Goal: Task Accomplishment & Management: Complete application form

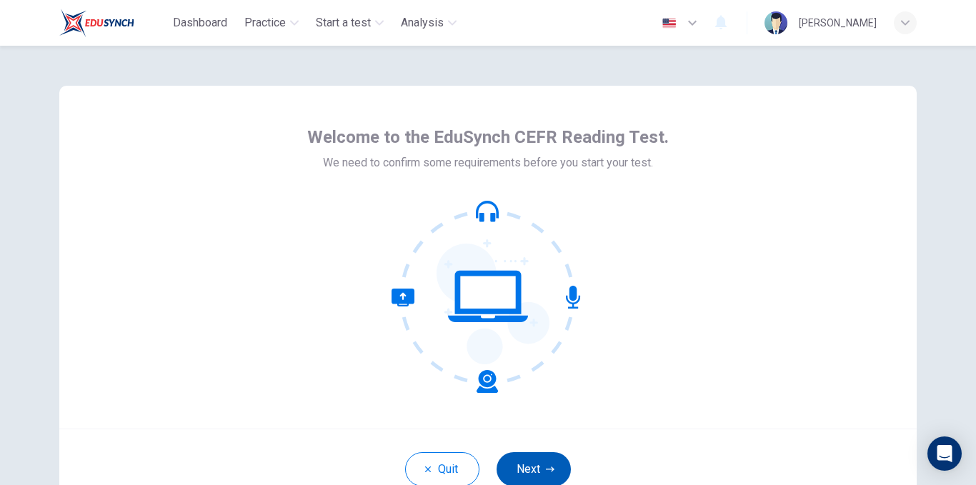
click at [533, 466] on button "Next" at bounding box center [534, 469] width 74 height 34
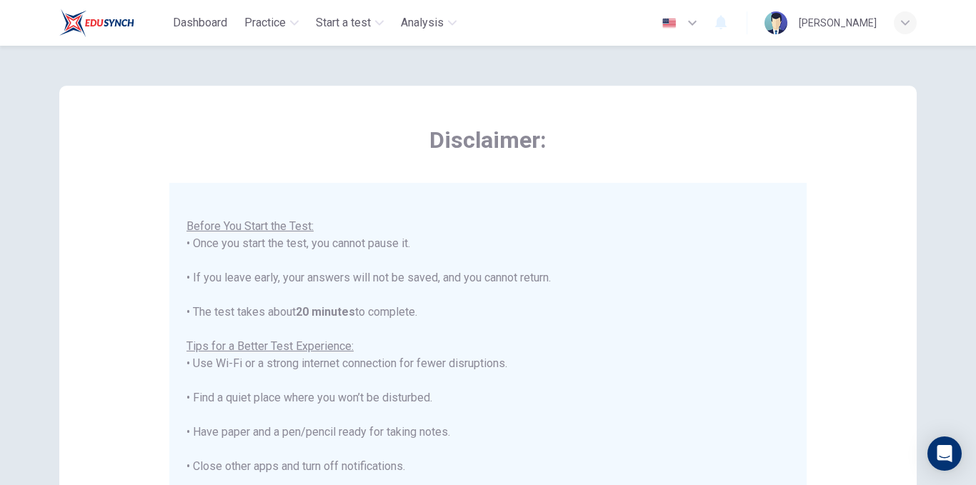
scroll to position [310, 0]
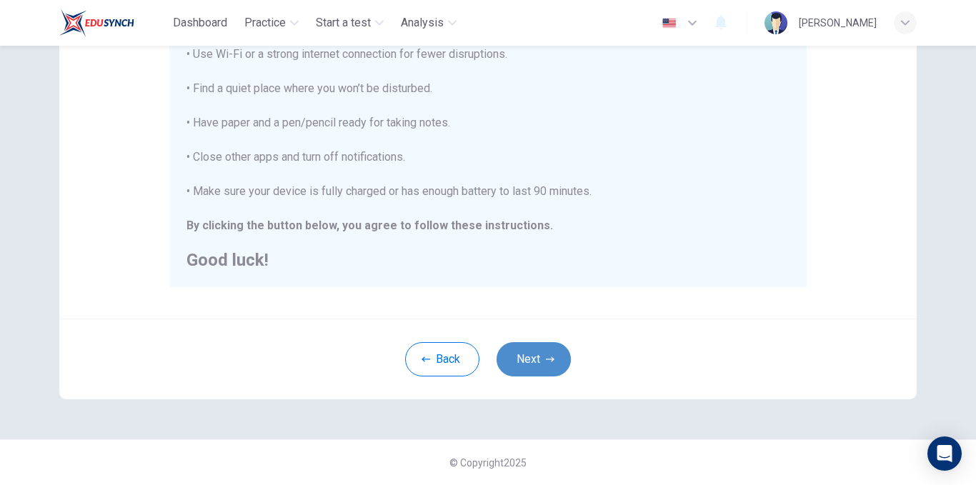
click at [537, 360] on button "Next" at bounding box center [534, 359] width 74 height 34
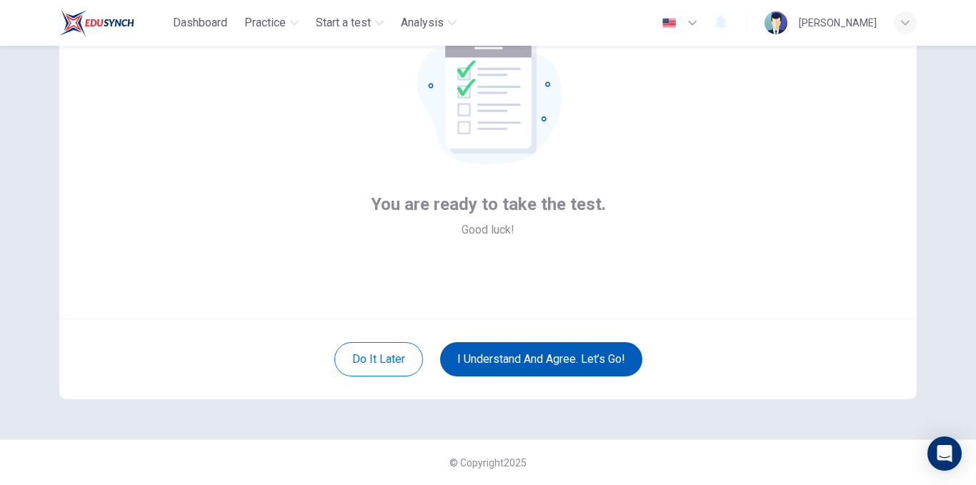
scroll to position [110, 0]
drag, startPoint x: 560, startPoint y: 355, endPoint x: 565, endPoint y: 360, distance: 7.6
click at [565, 360] on button "I understand and agree. Let’s go!" at bounding box center [541, 359] width 202 height 34
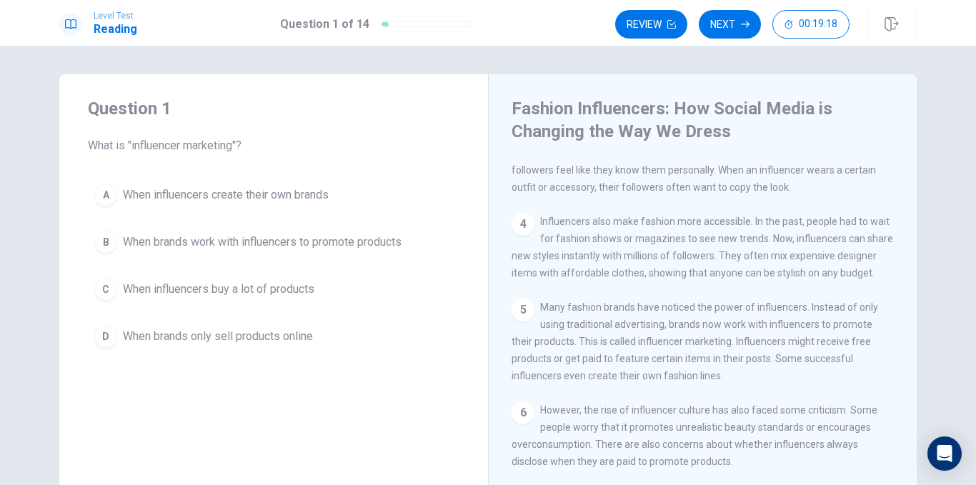
scroll to position [263, 0]
click at [274, 238] on span "When brands work with influencers to promote products" at bounding box center [262, 242] width 279 height 17
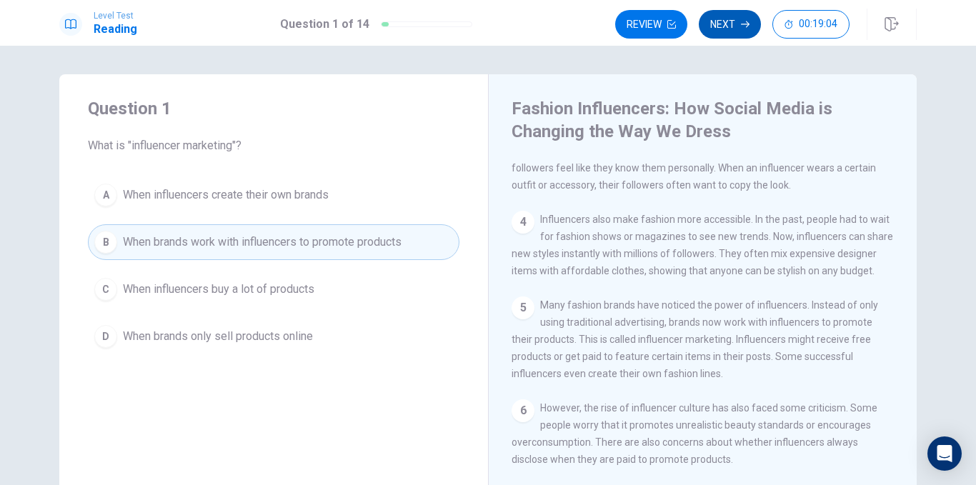
click at [725, 35] on button "Next" at bounding box center [730, 24] width 62 height 29
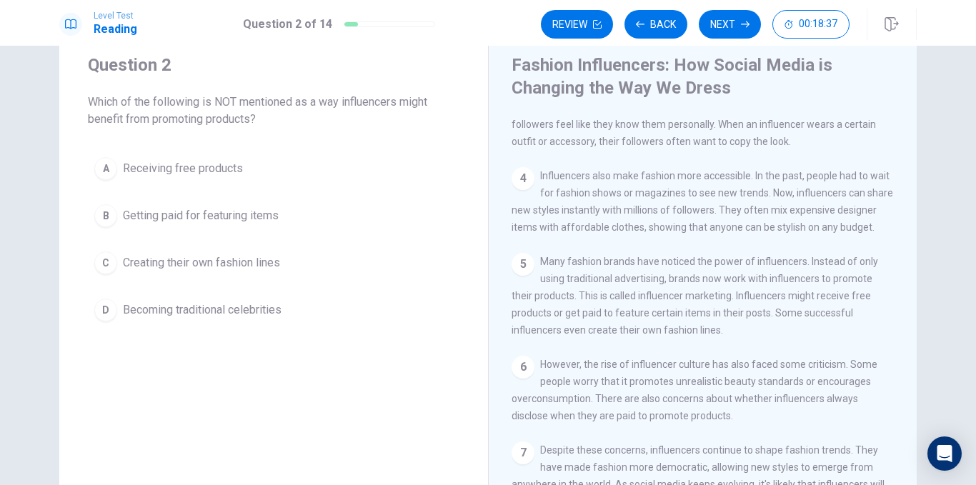
click at [262, 310] on span "Becoming traditional celebrities" at bounding box center [202, 310] width 159 height 17
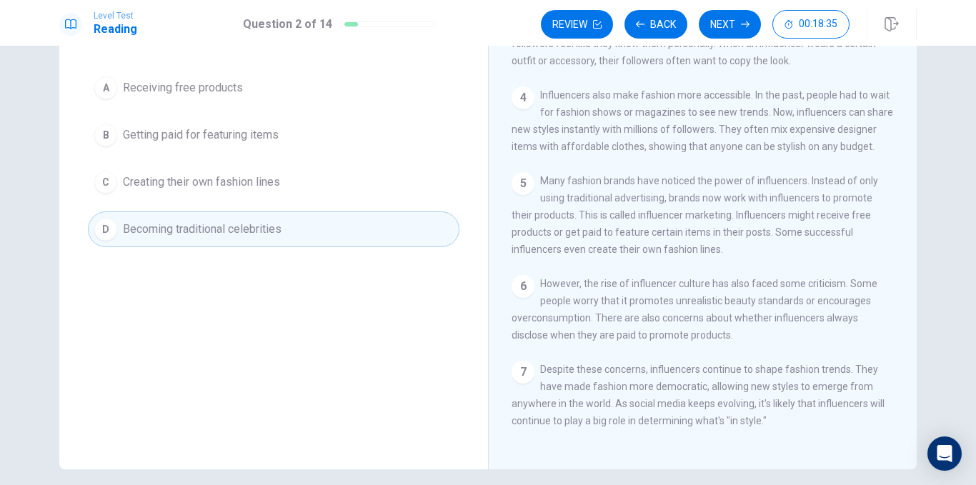
scroll to position [140, 0]
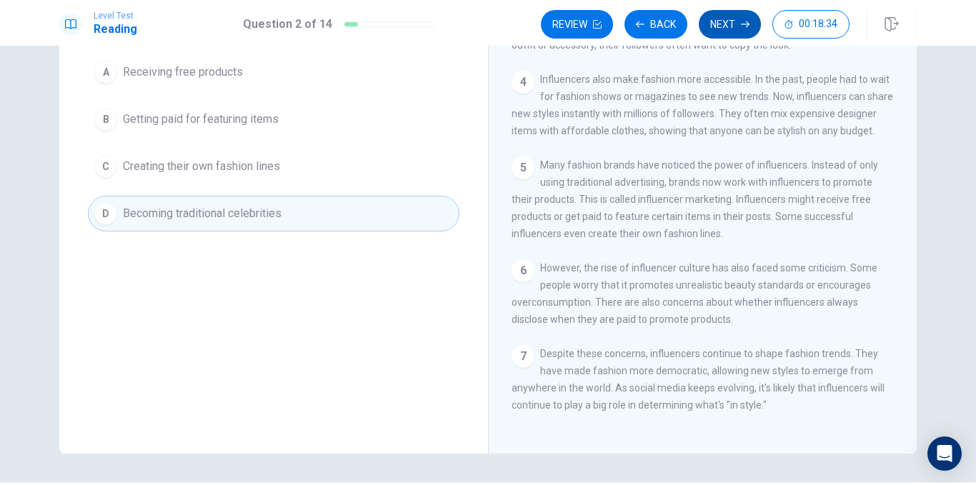
click at [708, 24] on button "Next" at bounding box center [730, 24] width 62 height 29
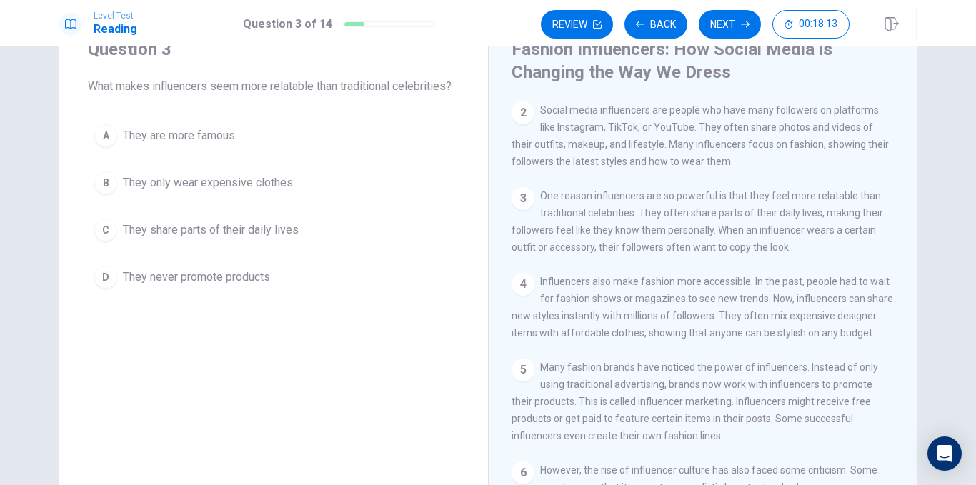
scroll to position [101, 0]
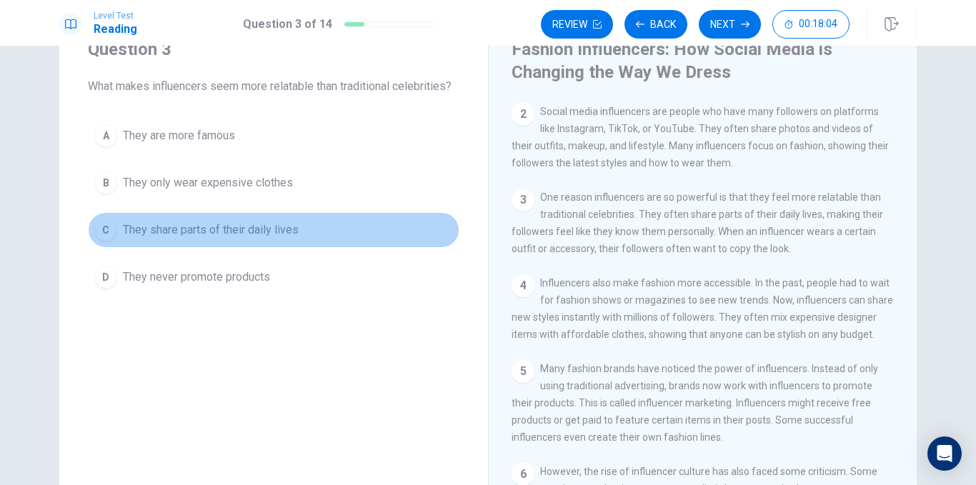
click at [282, 230] on span "They share parts of their daily lives" at bounding box center [211, 230] width 176 height 17
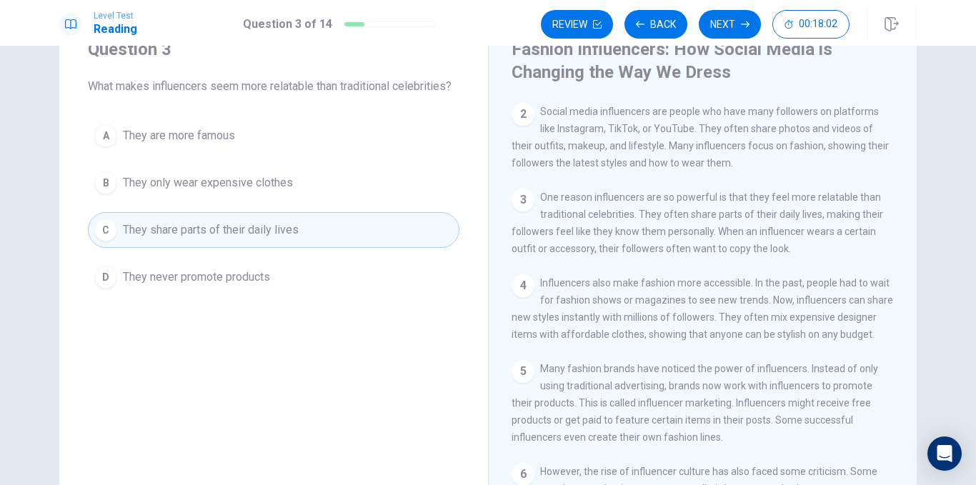
click at [732, 29] on button "Next" at bounding box center [730, 24] width 62 height 29
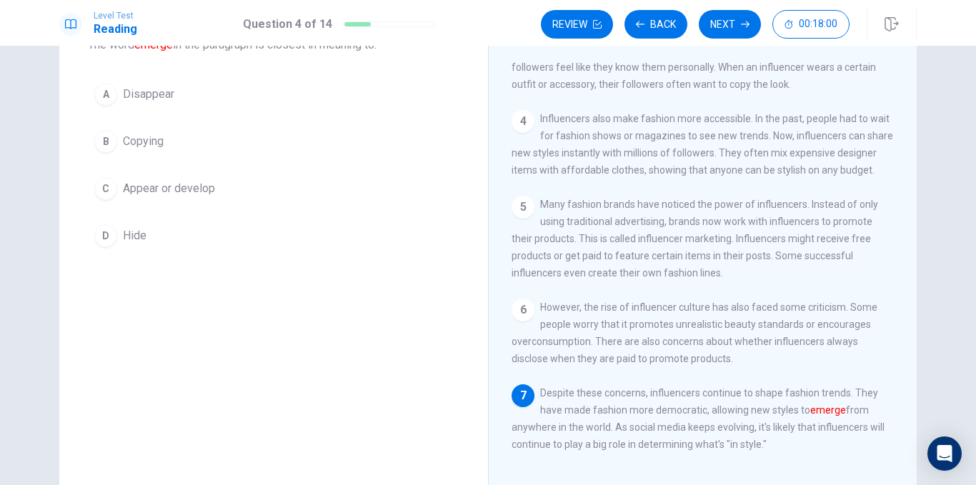
scroll to position [103, 0]
click at [202, 189] on span "Appear or develop" at bounding box center [169, 186] width 92 height 17
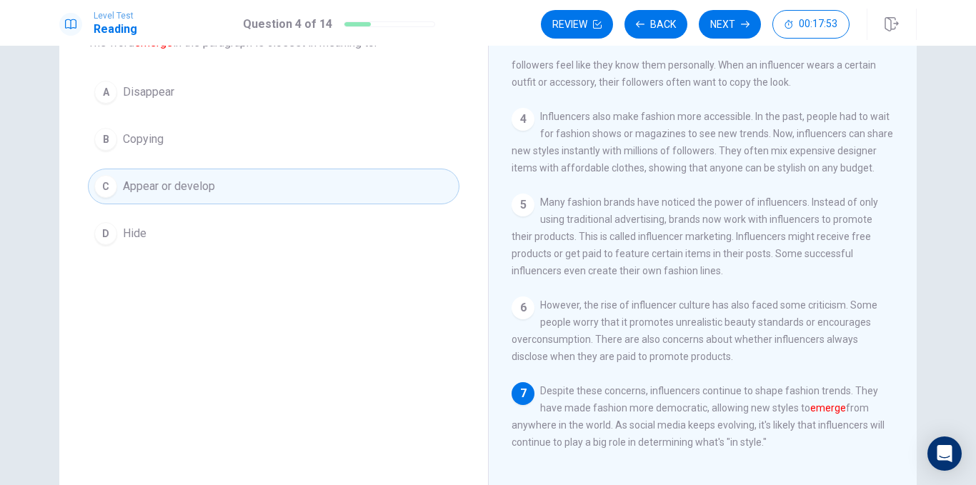
click at [731, 26] on button "Next" at bounding box center [730, 24] width 62 height 29
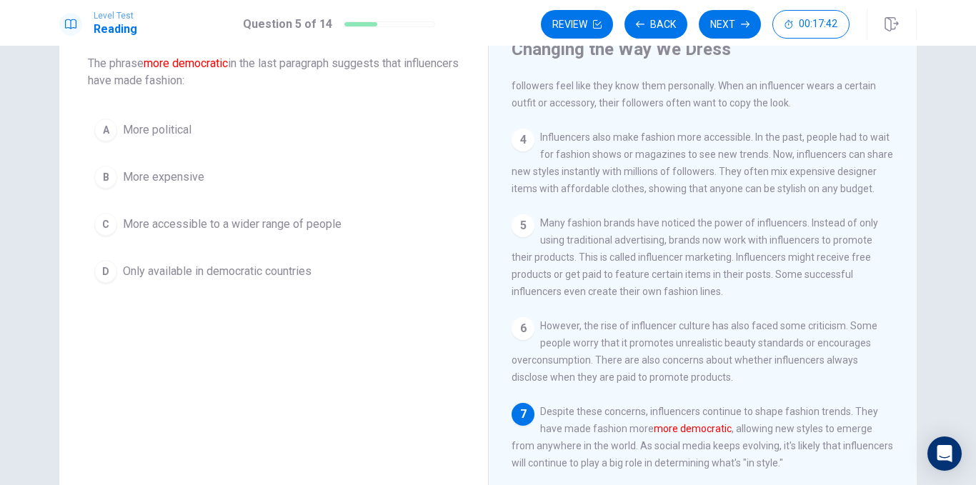
scroll to position [81, 0]
click at [274, 218] on span "More accessible to a wider range of people" at bounding box center [232, 225] width 219 height 17
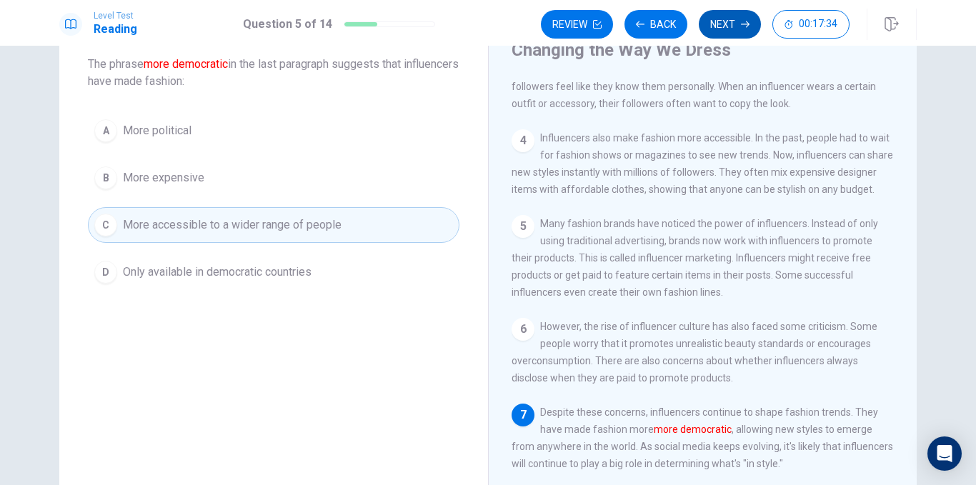
click at [717, 33] on button "Next" at bounding box center [730, 24] width 62 height 29
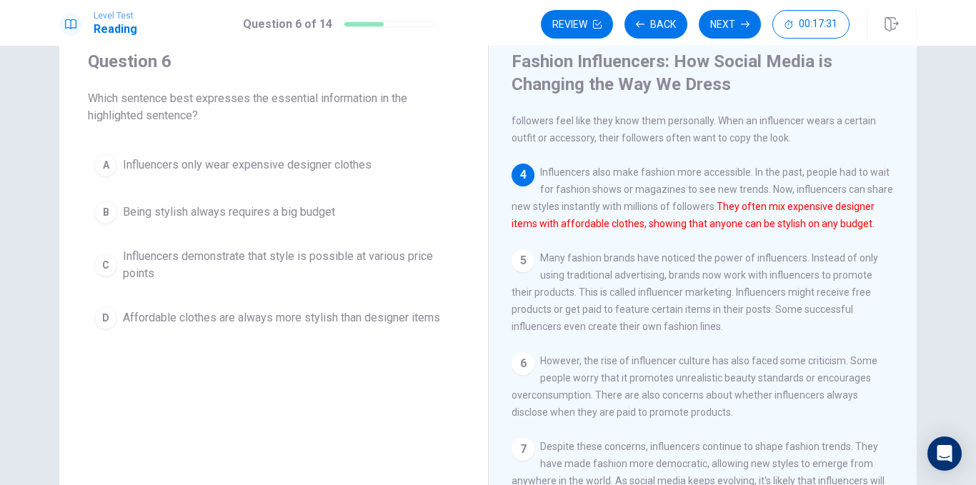
scroll to position [46, 0]
click at [342, 265] on span "Influencers demonstrate that style is possible at various price points" at bounding box center [288, 266] width 330 height 34
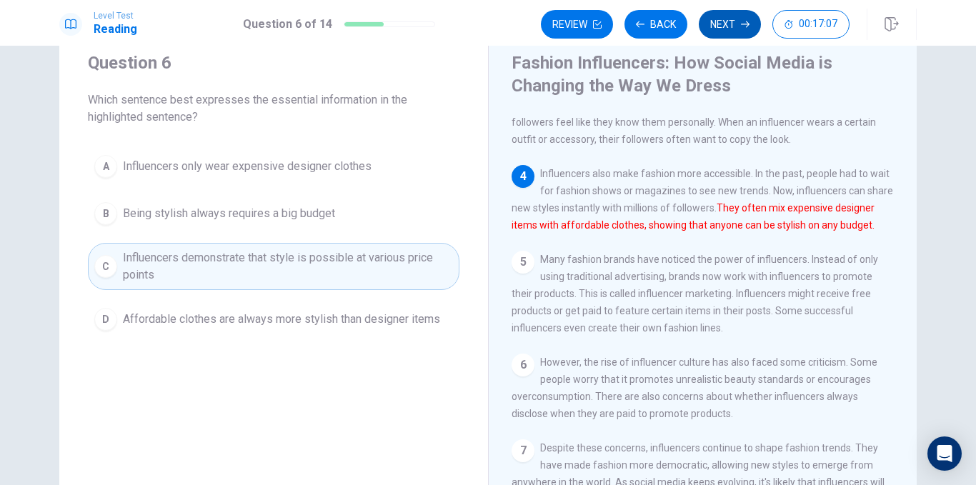
click at [725, 22] on button "Next" at bounding box center [730, 24] width 62 height 29
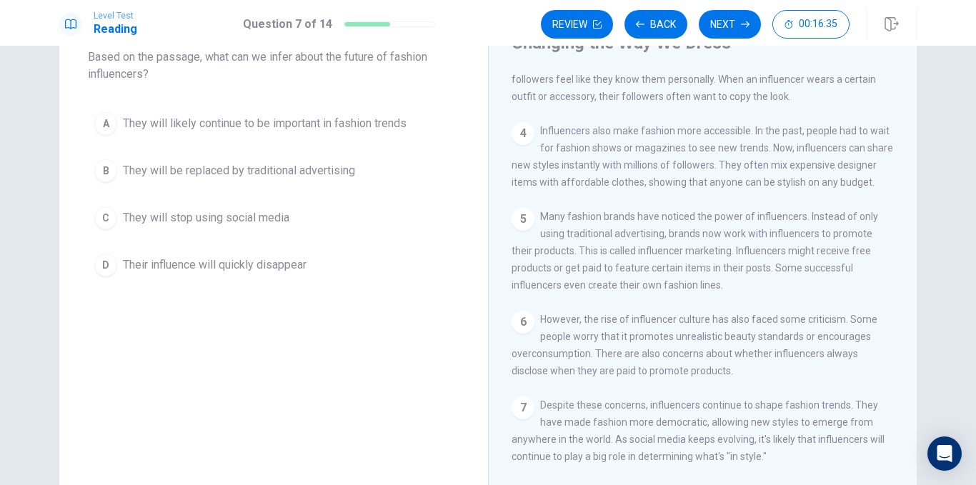
scroll to position [89, 0]
click at [315, 133] on button "A They will likely continue to be important in fashion trends" at bounding box center [274, 123] width 372 height 36
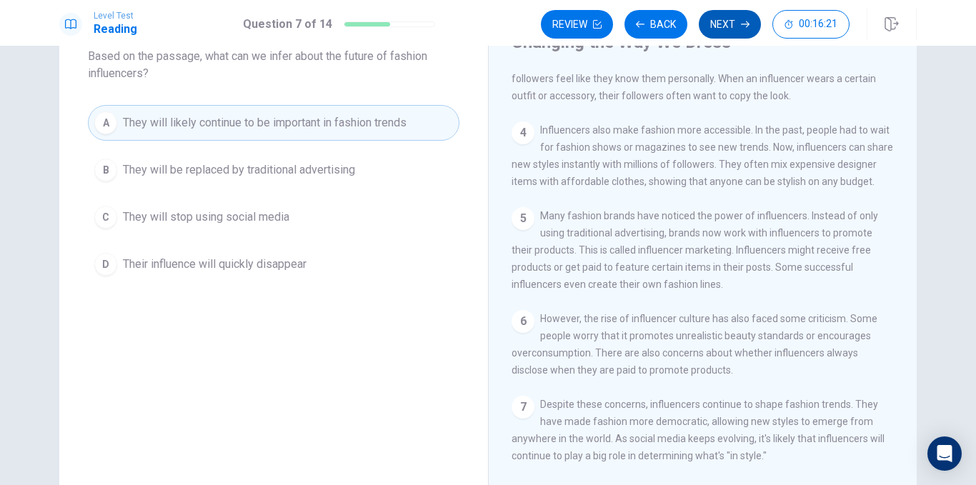
click at [721, 31] on button "Next" at bounding box center [730, 24] width 62 height 29
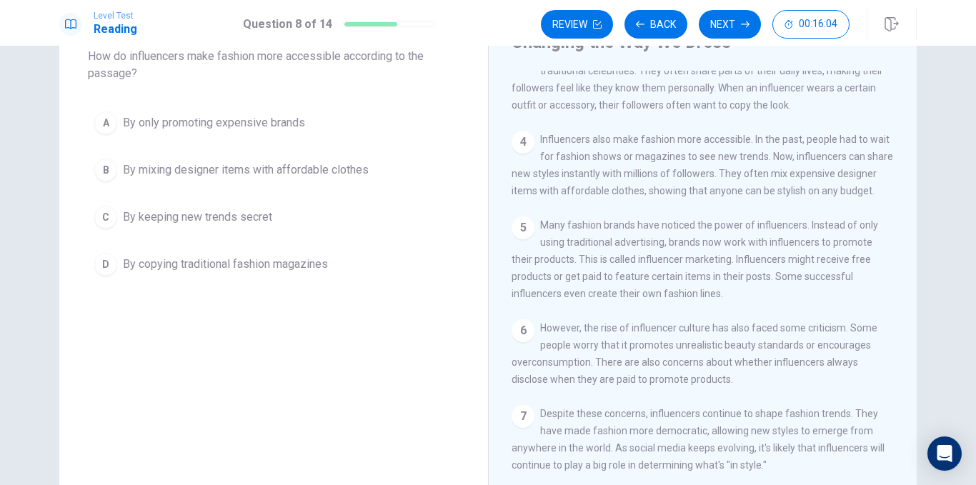
scroll to position [214, 0]
click at [224, 175] on span "By mixing designer items with affordable clothes" at bounding box center [246, 170] width 246 height 17
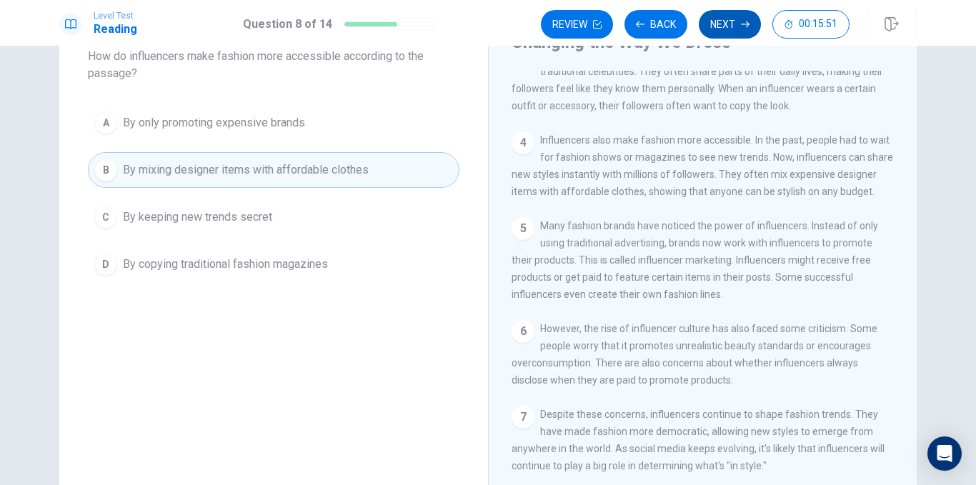
click at [728, 23] on button "Next" at bounding box center [730, 24] width 62 height 29
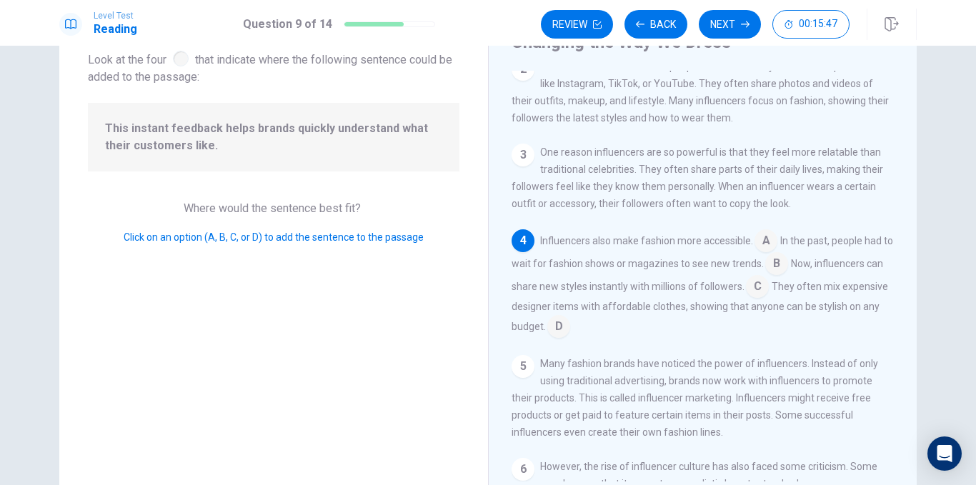
scroll to position [117, 0]
click at [769, 296] on input at bounding box center [757, 286] width 23 height 23
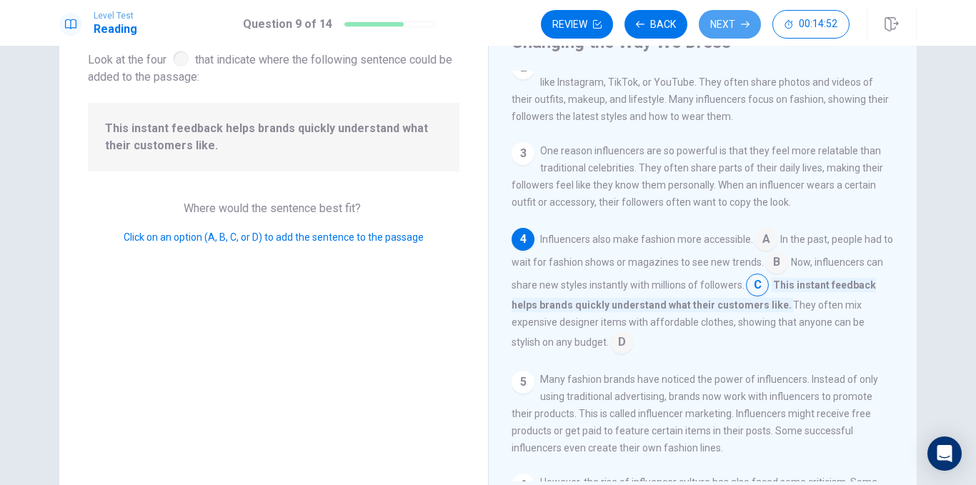
drag, startPoint x: 716, startPoint y: 31, endPoint x: 708, endPoint y: 39, distance: 10.6
click at [713, 34] on button "Next" at bounding box center [730, 24] width 62 height 29
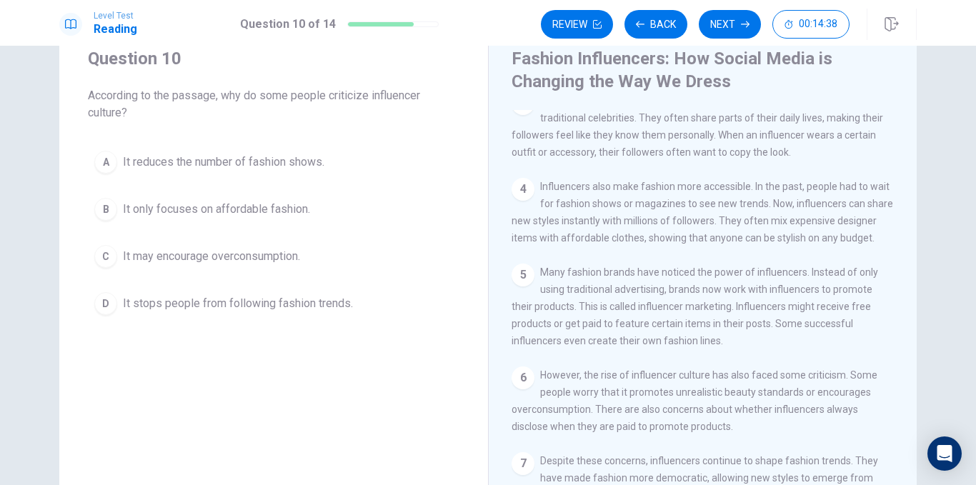
scroll to position [206, 0]
drag, startPoint x: 254, startPoint y: 250, endPoint x: 248, endPoint y: 245, distance: 7.6
click at [248, 245] on button "C It may encourage overconsumption." at bounding box center [274, 257] width 372 height 36
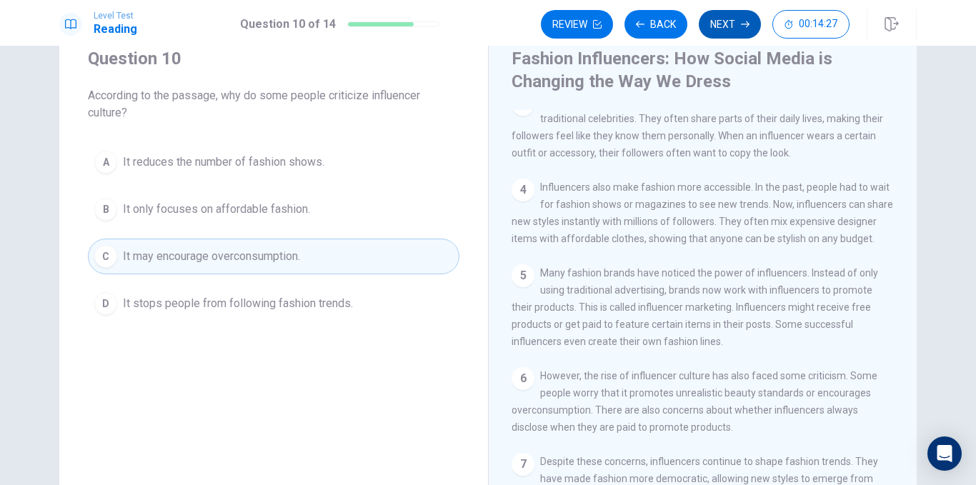
click at [723, 26] on button "Next" at bounding box center [730, 24] width 62 height 29
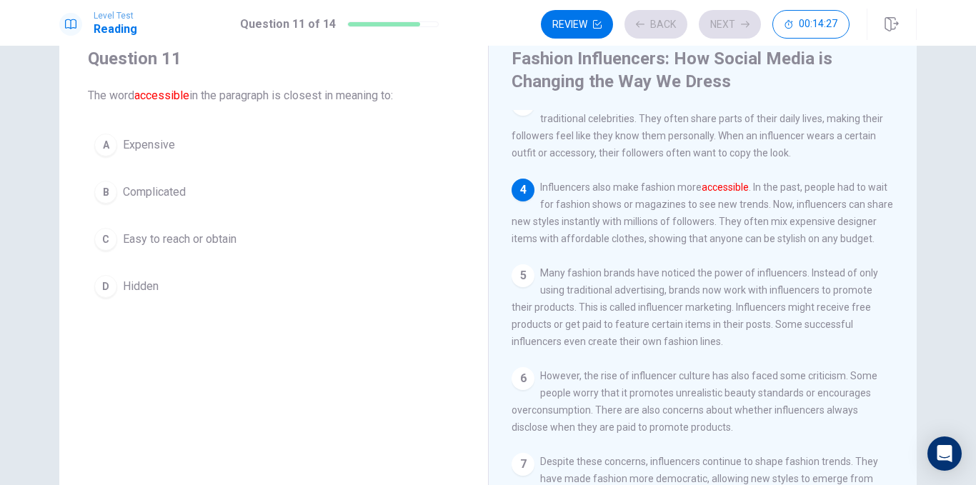
scroll to position [263, 0]
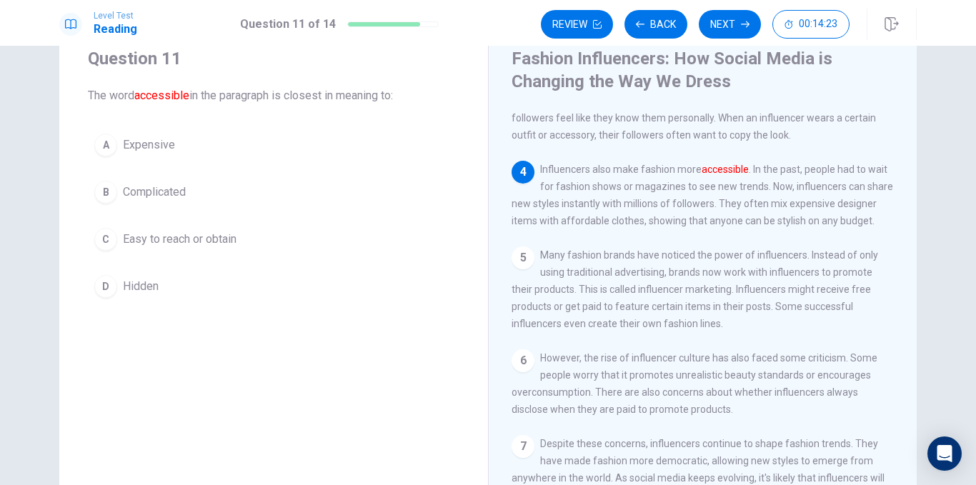
click at [181, 237] on span "Easy to reach or obtain" at bounding box center [180, 239] width 114 height 17
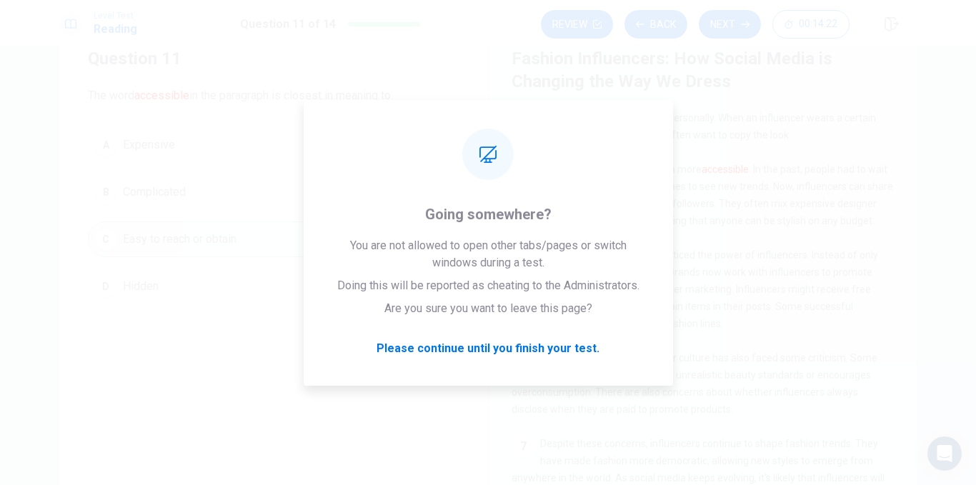
click at [727, 22] on button "Next" at bounding box center [730, 24] width 62 height 29
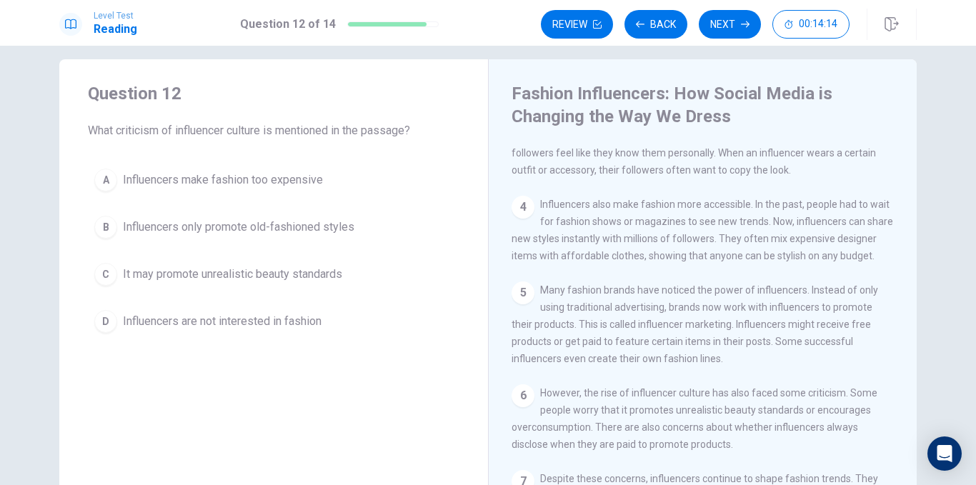
click at [206, 269] on span "It may promote unrealistic beauty standards" at bounding box center [232, 274] width 219 height 17
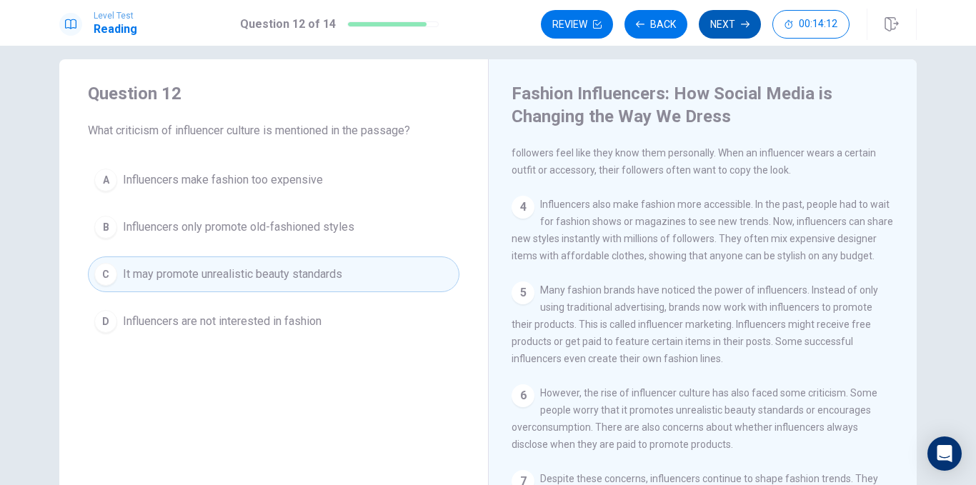
click at [725, 22] on button "Next" at bounding box center [730, 24] width 62 height 29
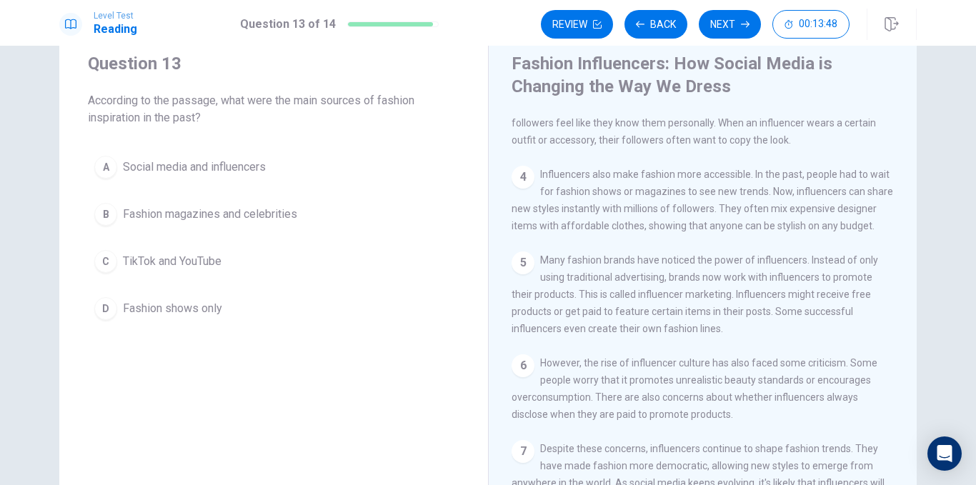
scroll to position [227, 0]
click at [187, 201] on button "B Fashion magazines and celebrities" at bounding box center [274, 215] width 372 height 36
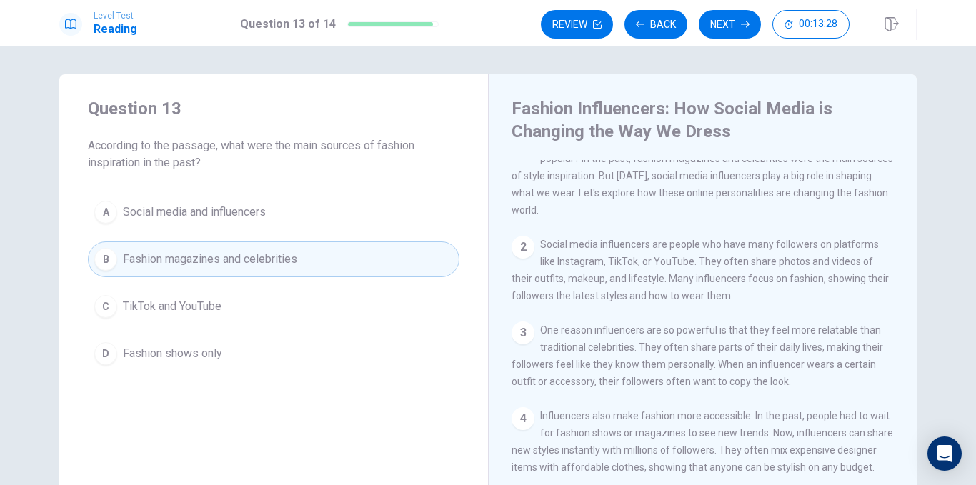
scroll to position [0, 0]
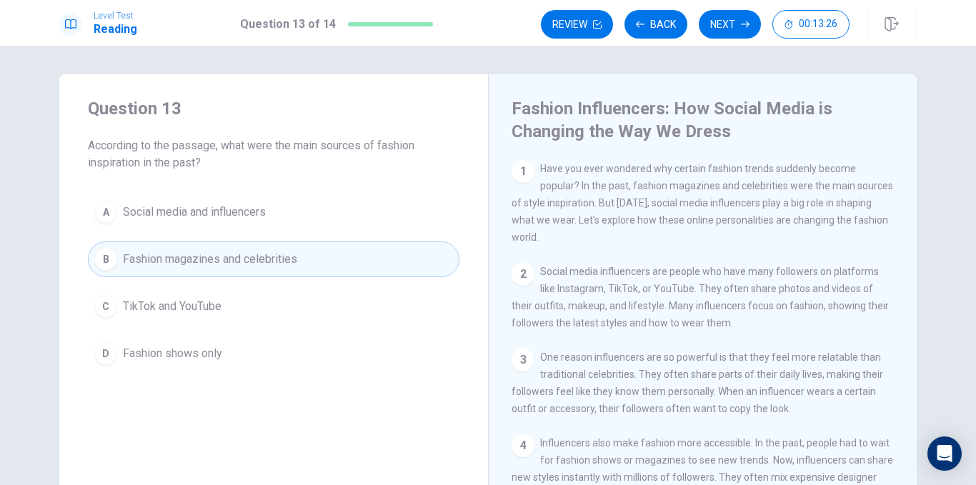
click at [711, 32] on button "Next" at bounding box center [730, 24] width 62 height 29
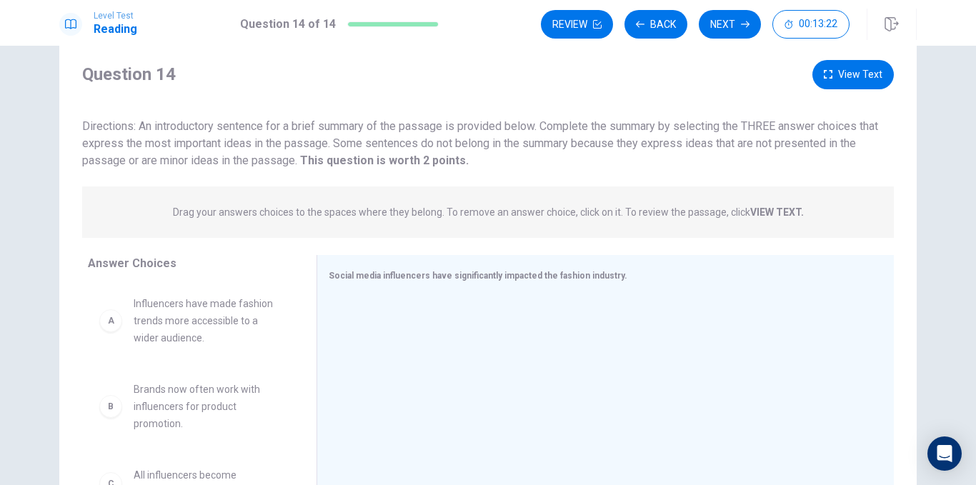
scroll to position [41, 0]
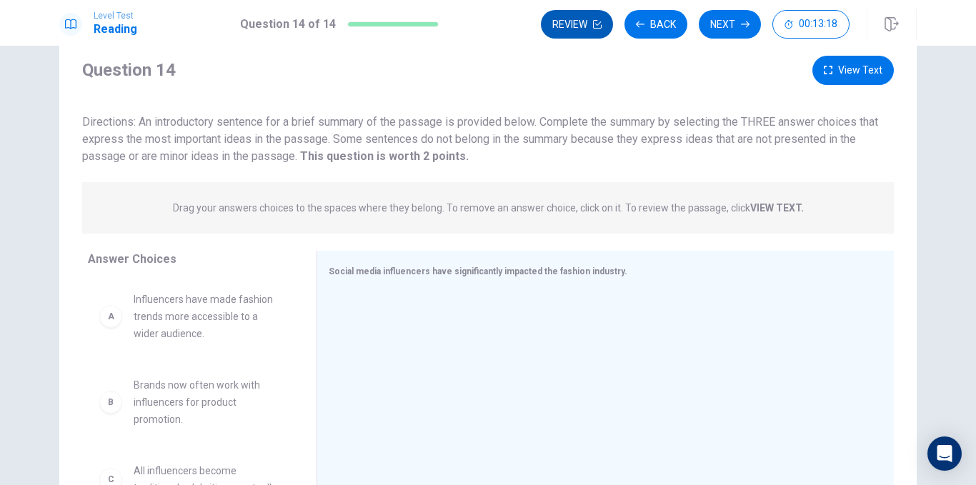
click at [574, 34] on button "Review" at bounding box center [577, 24] width 72 height 29
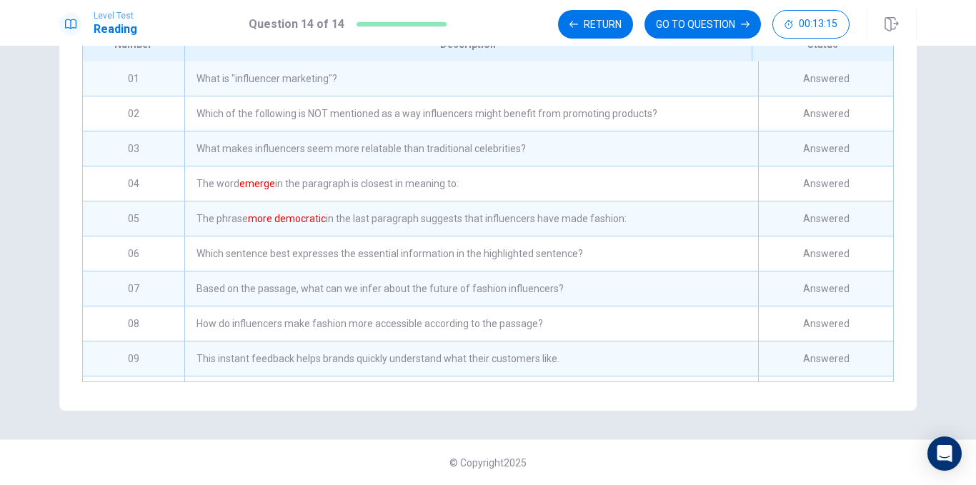
scroll to position [177, 0]
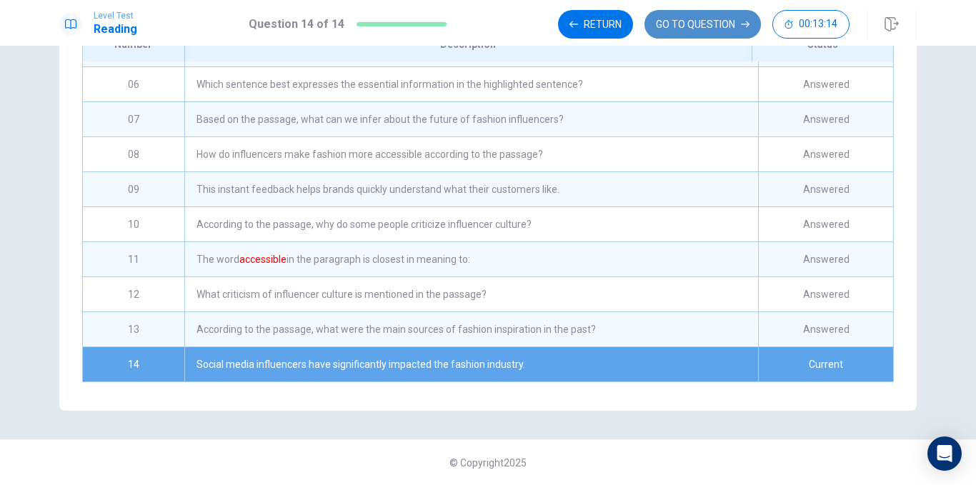
click at [693, 36] on button "GO TO QUESTION" at bounding box center [703, 24] width 117 height 29
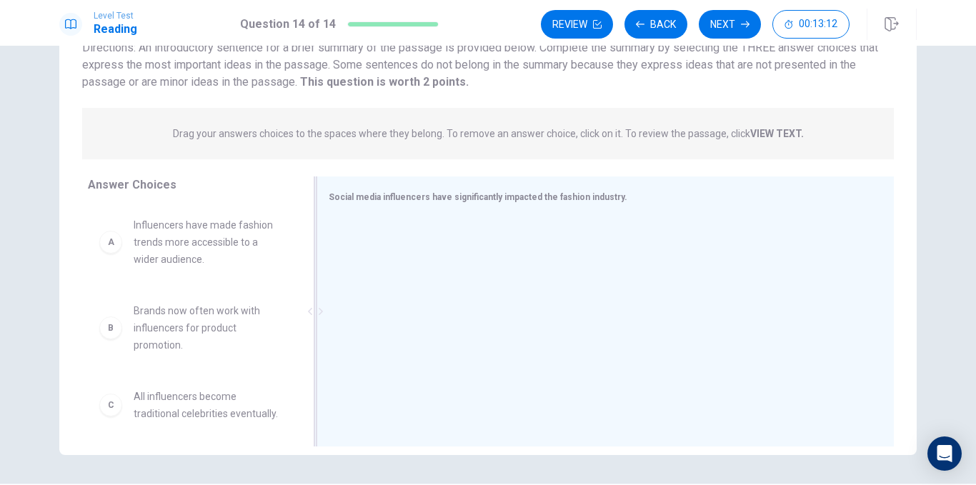
scroll to position [115, 0]
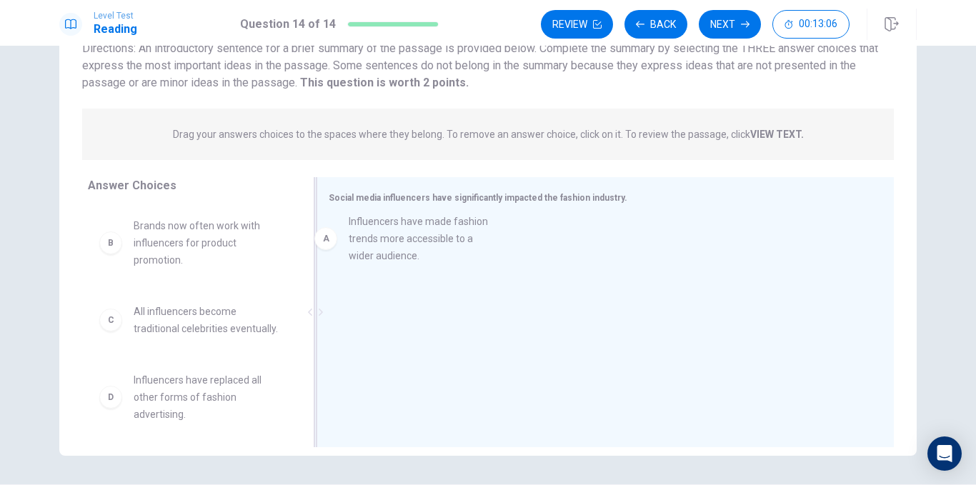
drag, startPoint x: 264, startPoint y: 240, endPoint x: 457, endPoint y: 244, distance: 192.3
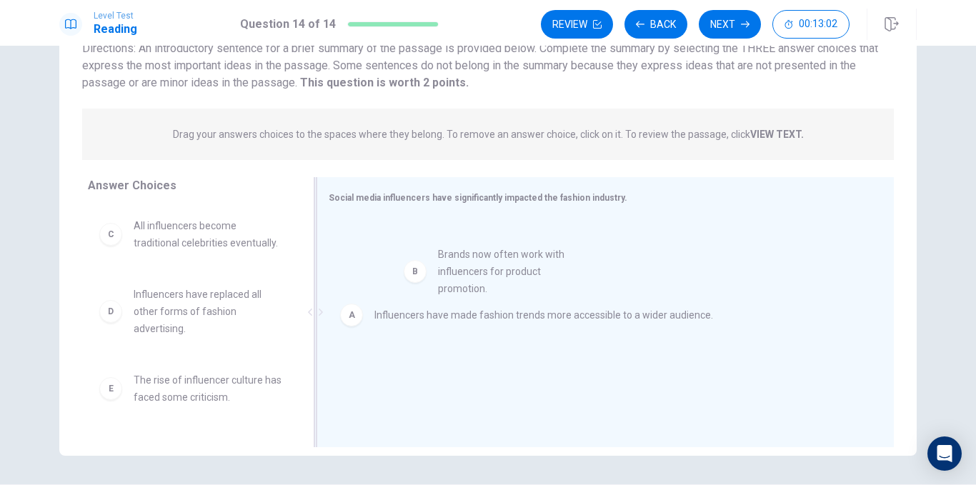
drag, startPoint x: 172, startPoint y: 244, endPoint x: 653, endPoint y: 286, distance: 482.1
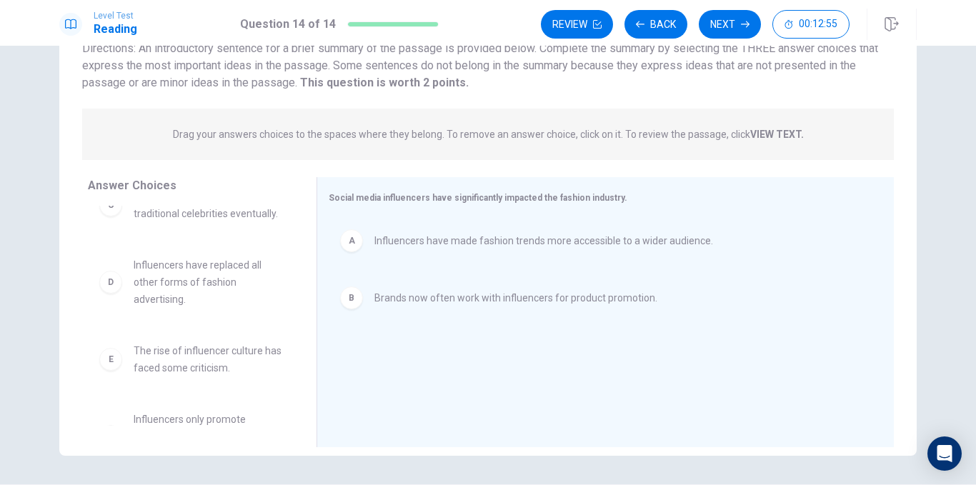
scroll to position [0, 0]
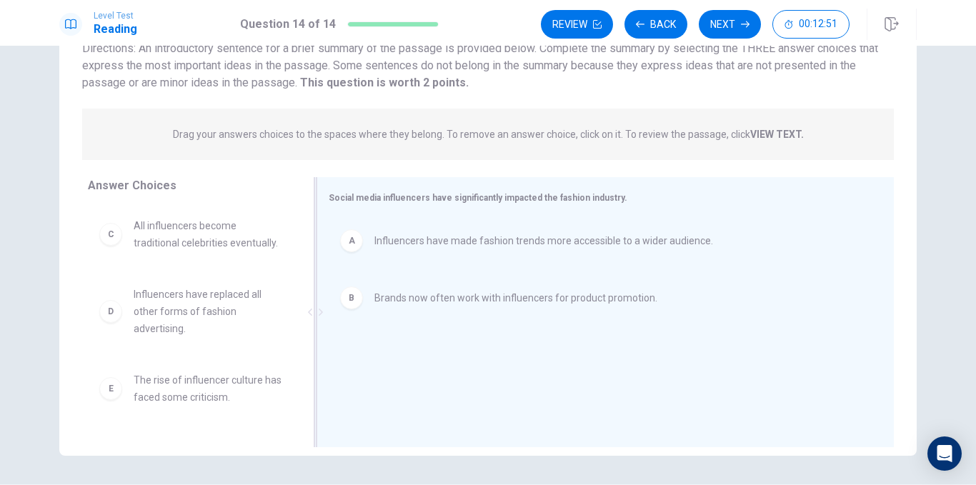
drag, startPoint x: 318, startPoint y: 294, endPoint x: 322, endPoint y: 287, distance: 8.0
click at [322, 288] on div at bounding box center [316, 312] width 18 height 270
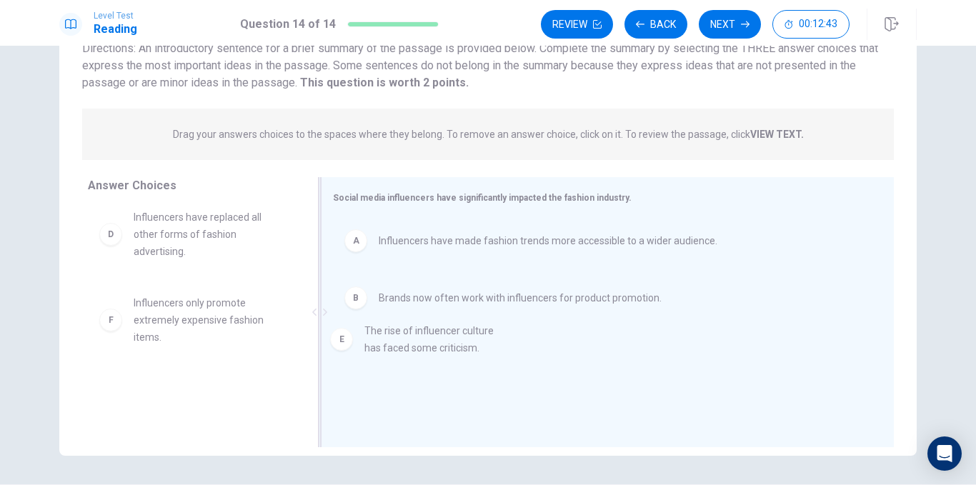
drag, startPoint x: 192, startPoint y: 321, endPoint x: 439, endPoint y: 347, distance: 248.0
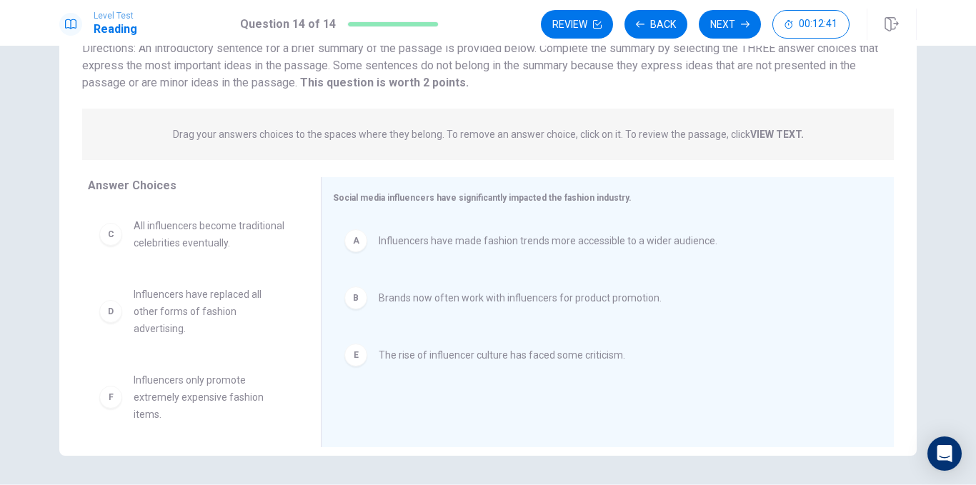
scroll to position [9, 0]
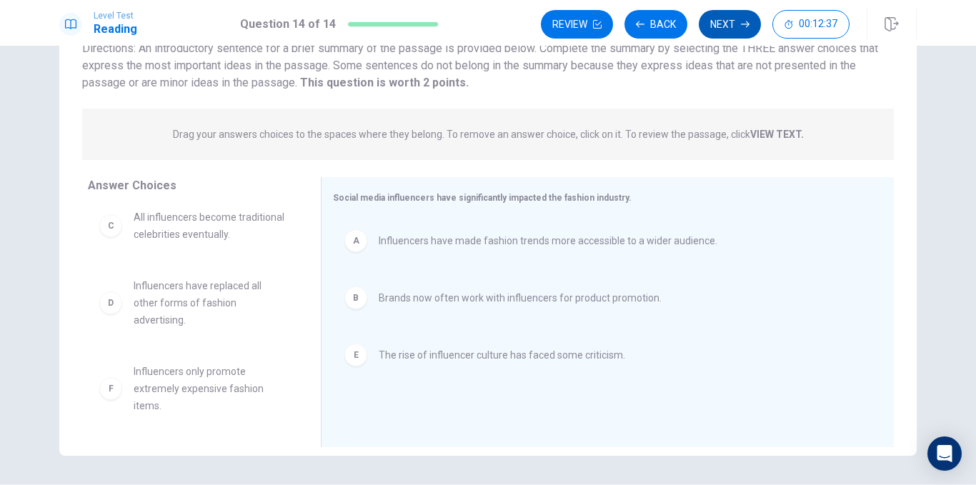
click at [743, 22] on icon "button" at bounding box center [745, 24] width 9 height 9
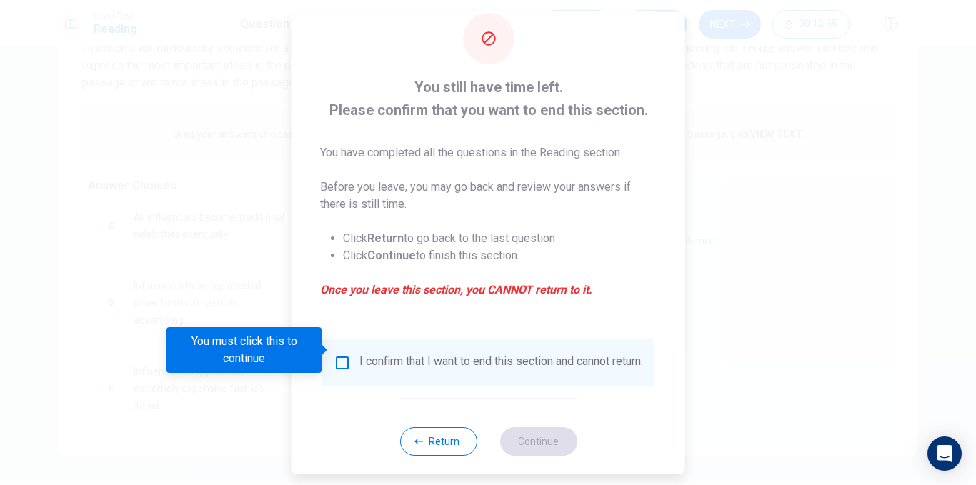
scroll to position [48, 0]
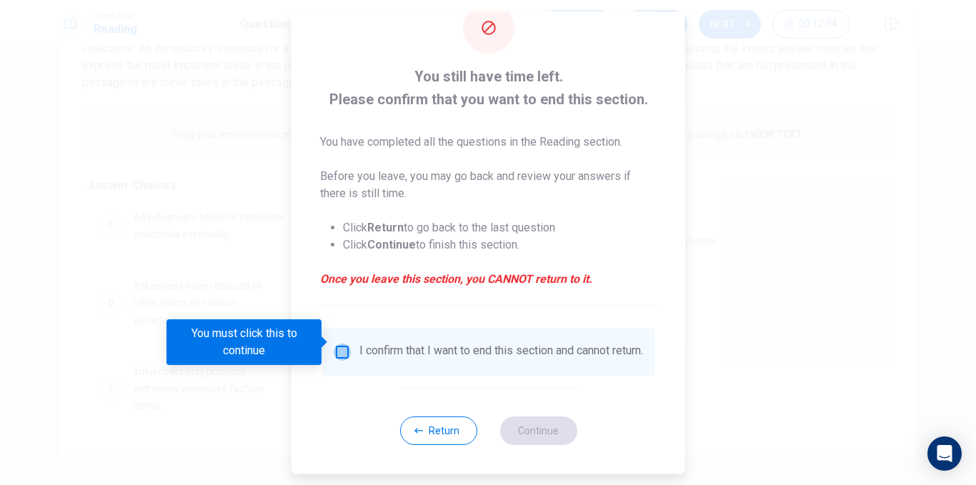
click at [342, 344] on input "You must click this to continue" at bounding box center [342, 352] width 17 height 17
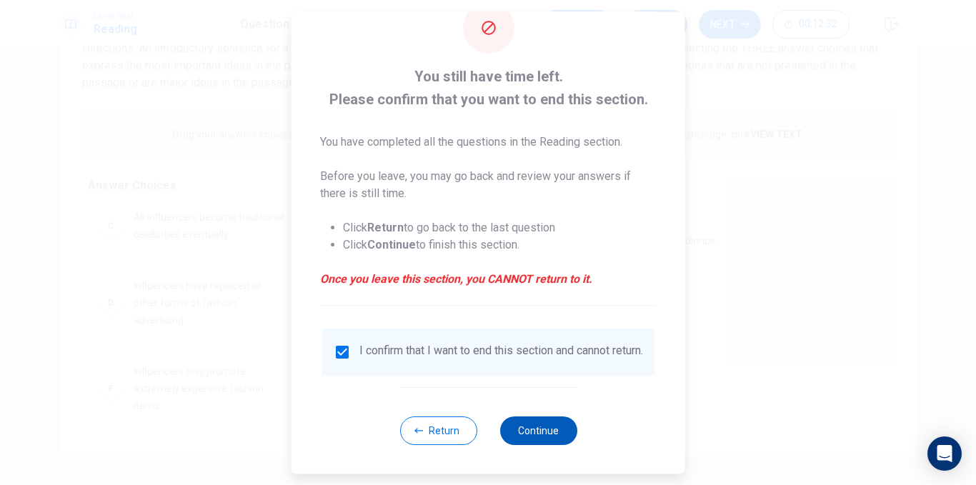
click at [531, 433] on button "Continue" at bounding box center [538, 431] width 77 height 29
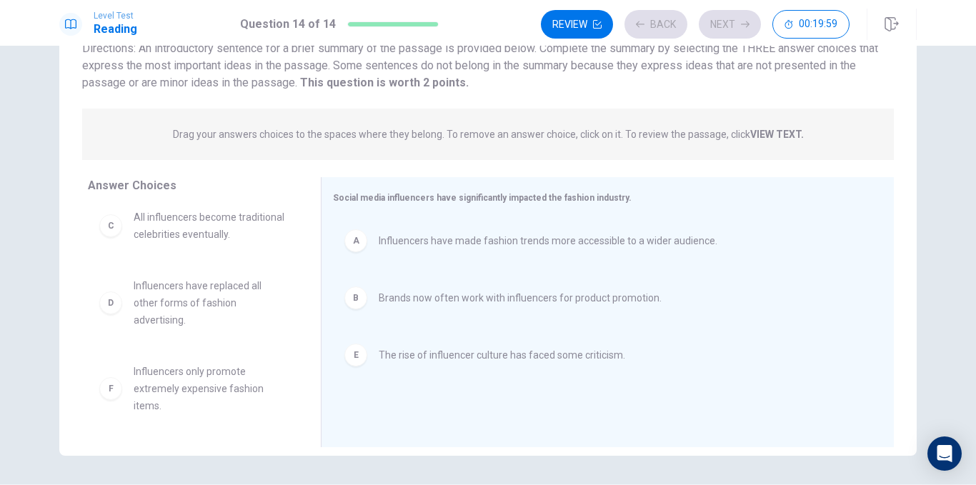
scroll to position [35, 0]
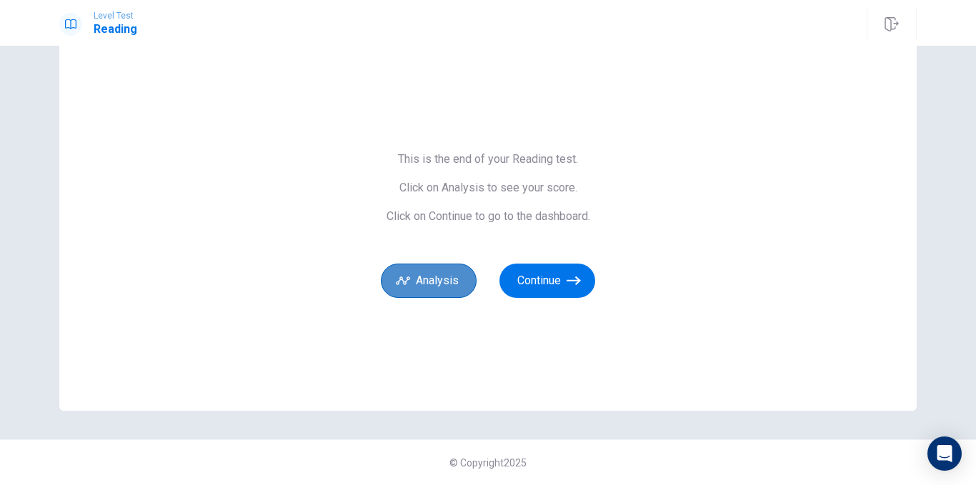
click at [420, 280] on button "Analysis" at bounding box center [429, 281] width 96 height 34
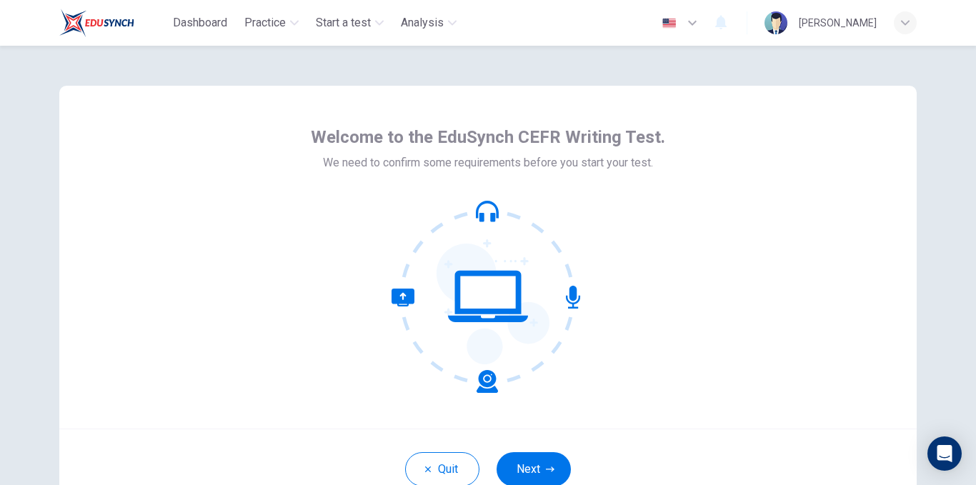
drag, startPoint x: 530, startPoint y: 459, endPoint x: 531, endPoint y: 450, distance: 9.4
click at [531, 457] on button "Next" at bounding box center [534, 469] width 74 height 34
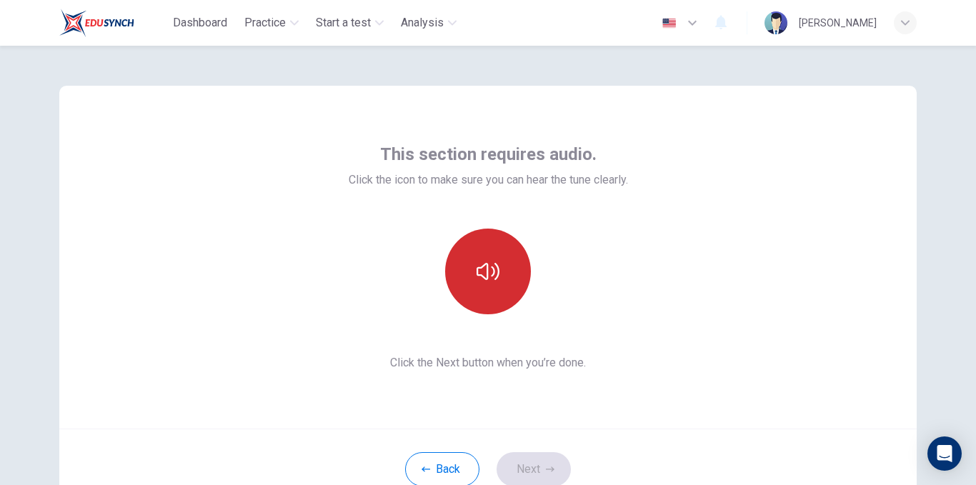
click at [478, 290] on button "button" at bounding box center [488, 272] width 86 height 86
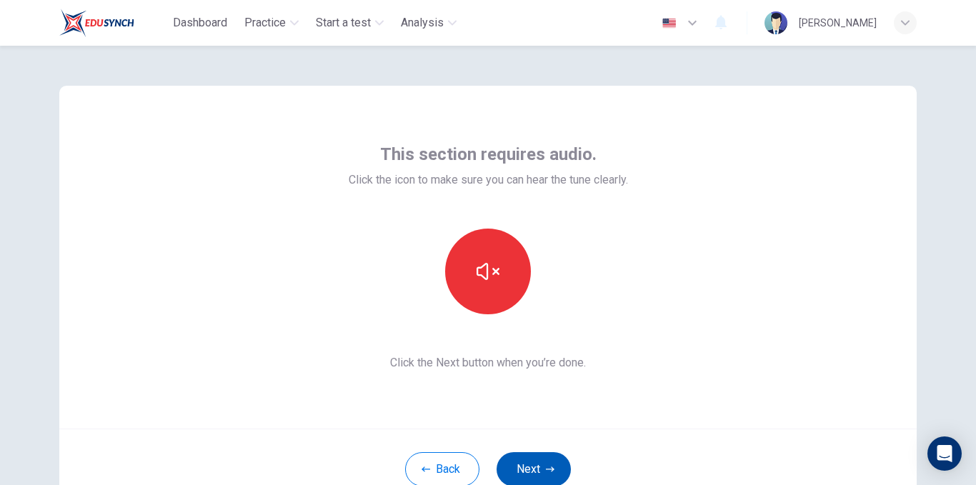
click at [510, 455] on button "Next" at bounding box center [534, 469] width 74 height 34
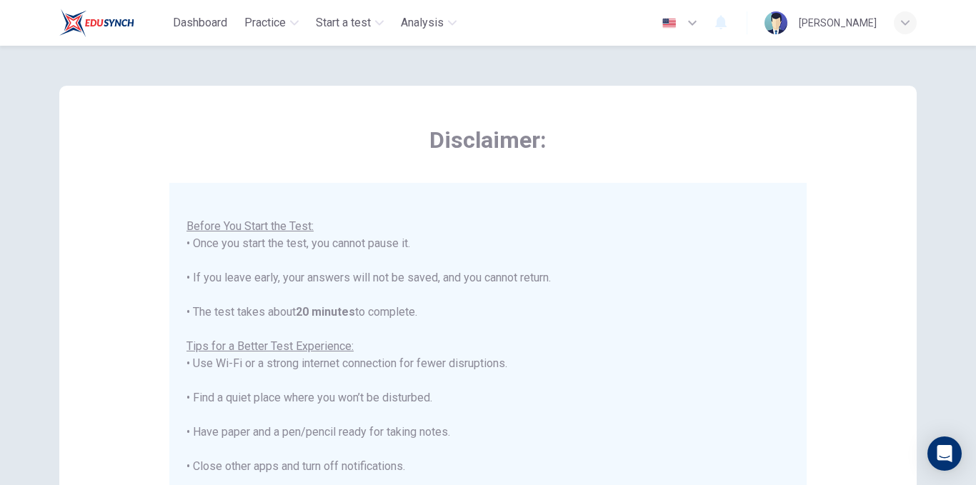
scroll to position [310, 0]
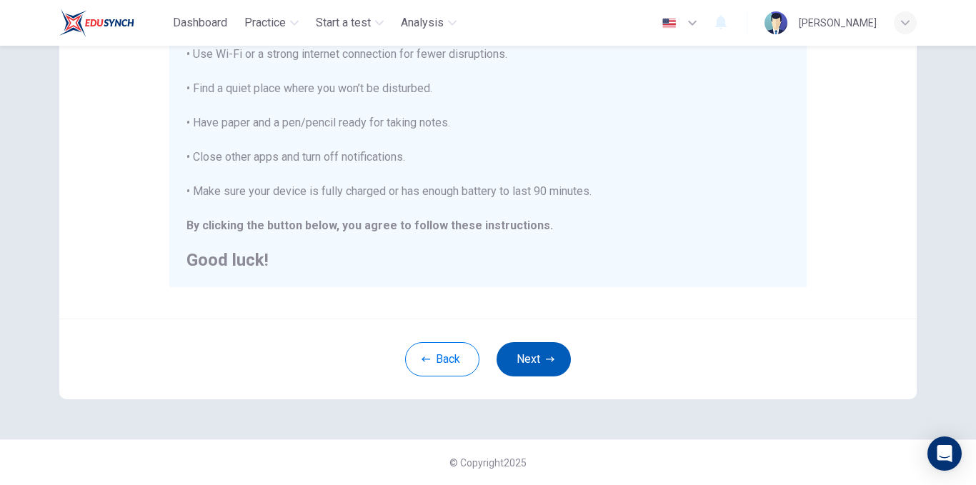
click at [550, 362] on icon "button" at bounding box center [550, 359] width 9 height 9
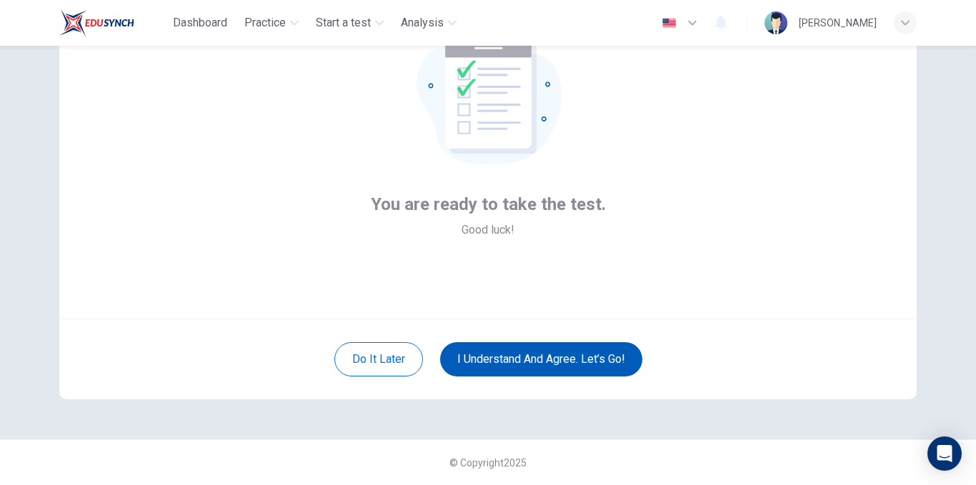
scroll to position [110, 0]
click at [530, 358] on button "I understand and agree. Let’s go!" at bounding box center [541, 359] width 202 height 34
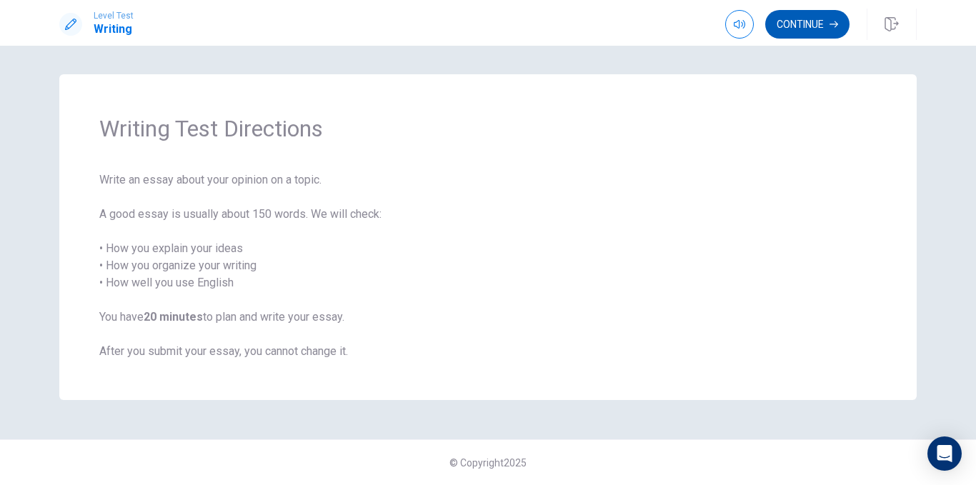
click at [830, 24] on icon "button" at bounding box center [834, 24] width 9 height 9
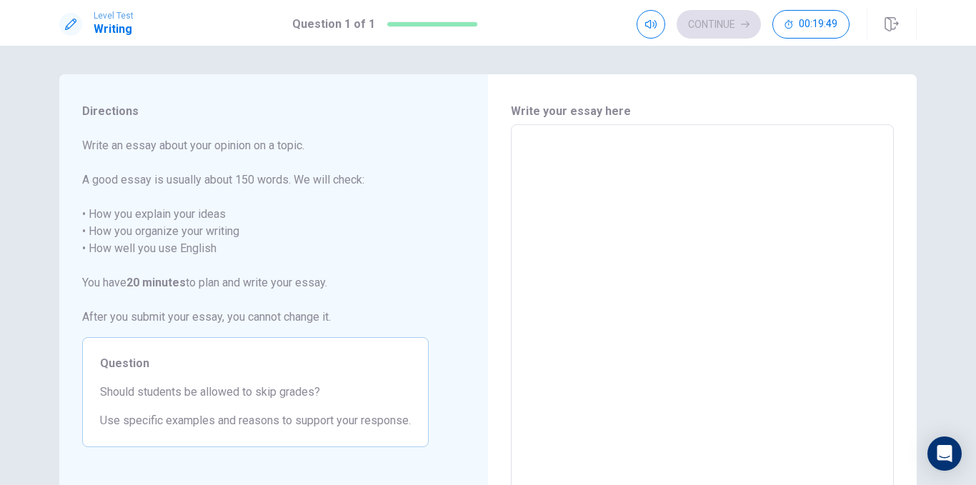
click at [535, 142] on textarea at bounding box center [702, 323] width 363 height 372
type textarea "S"
type textarea "x"
type textarea "St"
type textarea "x"
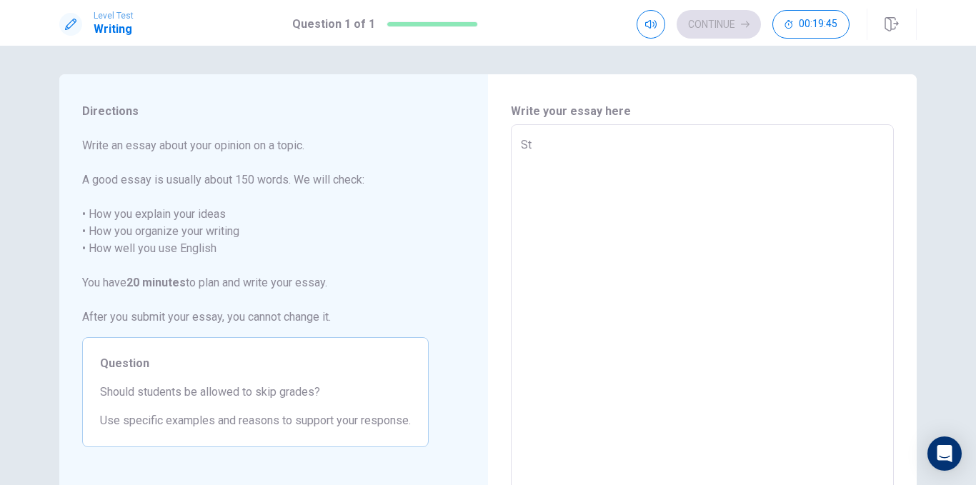
type textarea "Stu"
type textarea "x"
type textarea "Stud"
type textarea "x"
type textarea "Stude"
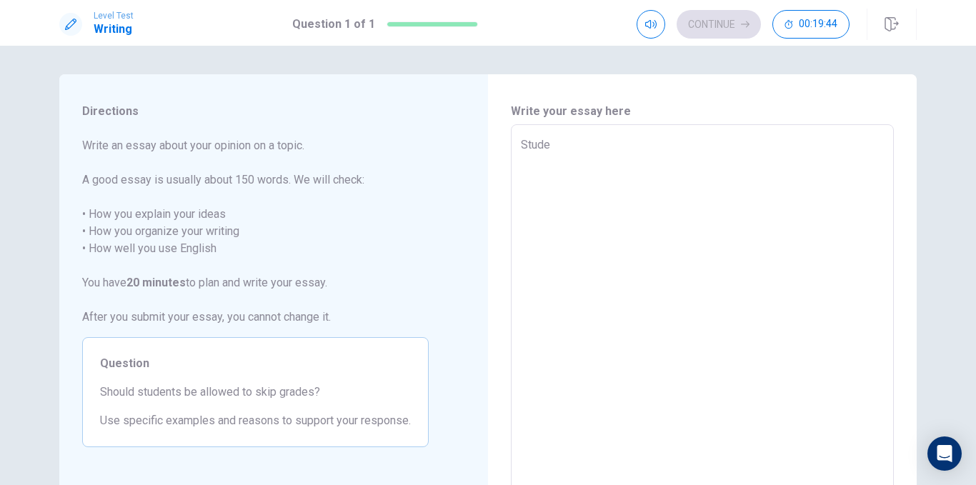
type textarea "x"
type textarea "Studen"
type textarea "x"
type textarea "Student"
type textarea "x"
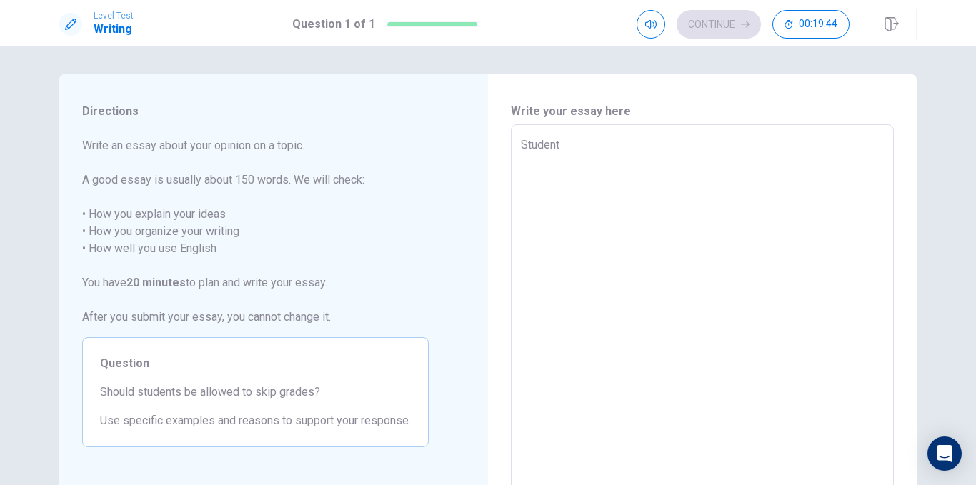
type textarea "Students"
type textarea "x"
type textarea "Students"
type textarea "x"
type textarea "Students s"
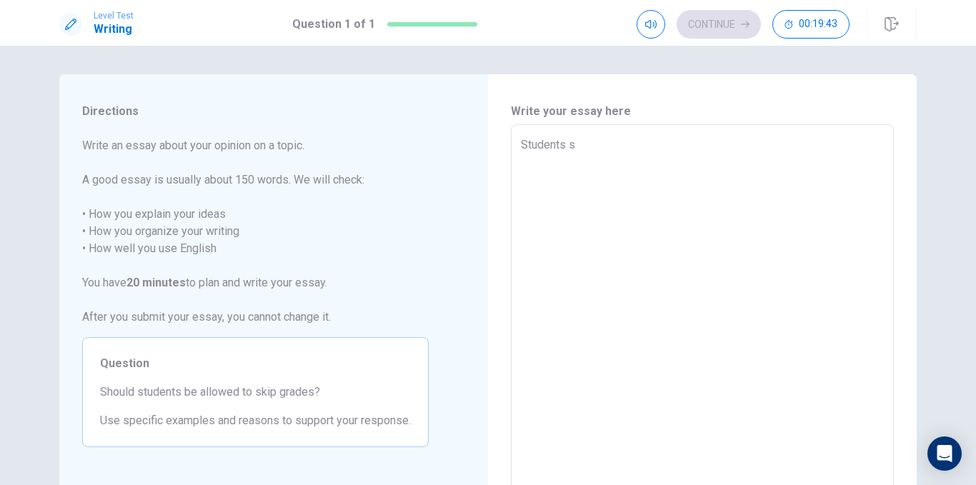
type textarea "x"
type textarea "Students sk"
type textarea "x"
type textarea "Students ski"
type textarea "x"
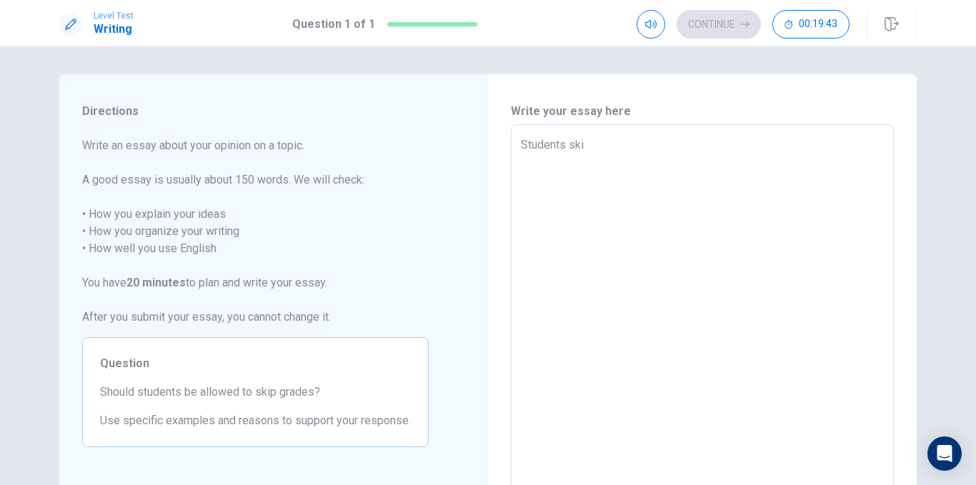
type textarea "Students skip"
type textarea "x"
type textarea "Students skipp"
type textarea "x"
type textarea "Students skippi"
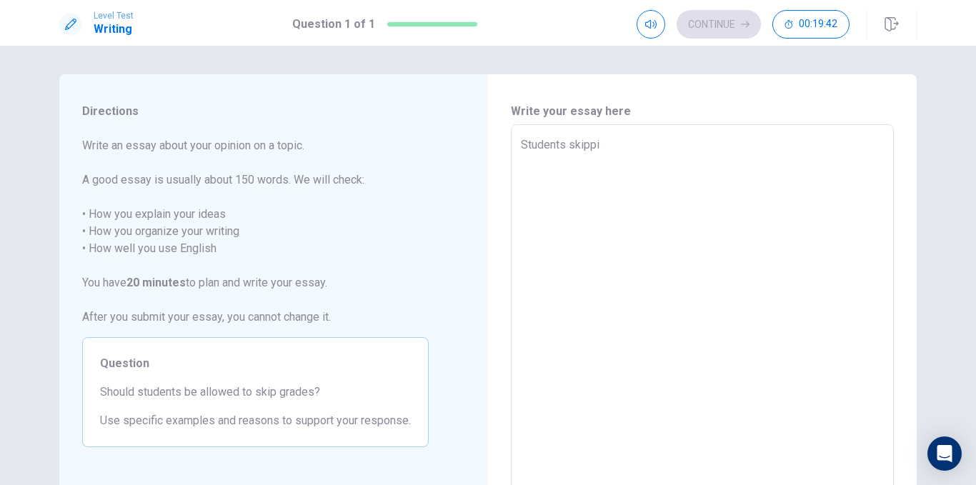
type textarea "x"
type textarea "Students skippin"
type textarea "x"
type textarea "Students skipping"
type textarea "x"
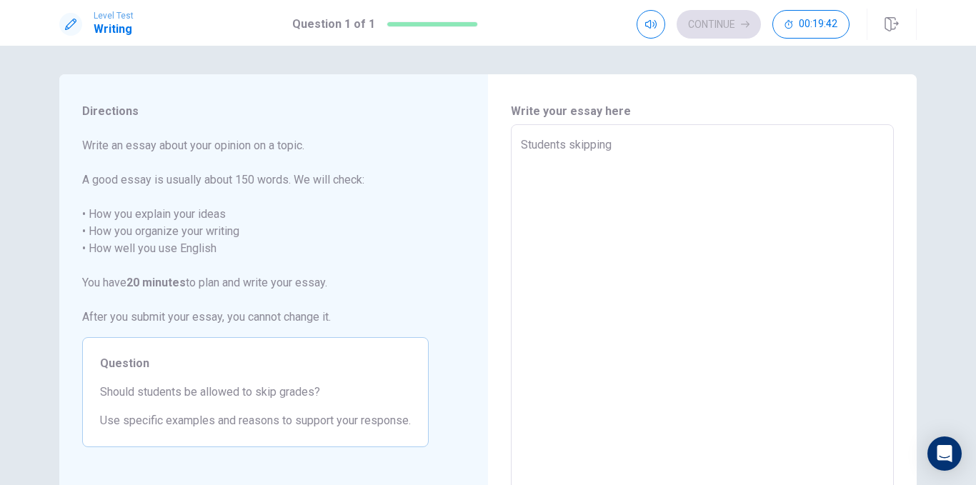
type textarea "Students skipping g"
type textarea "x"
type textarea "Students skipping gr"
type textarea "x"
type textarea "Students skipping gra"
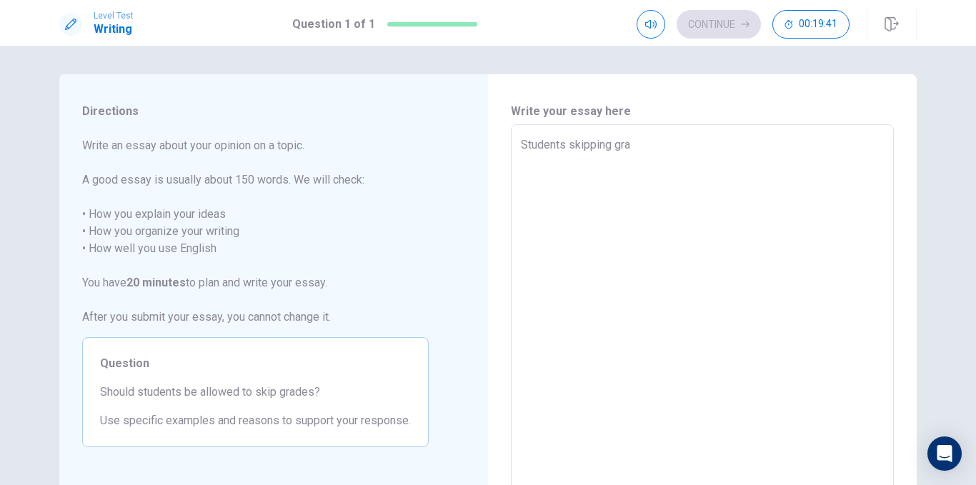
type textarea "x"
type textarea "Students skipping grad"
type textarea "x"
type textarea "Students skipping grade"
type textarea "x"
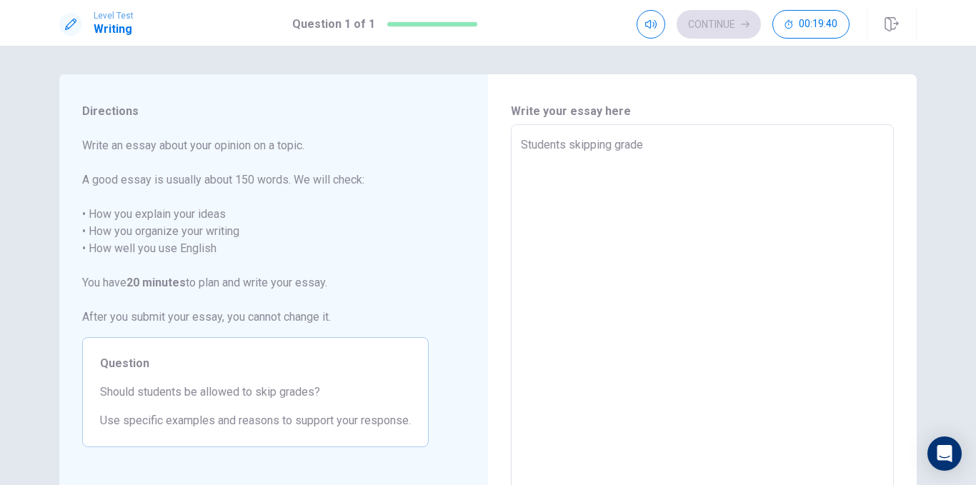
type textarea "Students skipping grades"
type textarea "x"
type textarea "Students skipping grades"
type textarea "x"
type textarea "Students skipping grades h"
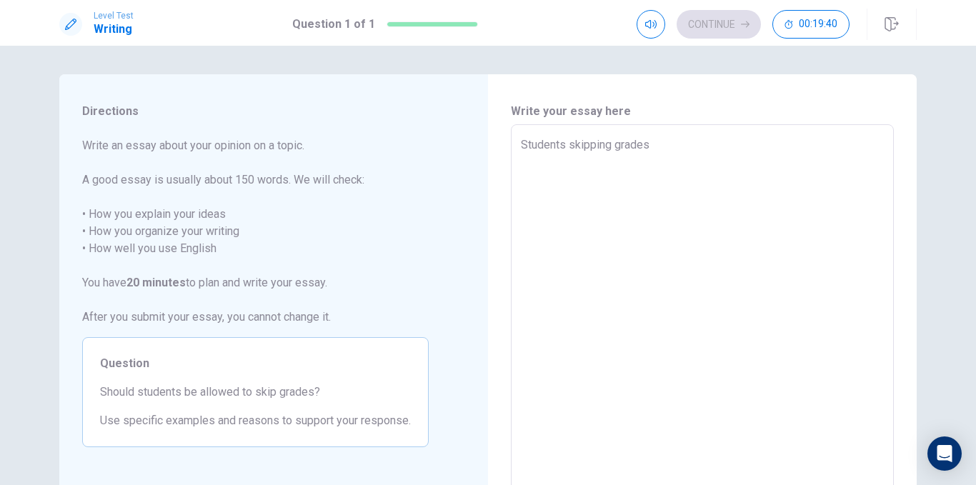
type textarea "x"
type textarea "Students skipping grades ha"
type textarea "x"
type textarea "Students skipping grades has"
type textarea "x"
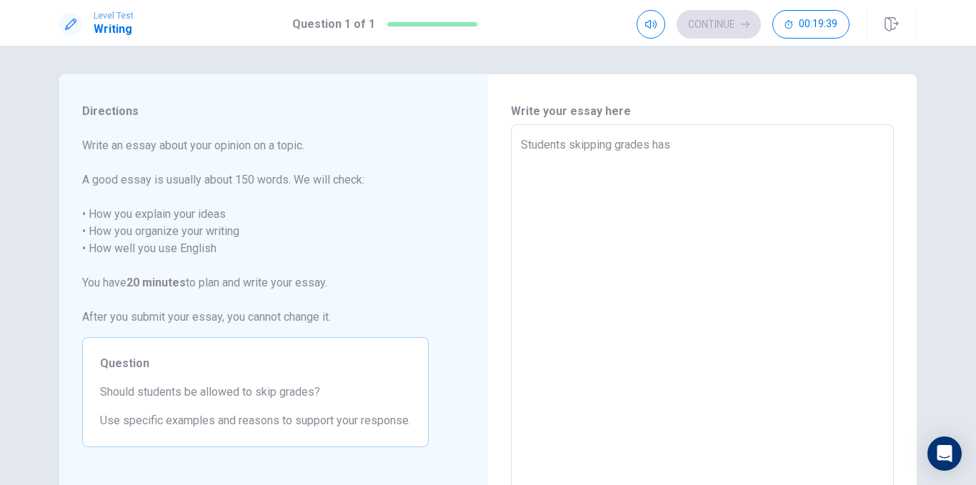
type textarea "Students skipping grades has"
type textarea "x"
type textarea "Students skipping grades has u"
type textarea "x"
type textarea "Students skipping grades has un"
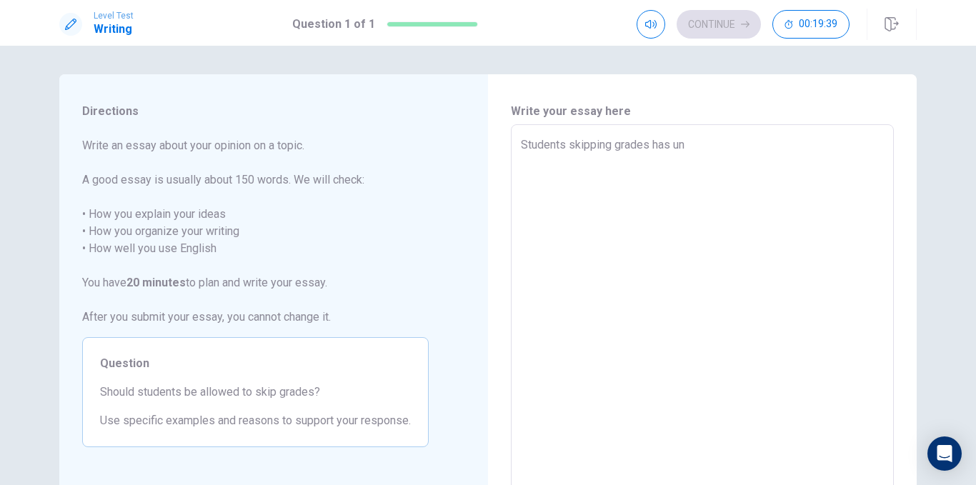
type textarea "x"
type textarea "Students skipping grades has und"
type textarea "x"
type textarea "Students skipping grades has unde"
type textarea "x"
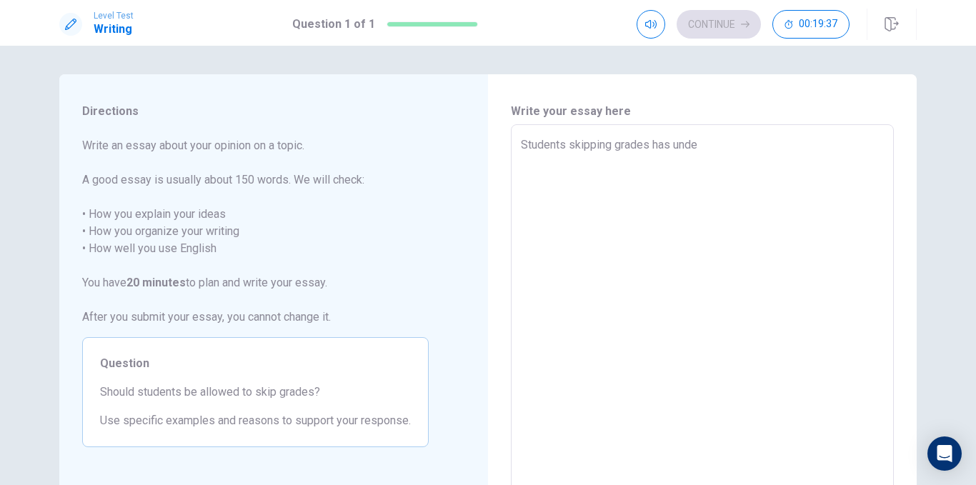
type textarea "Students skipping grades has unden"
type textarea "x"
type textarea "Students skipping grades has undeni"
type textarea "x"
type textarea "Students skipping grades has undenia"
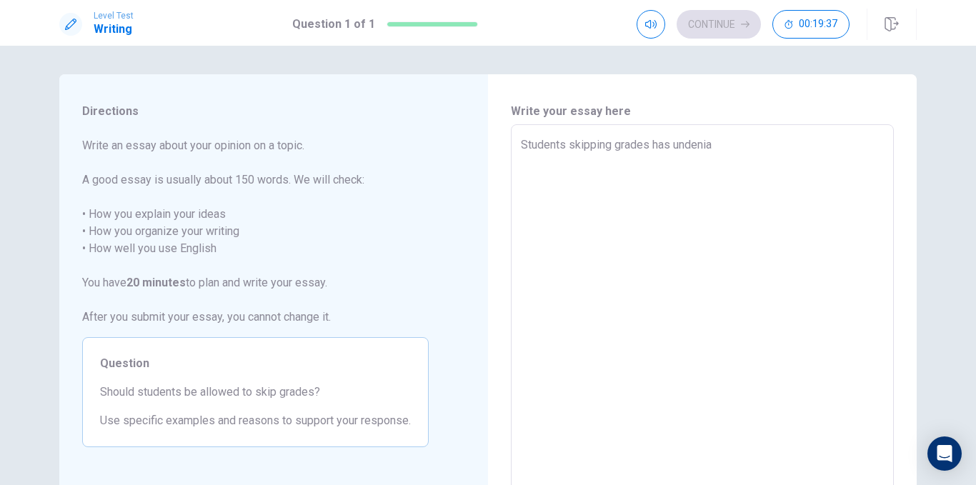
type textarea "x"
type textarea "Students skipping grades has undeniab"
type textarea "x"
type textarea "Students skipping grades has undeniabl"
type textarea "x"
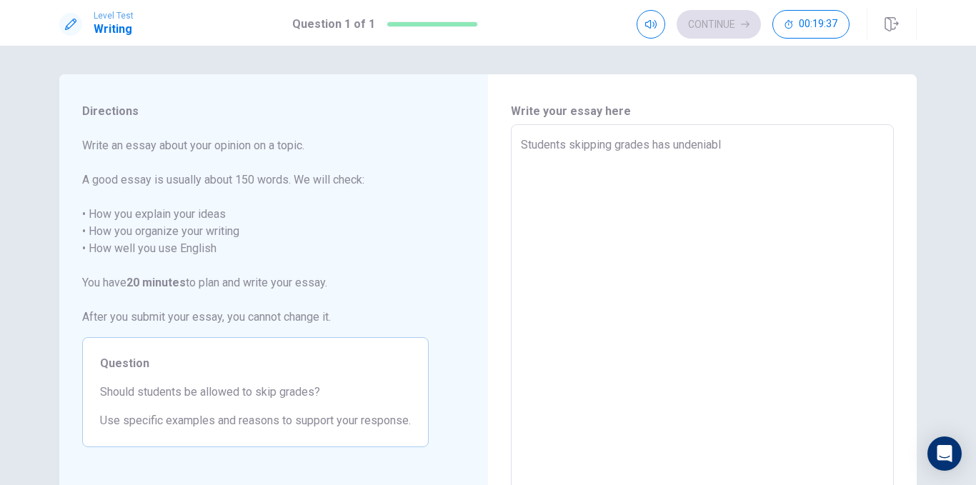
type textarea "Students skipping grades has undeniably"
type textarea "x"
type textarea "Students skipping grades has undeniably"
type textarea "x"
type textarea "Students skipping grades has undeniably b"
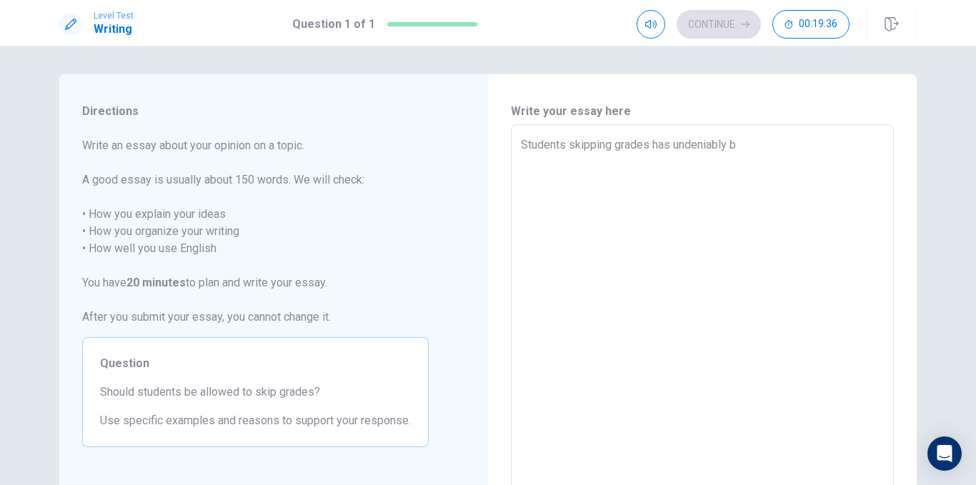
type textarea "x"
type textarea "Students skipping grades has undeniably be"
type textarea "x"
type textarea "Students skipping grades has undeniably bec"
type textarea "x"
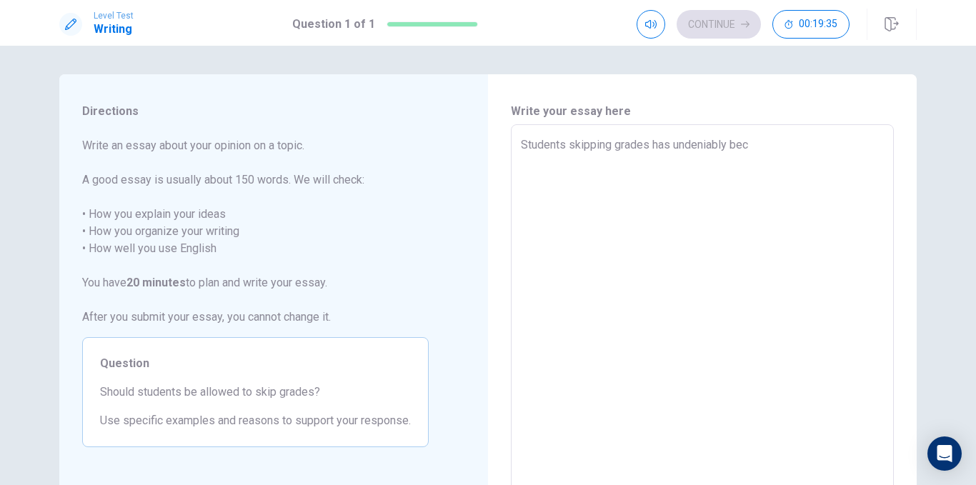
type textarea "Students skipping grades has undeniably beca"
type textarea "x"
type textarea "Students skipping grades has undeniably becam"
type textarea "x"
type textarea "Students skipping grades has undeniably became"
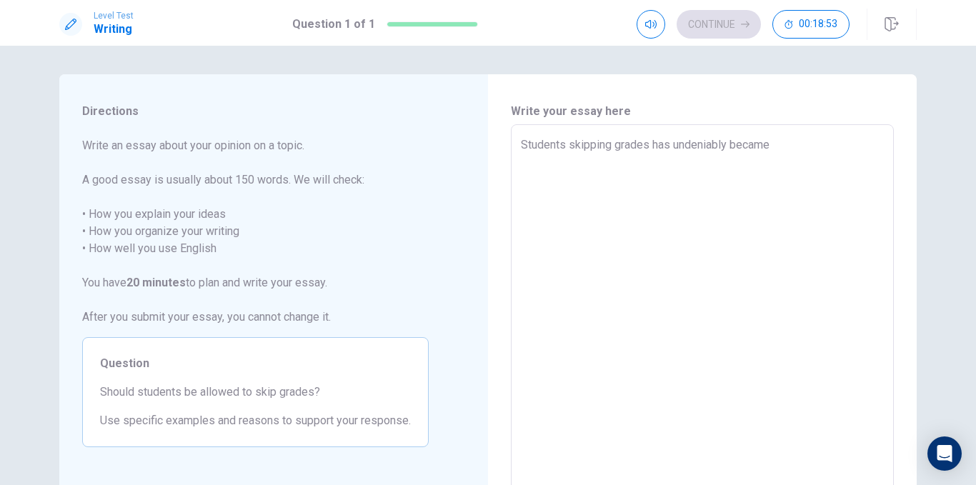
type textarea "x"
type textarea "Students skipping grades has undeniably becam"
type textarea "x"
type textarea "Students skipping grades has undeniably beca"
type textarea "x"
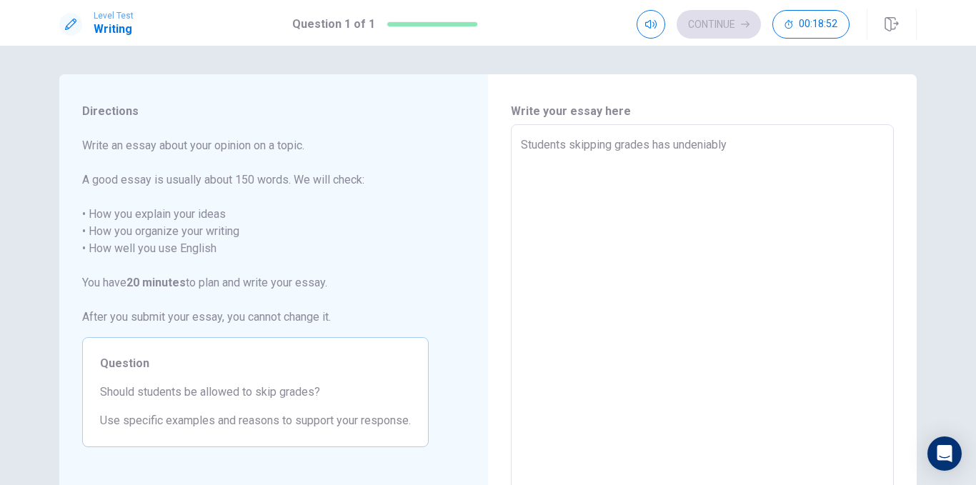
type textarea "Students skipping grades has undeniably"
type textarea "x"
type textarea "Students skipping grades has undeni"
type textarea "x"
type textarea "Students skipping grades has u"
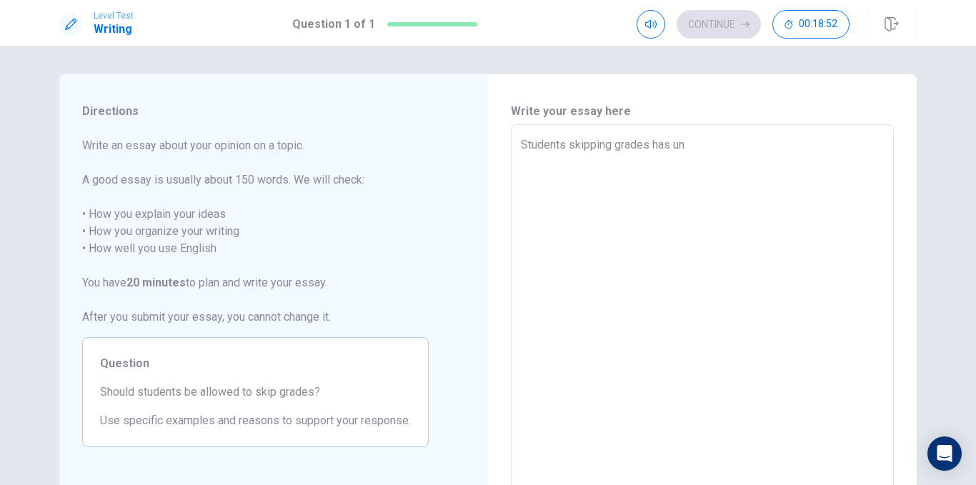
type textarea "x"
type textarea "Students skipping grades"
type textarea "x"
type textarea "Students skipping gr"
type textarea "x"
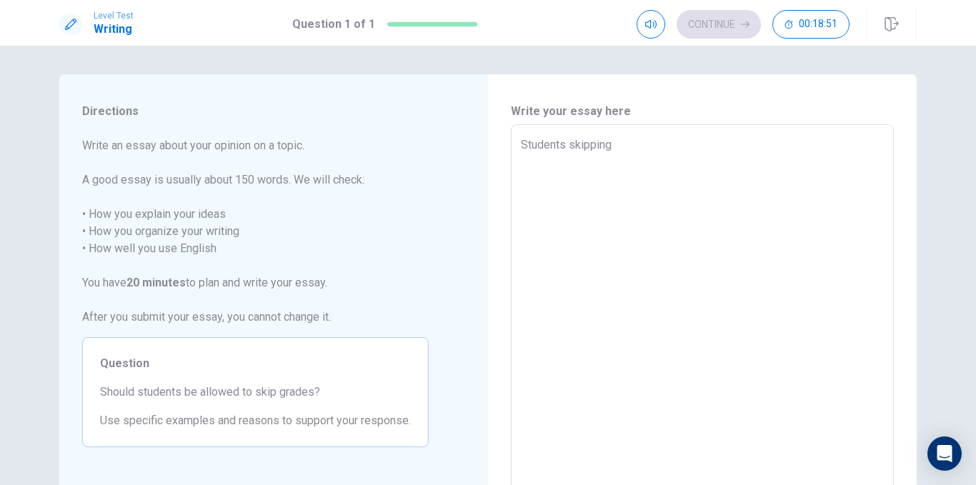
type textarea "Students skippin"
type textarea "x"
type textarea "Students sk"
type textarea "x"
type textarea "Studen"
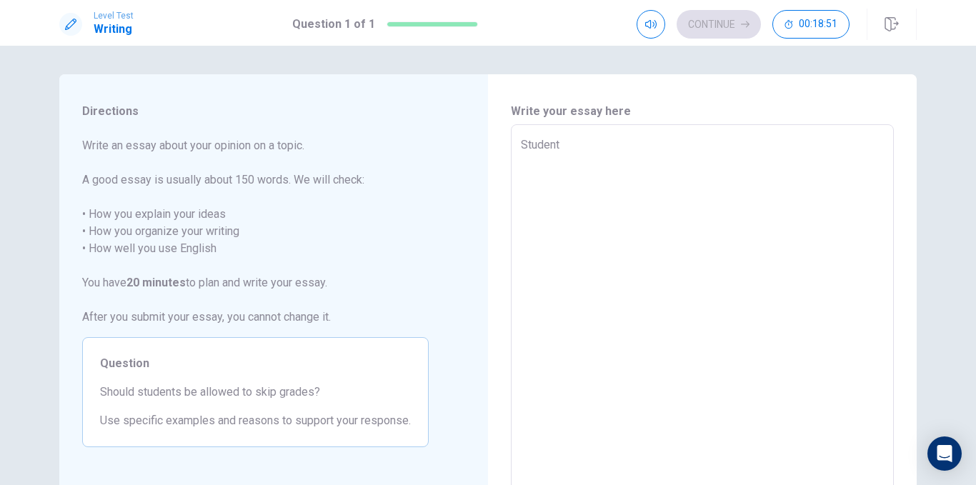
type textarea "x"
type textarea "S"
type textarea "x"
type textarea "T"
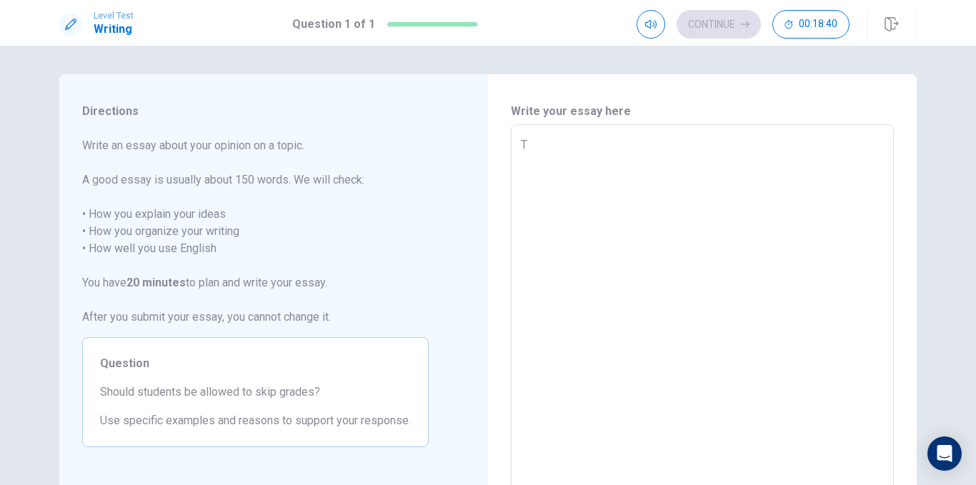
type textarea "x"
type textarea "Th"
type textarea "x"
type textarea "The"
type textarea "x"
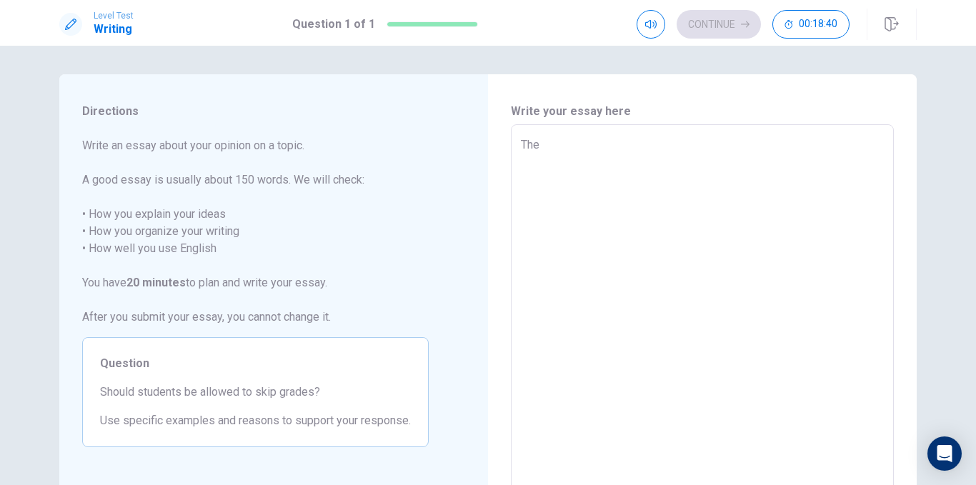
type textarea "The"
type textarea "x"
type textarea "The p"
type textarea "x"
type textarea "The pro"
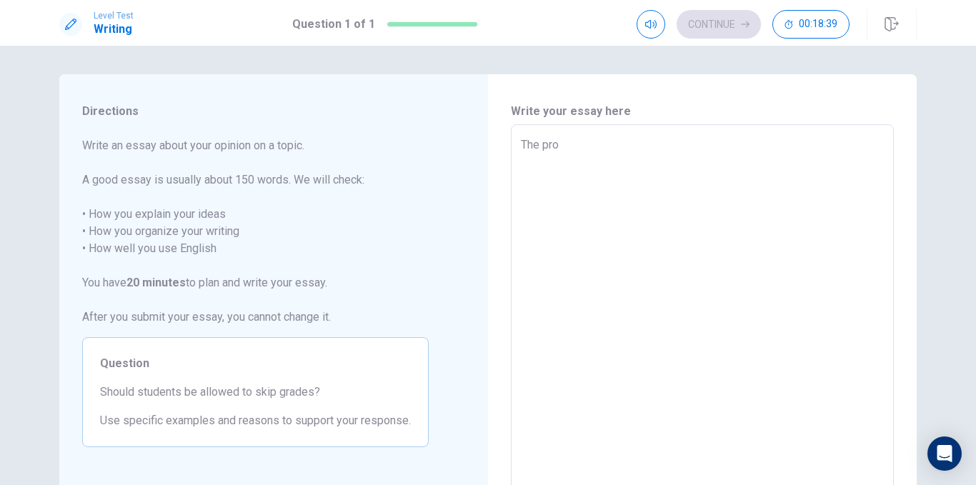
type textarea "x"
type textarea "The prom"
type textarea "x"
type textarea "The promp"
type textarea "x"
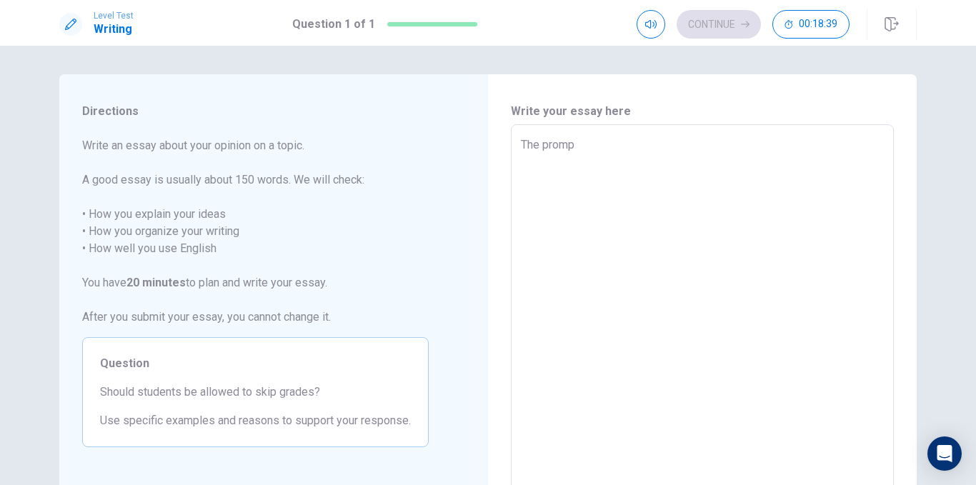
type textarea "The prom"
type textarea "x"
type textarea "The pro"
type textarea "x"
type textarea "The pr"
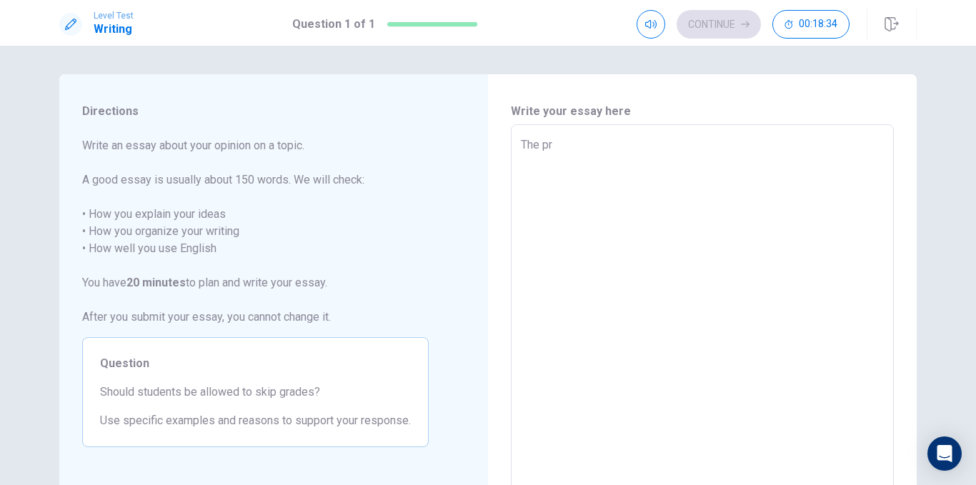
type textarea "x"
type textarea "The p"
type textarea "x"
type textarea "The"
type textarea "x"
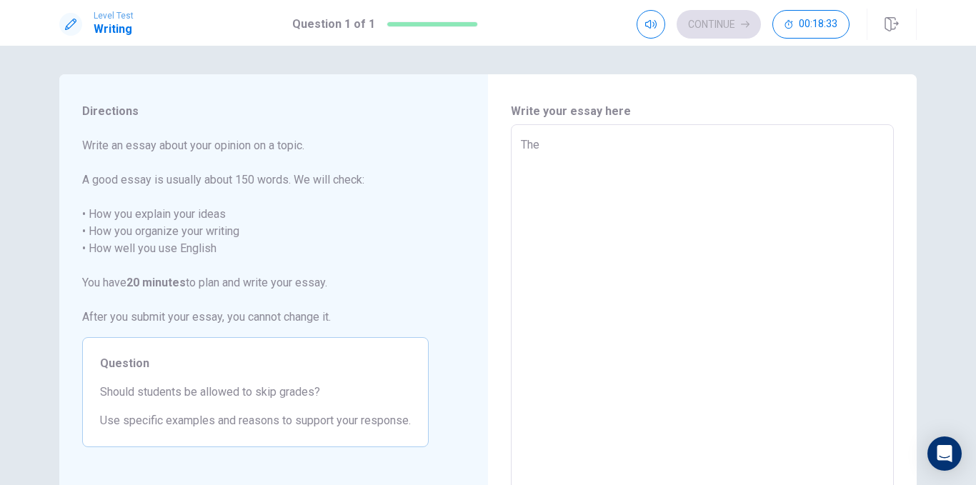
type textarea "Th"
type textarea "x"
type textarea "T"
type textarea "x"
type textarea "T"
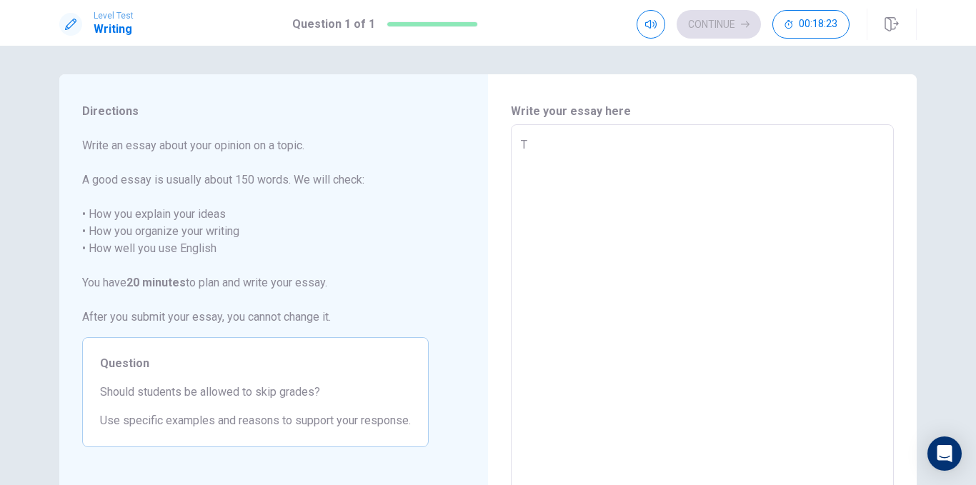
type textarea "x"
type textarea "Th"
type textarea "x"
type textarea "The"
type textarea "x"
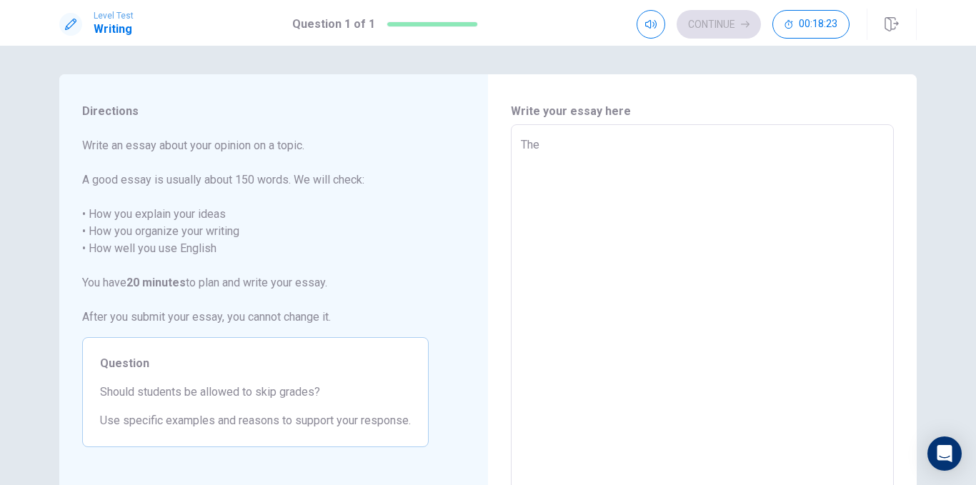
type textarea "The"
type textarea "x"
type textarea "The rp"
type textarea "x"
type textarea "The r"
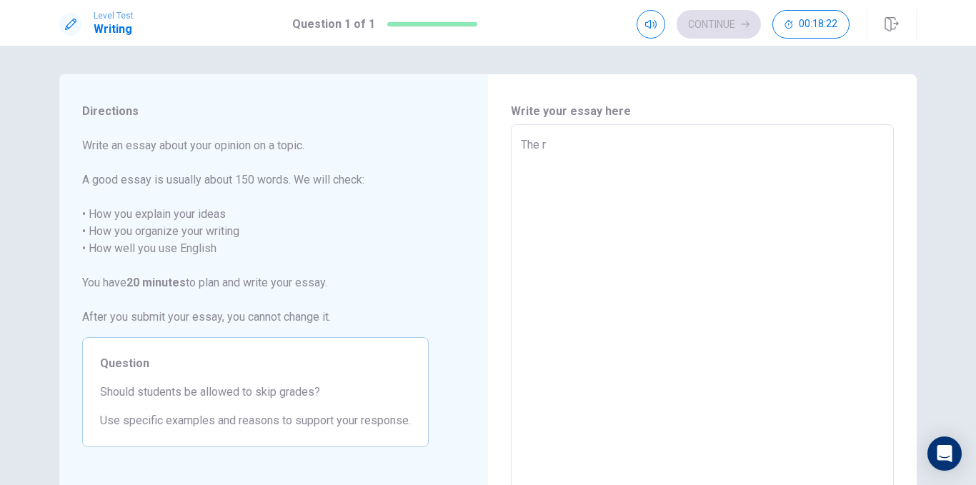
type textarea "x"
type textarea "The"
type textarea "x"
type textarea "The p"
type textarea "x"
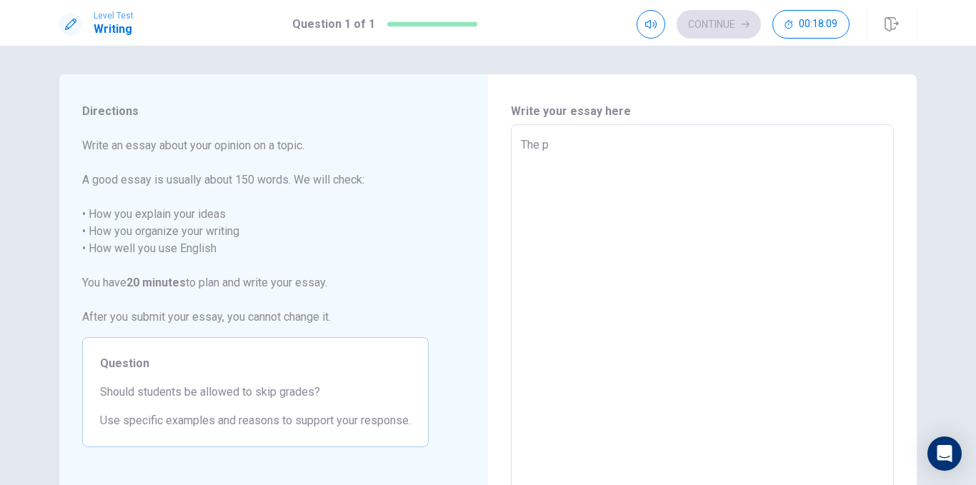
type textarea "The pr"
type textarea "x"
type textarea "The pra"
type textarea "x"
type textarea "The prac"
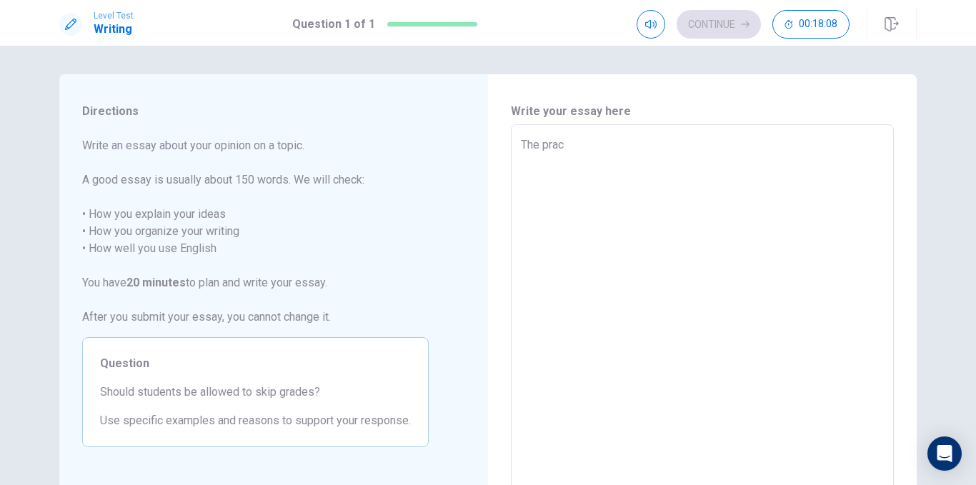
type textarea "x"
type textarea "The practi"
type textarea "x"
type textarea "The practic"
type textarea "x"
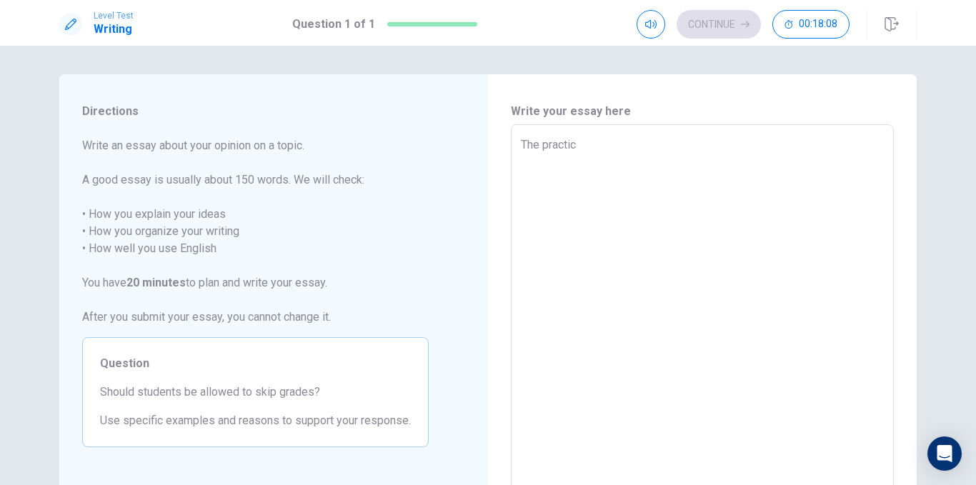
type textarea "The practice"
type textarea "x"
type textarea "The practice"
type textarea "x"
type textarea "The practice o"
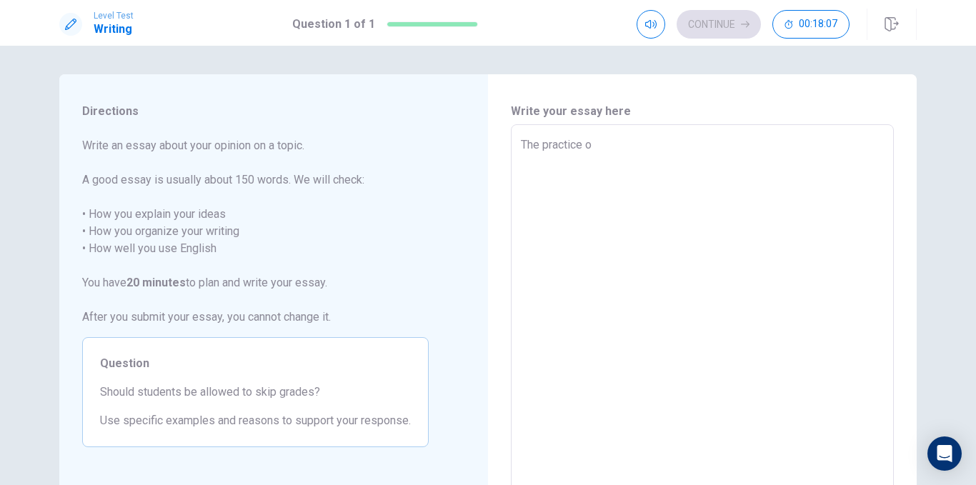
type textarea "x"
type textarea "The practice of"
type textarea "x"
type textarea "The practice of"
type textarea "x"
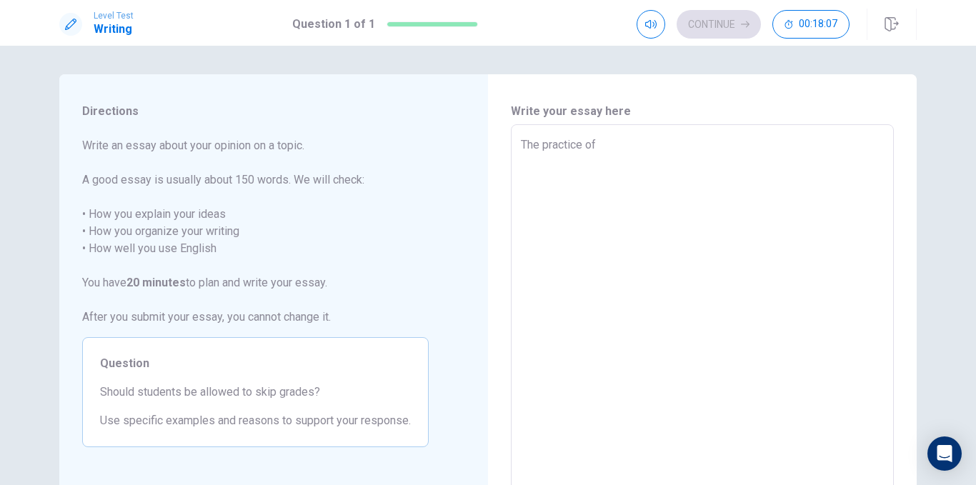
type textarea "The practice of a"
type textarea "x"
type textarea "The practice of al"
type textarea "x"
type textarea "The practice of all"
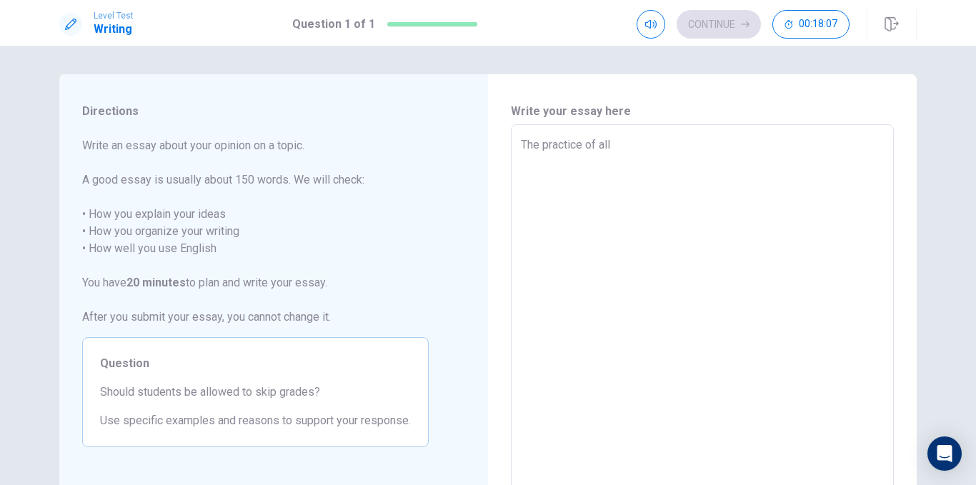
type textarea "x"
type textarea "The practice of allo"
type textarea "x"
type textarea "The practice of allow"
type textarea "x"
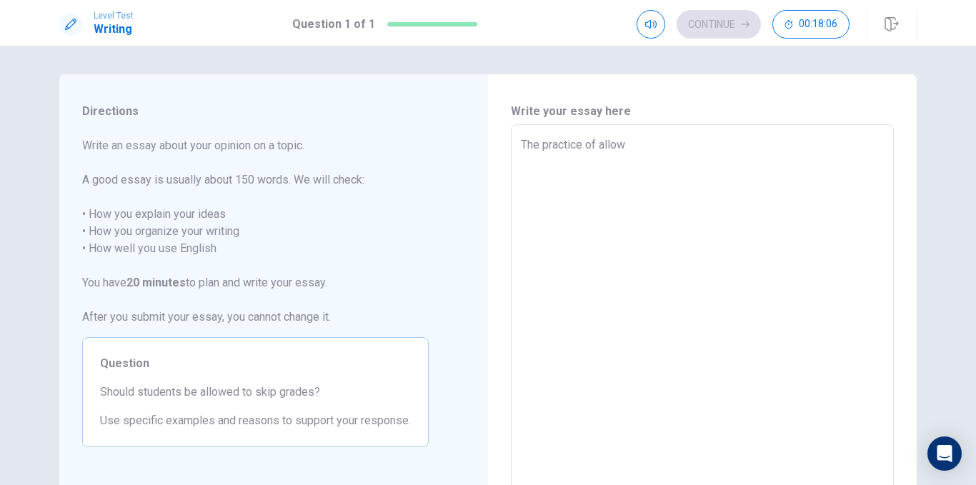
type textarea "The practice of allowi"
type textarea "x"
type textarea "The practice of allowin"
type textarea "x"
type textarea "The practice of allowing"
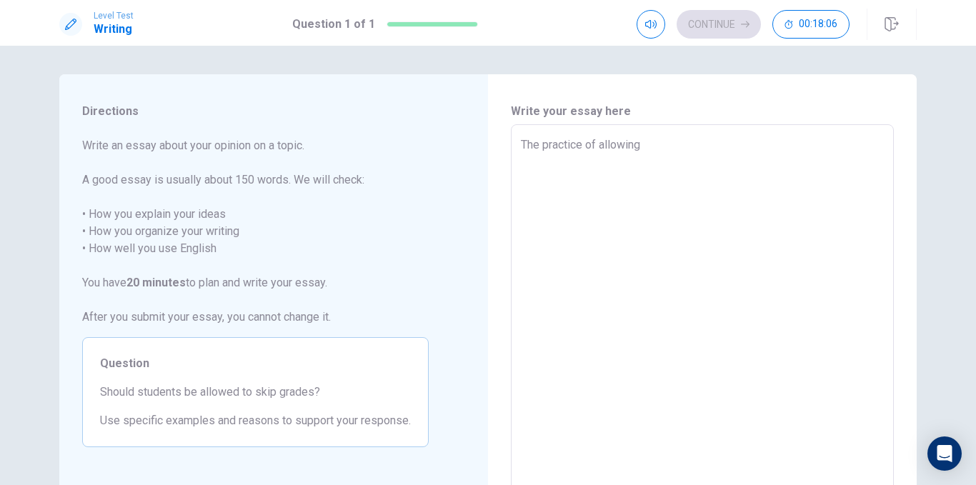
type textarea "x"
type textarea "The practice of allowing"
type textarea "x"
type textarea "The practice of allowing e"
type textarea "x"
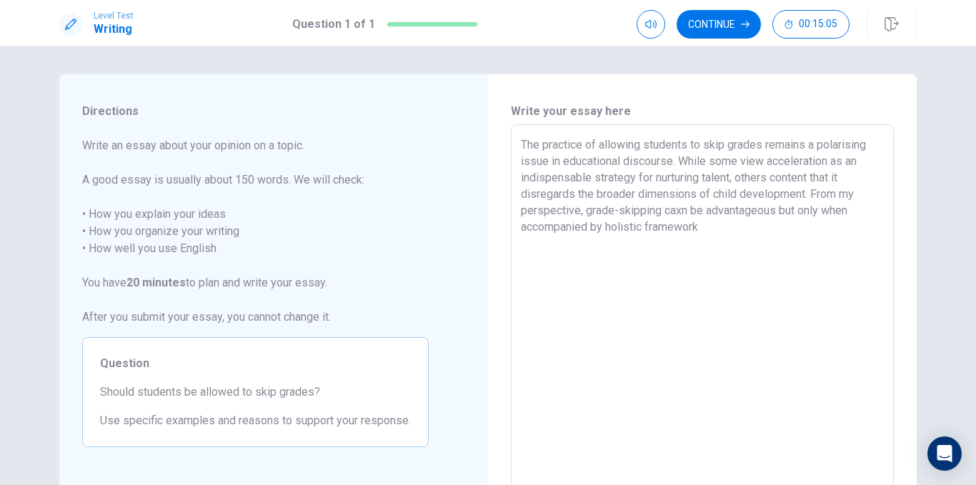
click at [600, 229] on textarea "The practice of allowing students to skip grades remains a polarising issue in …" at bounding box center [702, 323] width 363 height 372
click at [724, 230] on textarea "The practice of allowing students to skip grades remains a polarising issue in …" at bounding box center [702, 323] width 363 height 372
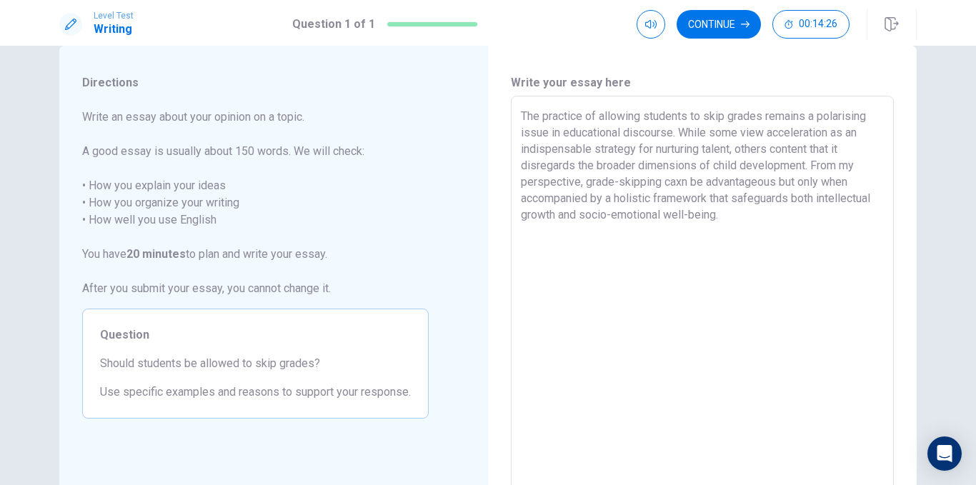
scroll to position [30, 0]
click at [681, 179] on textarea "The practice of allowing students to skip grades remains a polarising issue in …" at bounding box center [702, 293] width 363 height 372
click at [736, 211] on textarea "The practice of allowing students to skip grades remains a polarising issue in …" at bounding box center [702, 293] width 363 height 372
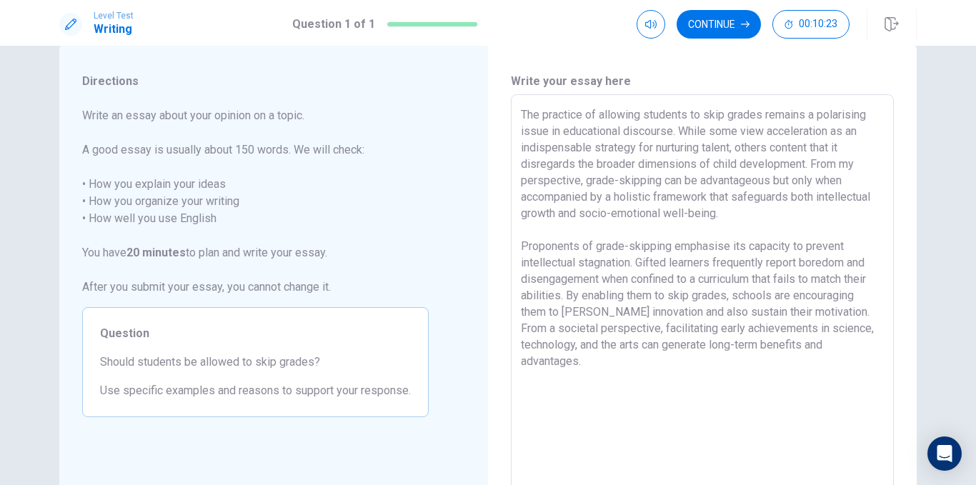
click at [566, 301] on textarea "The practice of allowing students to skip grades remains a polarising issue in …" at bounding box center [702, 293] width 363 height 372
click at [705, 370] on textarea "The practice of allowing students to skip grades remains a polarising issue in …" at bounding box center [702, 293] width 363 height 372
click at [611, 395] on textarea "The practice of allowing students to skip grades remains a polarising issue in …" at bounding box center [702, 293] width 363 height 372
click at [692, 390] on textarea "The practice of allowing students to skip grades remains a polarising issue in …" at bounding box center [702, 293] width 363 height 372
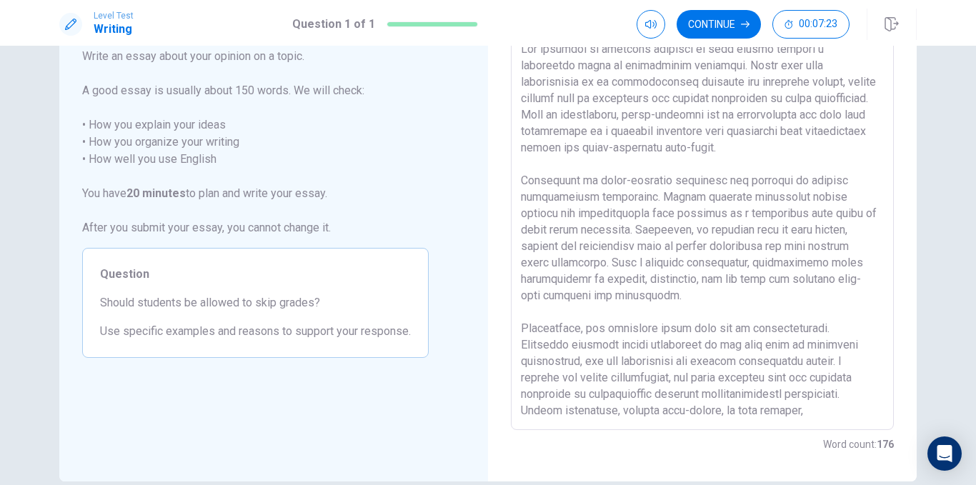
scroll to position [91, 0]
click at [729, 387] on textarea at bounding box center [702, 231] width 363 height 372
click at [811, 407] on textarea at bounding box center [702, 231] width 363 height 372
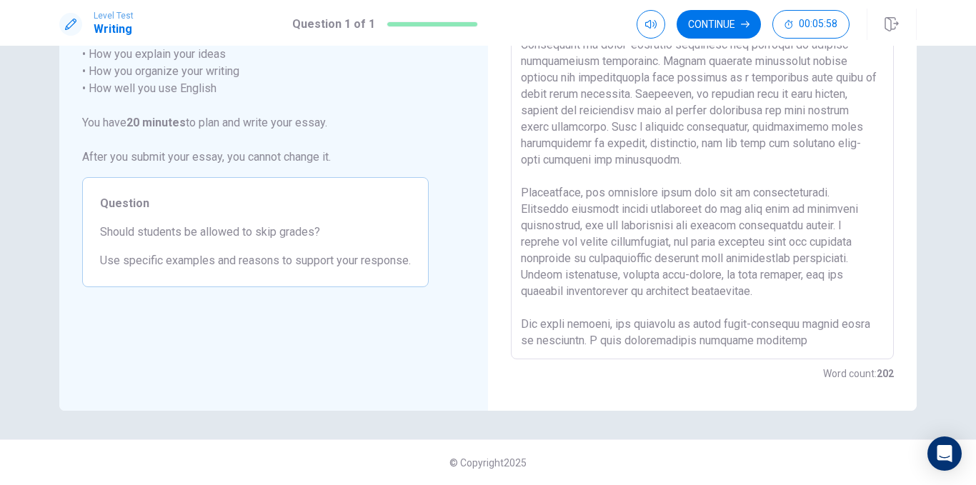
scroll to position [88, 0]
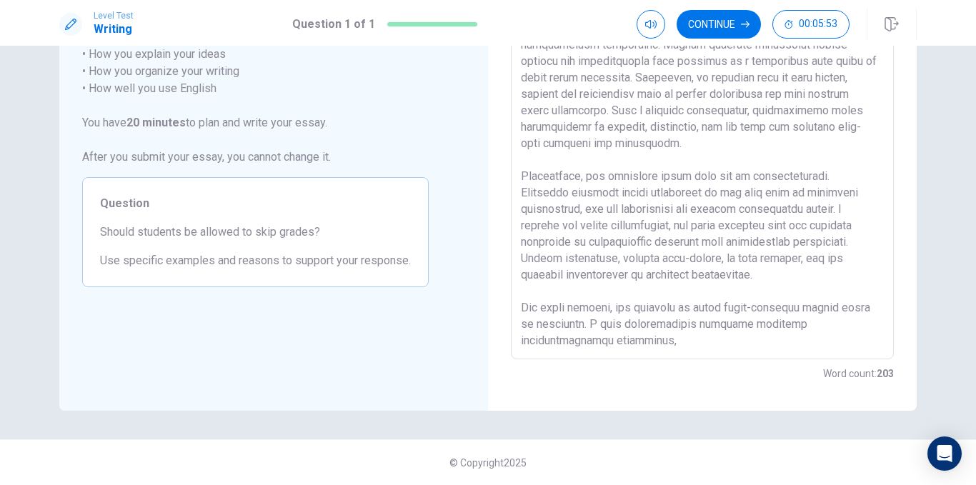
click at [543, 341] on textarea at bounding box center [702, 162] width 363 height 372
click at [666, 348] on div "x ​" at bounding box center [702, 161] width 383 height 395
click at [652, 347] on textarea at bounding box center [702, 162] width 363 height 372
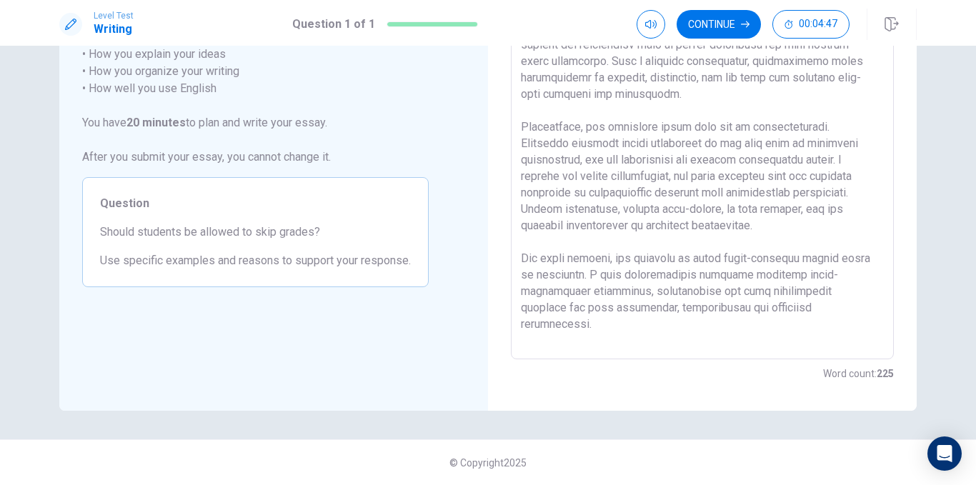
scroll to position [154, 0]
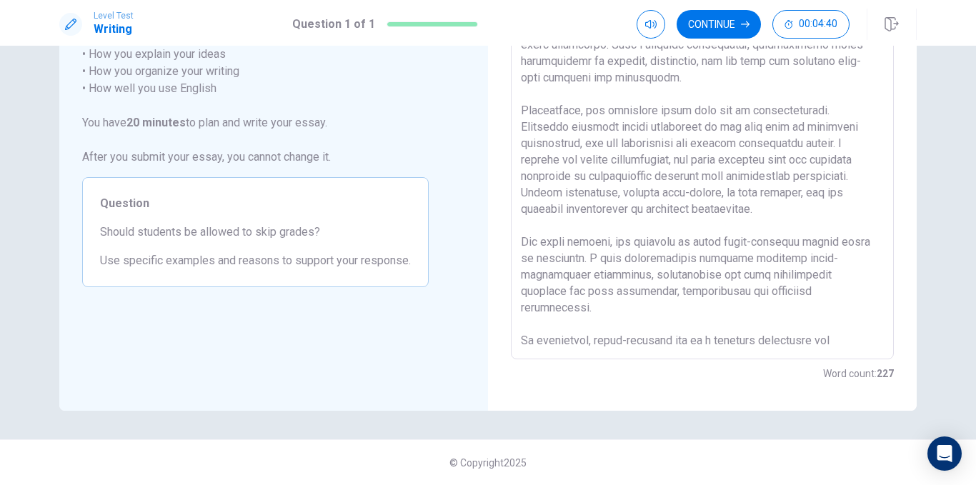
click at [754, 322] on textarea at bounding box center [702, 162] width 363 height 372
click at [642, 347] on textarea at bounding box center [702, 162] width 363 height 372
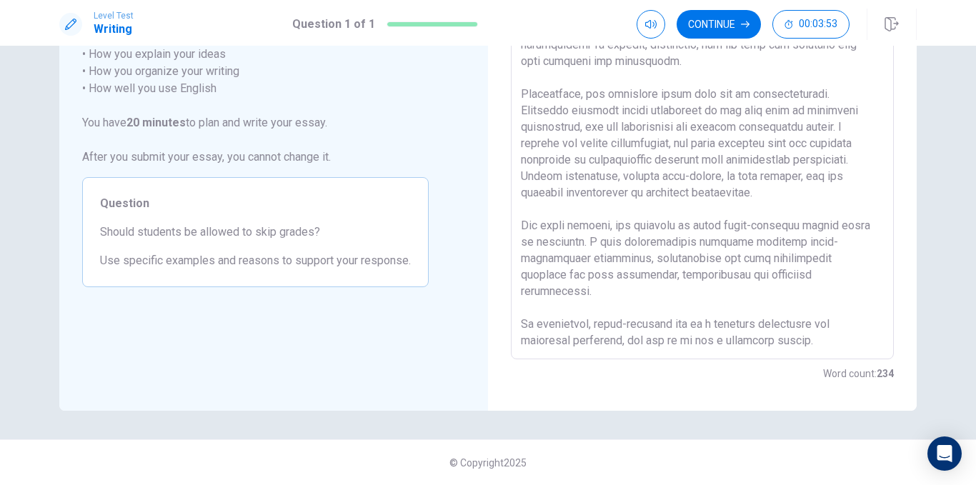
scroll to position [187, 0]
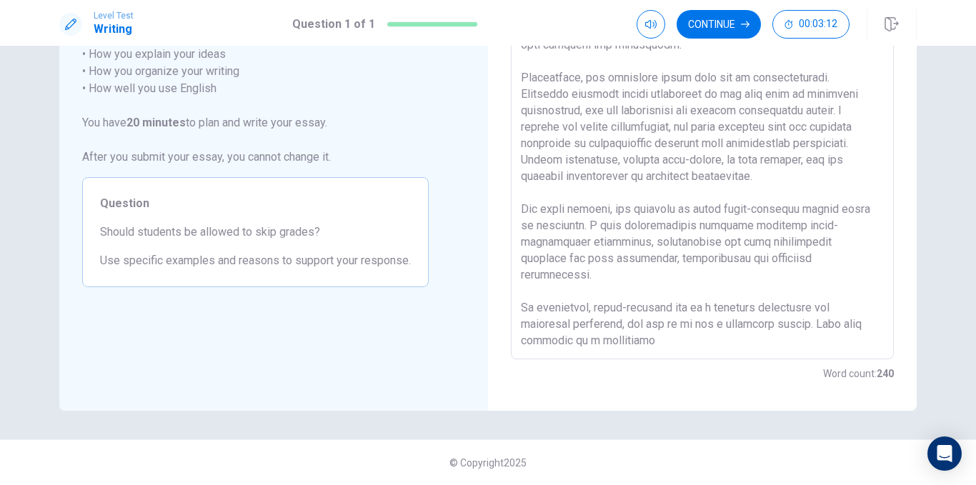
drag, startPoint x: 572, startPoint y: 324, endPoint x: 681, endPoint y: 320, distance: 109.4
click at [681, 320] on textarea at bounding box center [702, 162] width 363 height 372
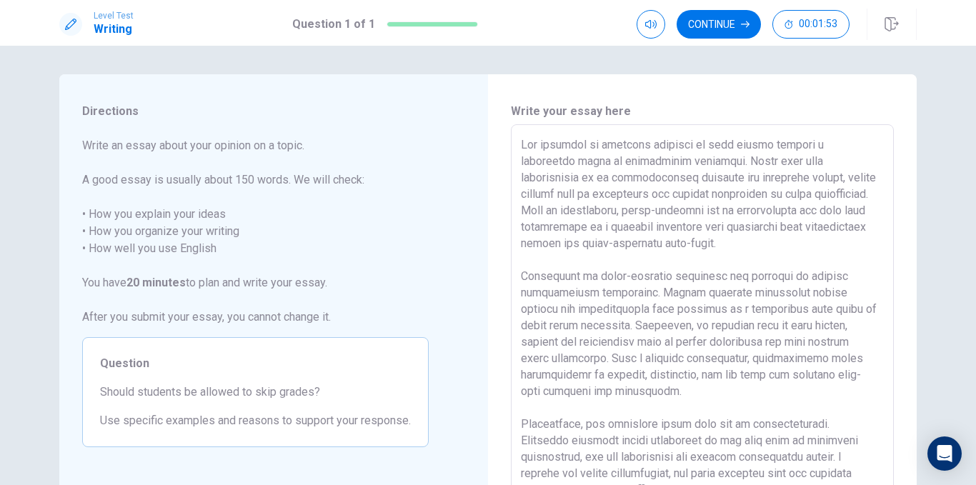
scroll to position [6, 0]
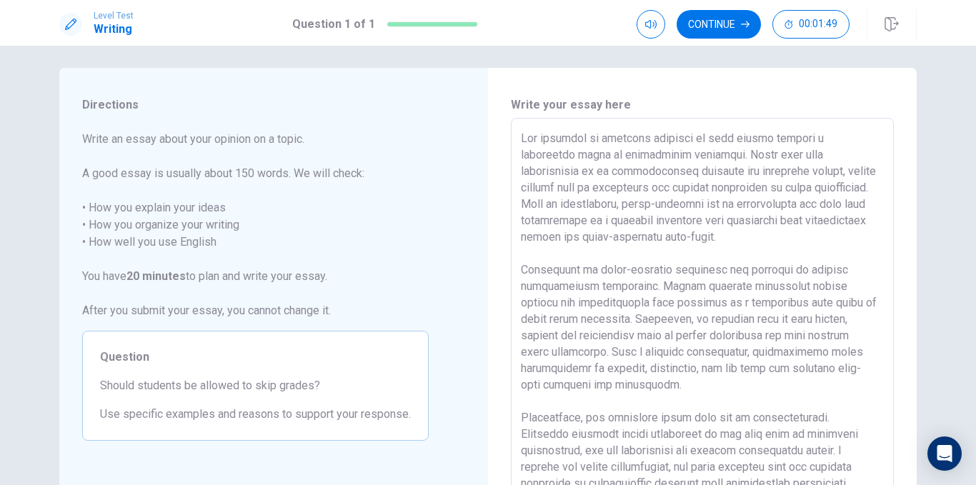
drag, startPoint x: 833, startPoint y: 157, endPoint x: 759, endPoint y: 162, distance: 73.8
click at [759, 162] on textarea at bounding box center [702, 316] width 363 height 372
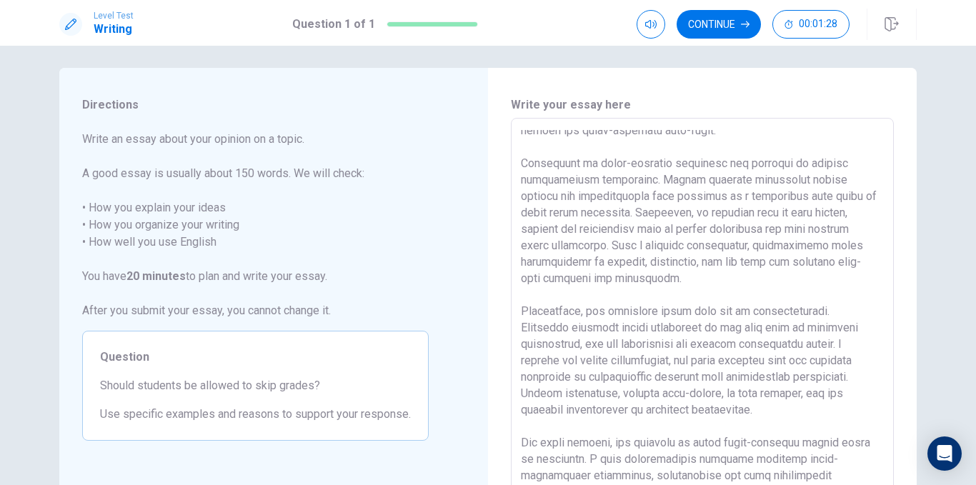
scroll to position [107, 0]
click at [666, 245] on textarea at bounding box center [702, 316] width 363 height 372
click at [701, 275] on textarea at bounding box center [702, 316] width 363 height 372
click at [521, 168] on textarea at bounding box center [702, 316] width 363 height 372
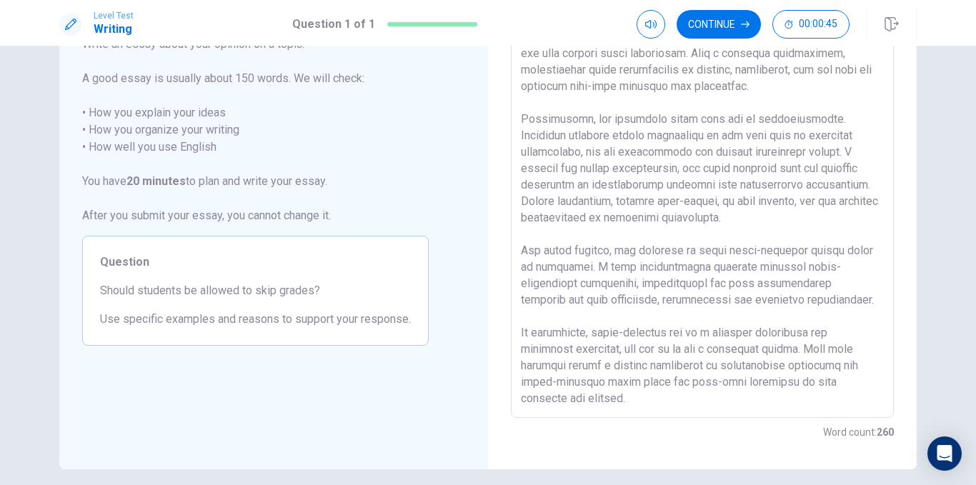
scroll to position [100, 0]
click at [856, 122] on textarea at bounding box center [702, 222] width 363 height 372
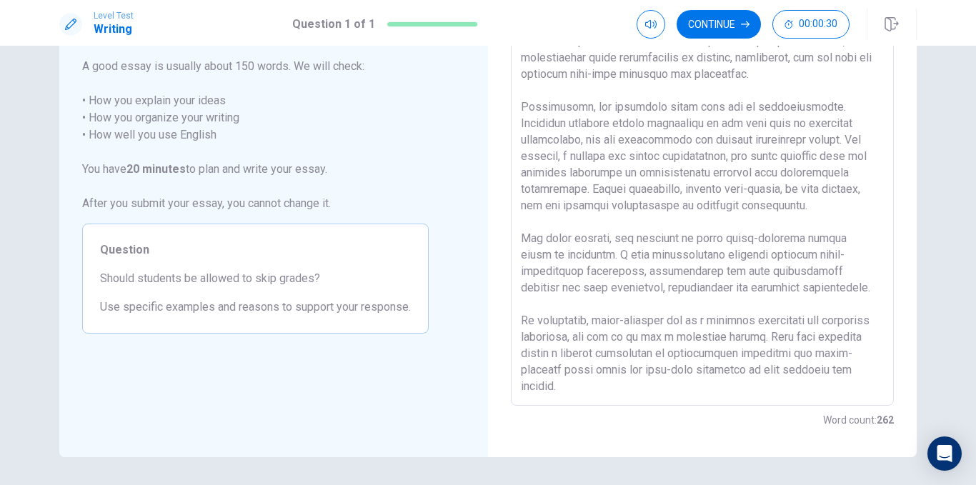
scroll to position [114, 0]
click at [696, 234] on textarea at bounding box center [702, 208] width 363 height 372
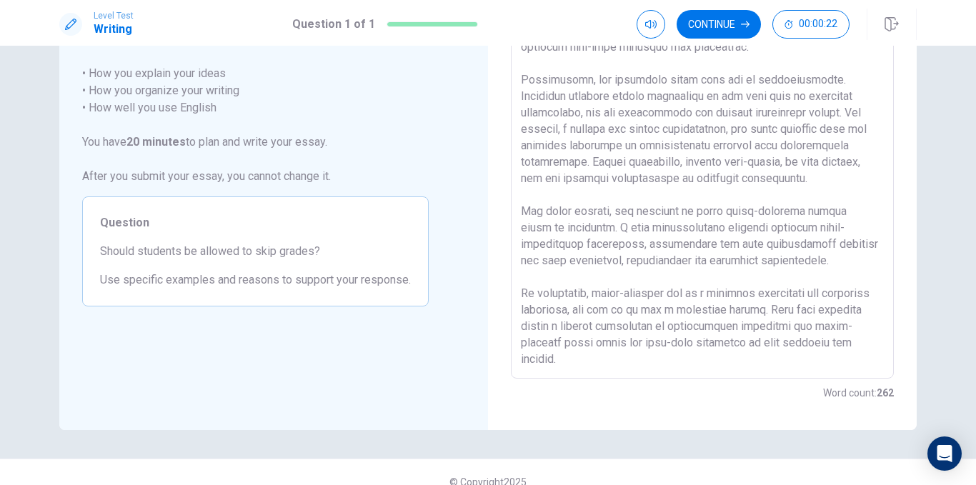
scroll to position [142, 0]
click at [700, 39] on div "Continue 00:00:12" at bounding box center [777, 24] width 280 height 31
click at [743, 32] on button "Continue" at bounding box center [719, 24] width 84 height 29
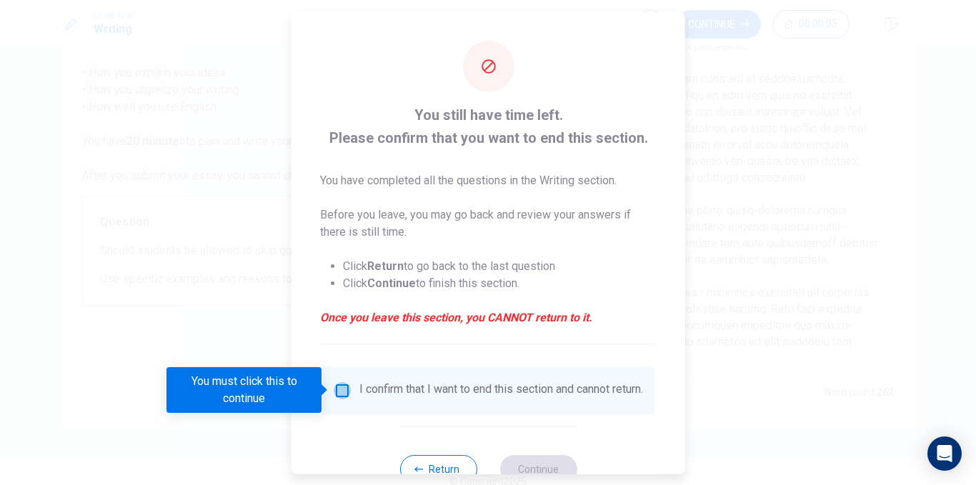
click at [339, 395] on input "You must click this to continue" at bounding box center [342, 390] width 17 height 17
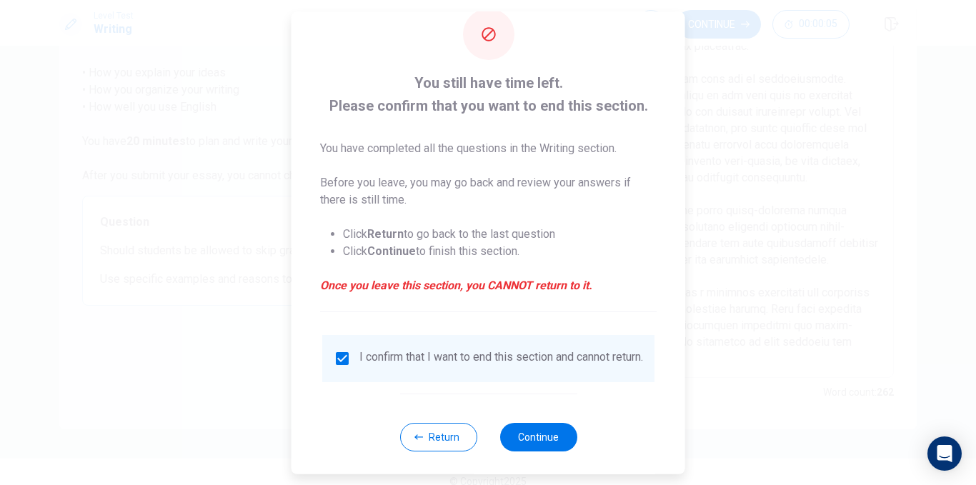
scroll to position [48, 0]
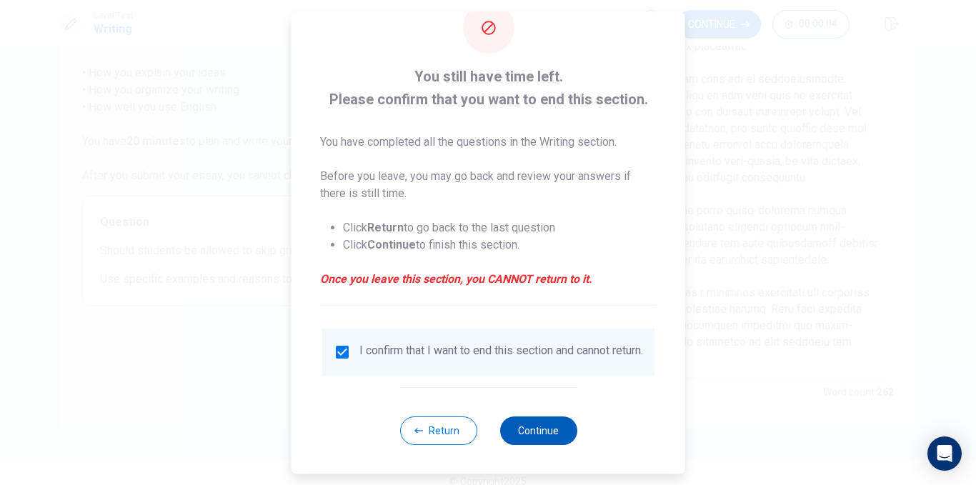
click at [515, 436] on button "Continue" at bounding box center [538, 431] width 77 height 29
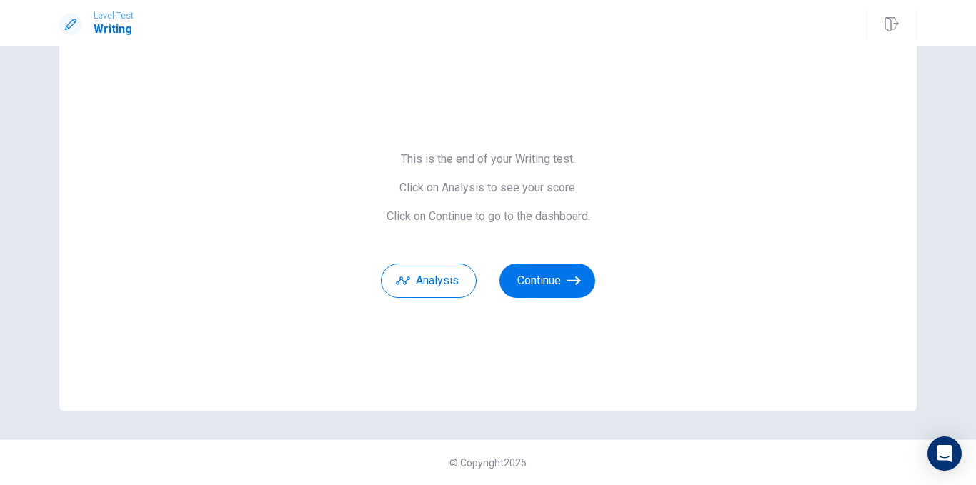
scroll to position [35, 0]
click at [504, 278] on button "Continue" at bounding box center [548, 281] width 96 height 34
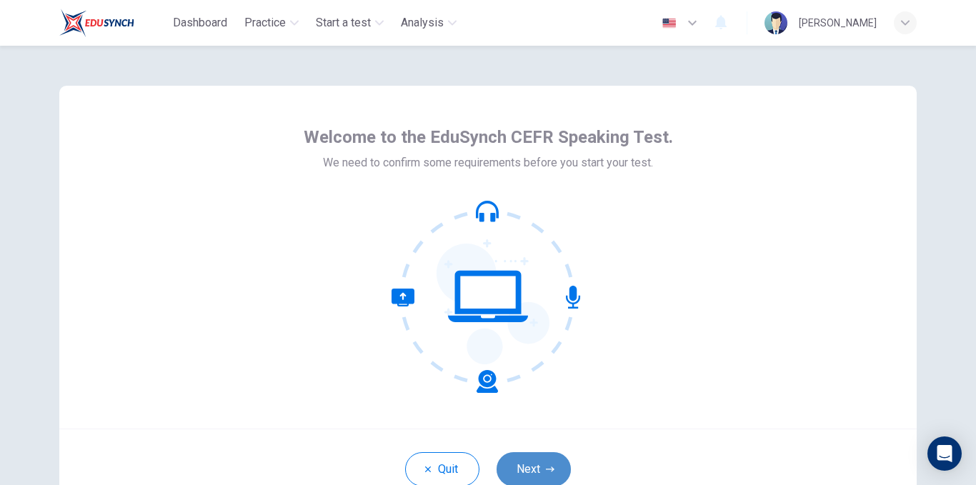
click at [528, 461] on button "Next" at bounding box center [534, 469] width 74 height 34
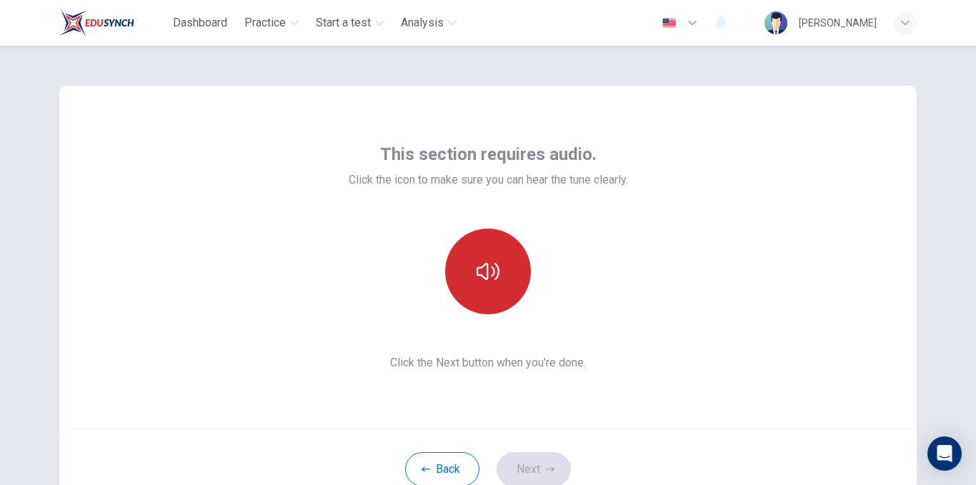
click at [471, 285] on button "button" at bounding box center [488, 272] width 86 height 86
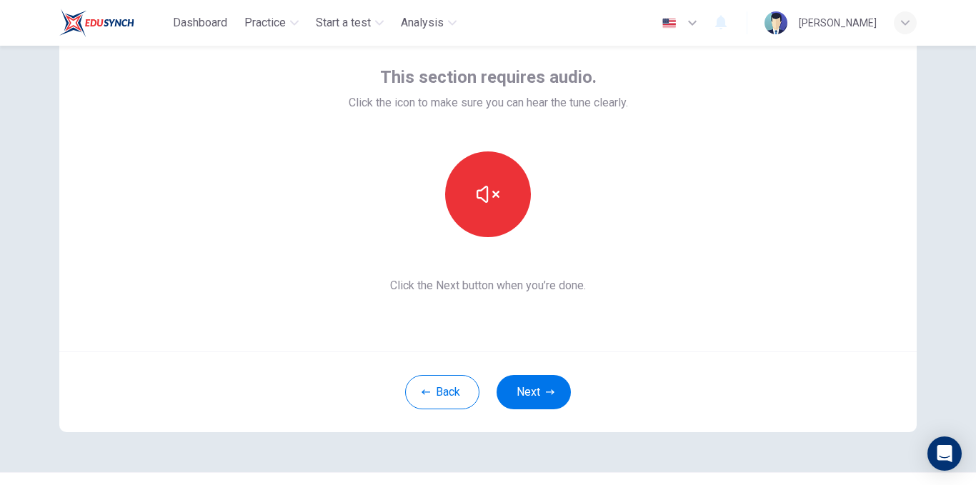
scroll to position [110, 0]
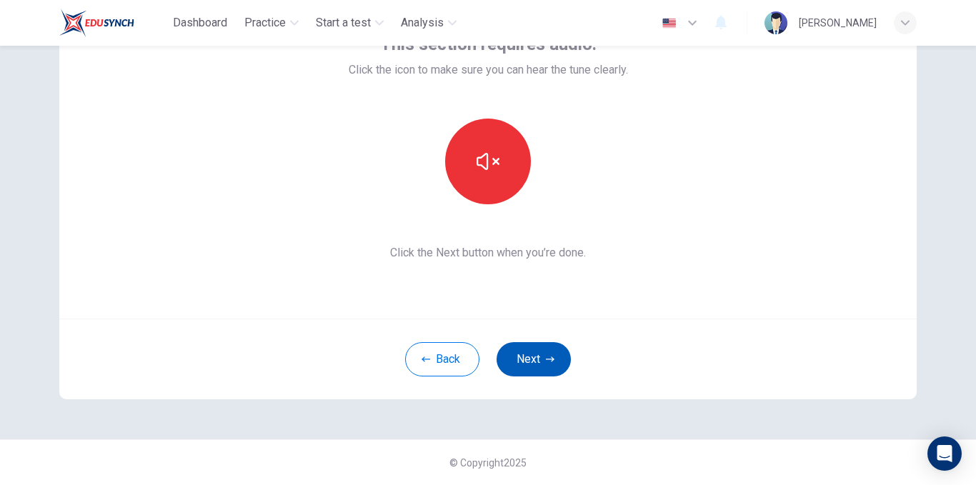
click at [519, 370] on button "Next" at bounding box center [534, 359] width 74 height 34
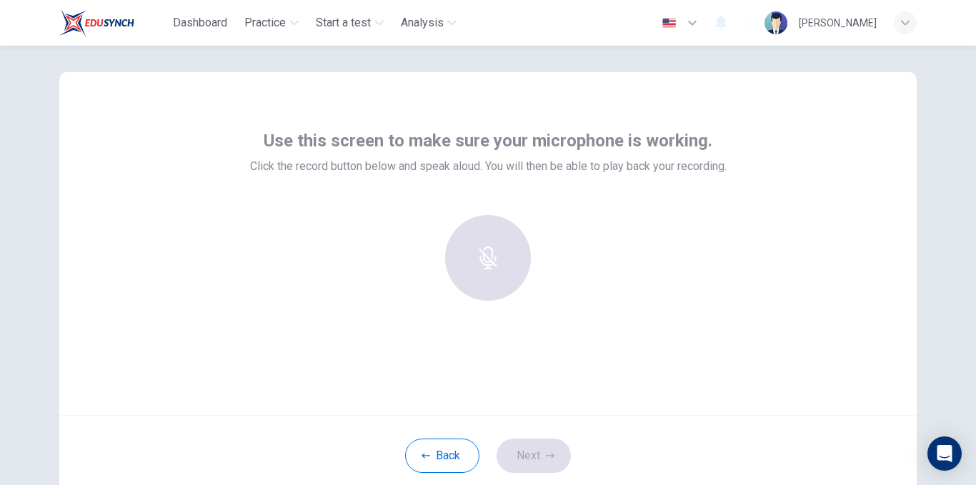
scroll to position [0, 0]
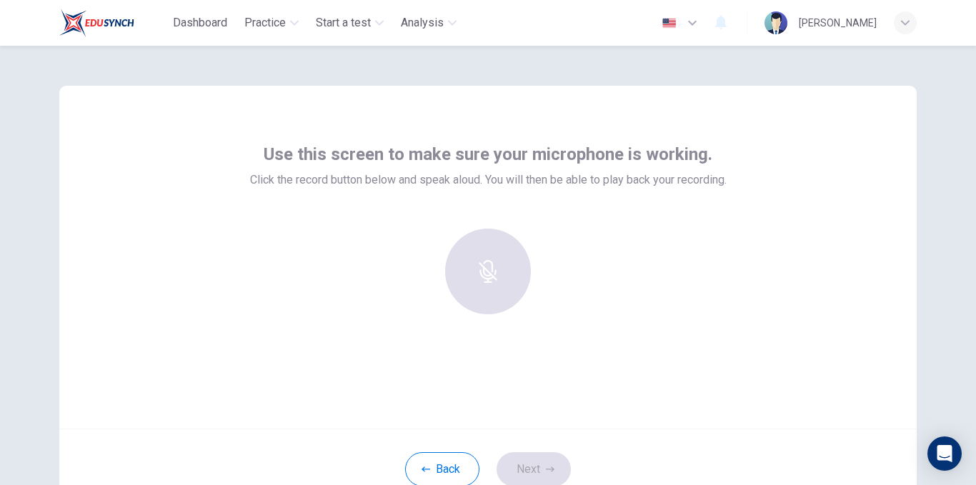
click at [476, 287] on div at bounding box center [488, 272] width 154 height 86
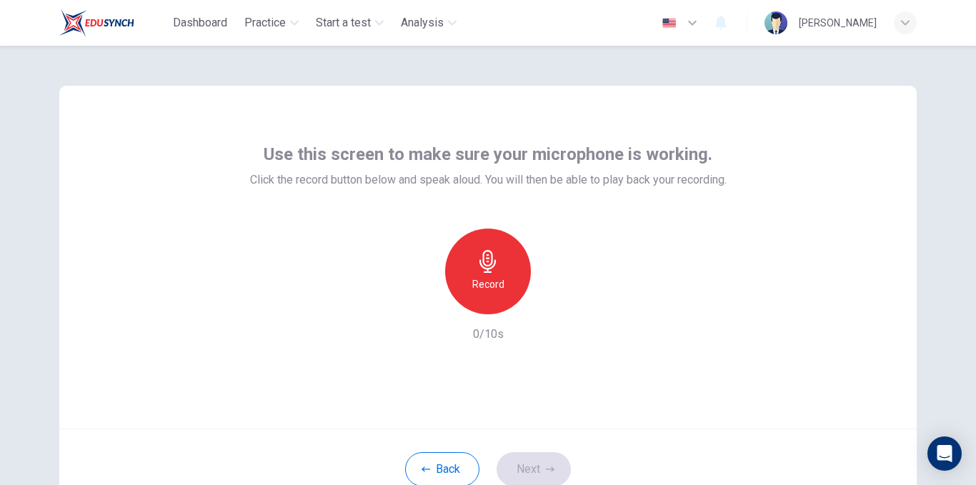
click at [492, 264] on icon "button" at bounding box center [488, 261] width 16 height 23
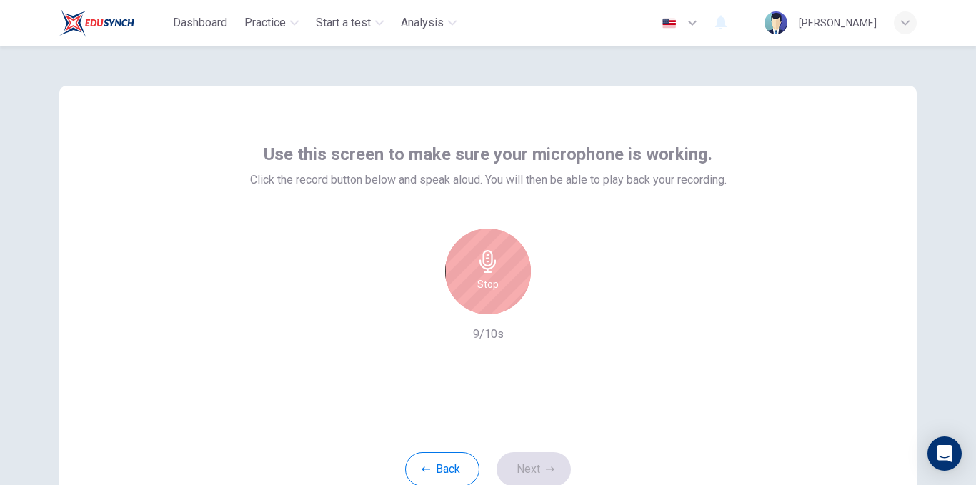
drag, startPoint x: 462, startPoint y: 259, endPoint x: 486, endPoint y: 289, distance: 38.2
click at [460, 259] on div "Stop" at bounding box center [488, 272] width 86 height 86
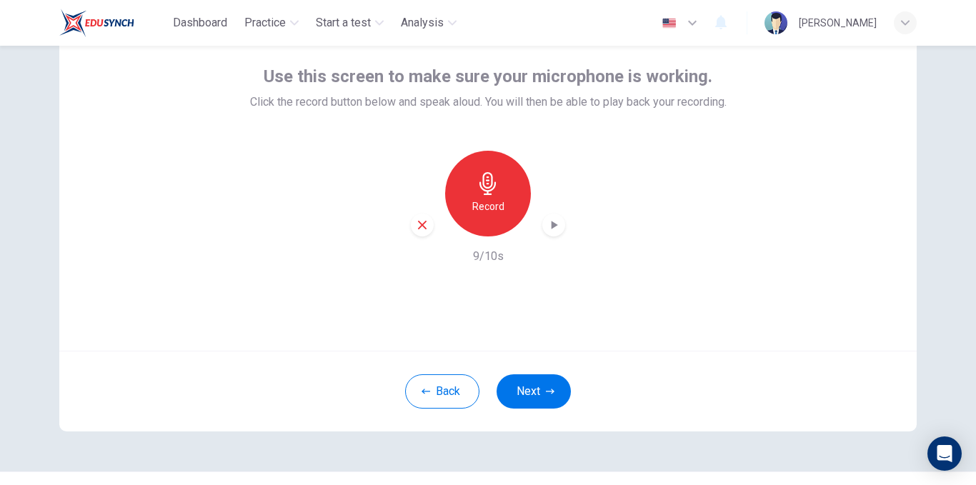
scroll to position [110, 0]
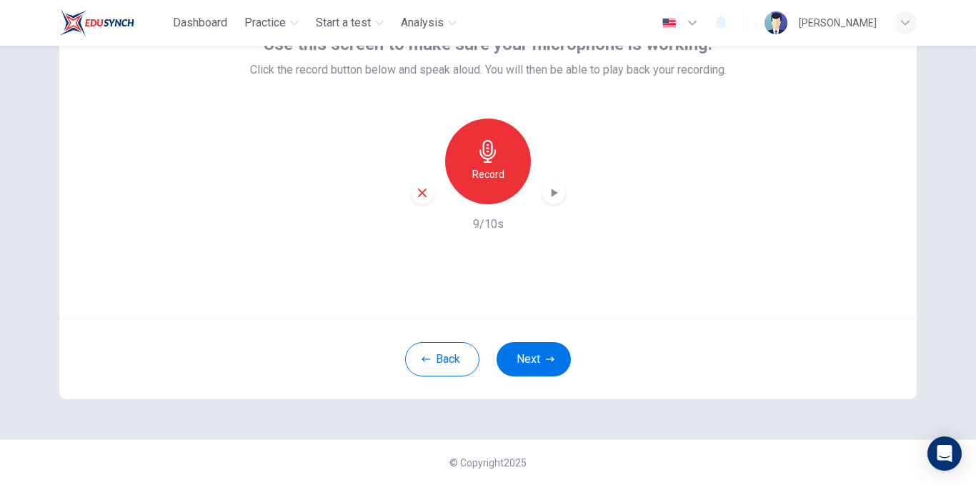
click at [556, 191] on icon "button" at bounding box center [554, 193] width 14 height 14
click at [419, 191] on icon "button" at bounding box center [422, 193] width 13 height 13
click at [480, 168] on h6 "Record" at bounding box center [489, 174] width 32 height 17
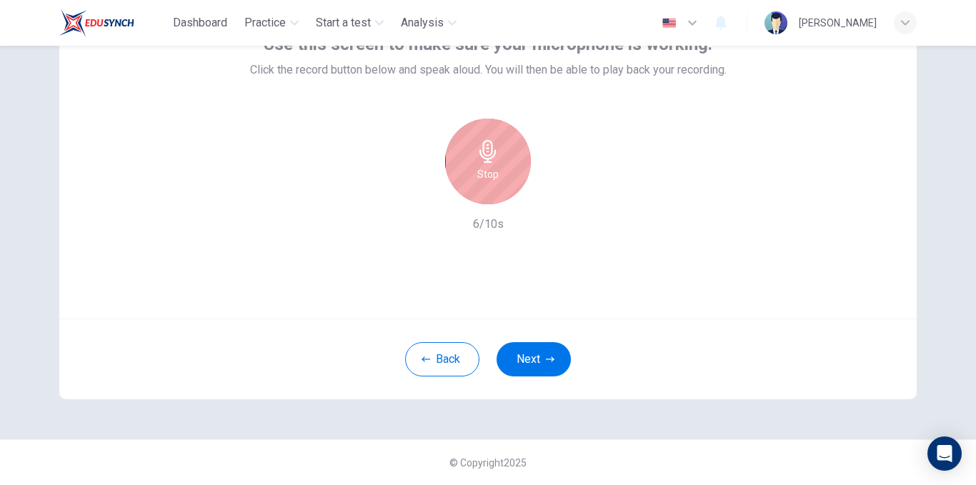
click at [493, 188] on div "Stop" at bounding box center [488, 162] width 86 height 86
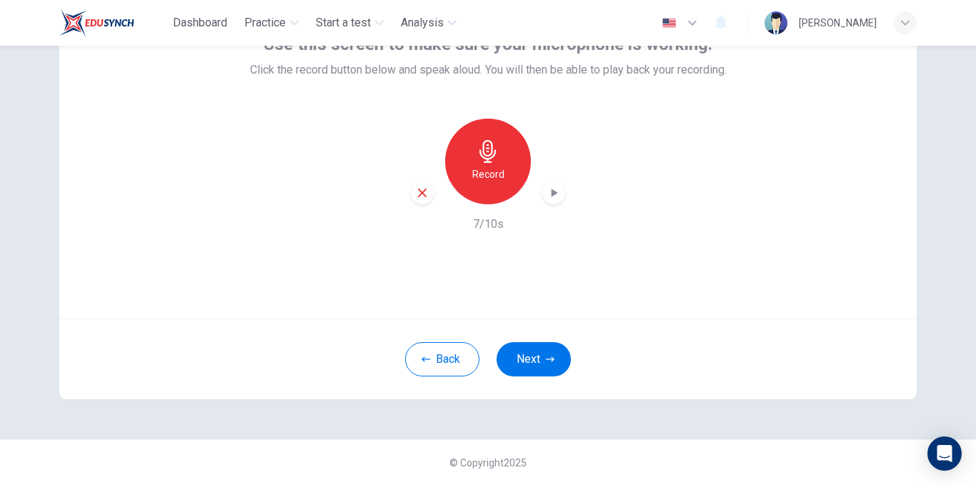
click at [543, 192] on div "button" at bounding box center [554, 193] width 23 height 23
click at [555, 195] on icon "button" at bounding box center [554, 193] width 14 height 14
click at [549, 195] on icon "button" at bounding box center [554, 193] width 10 height 11
click at [552, 195] on icon "button" at bounding box center [555, 193] width 6 height 9
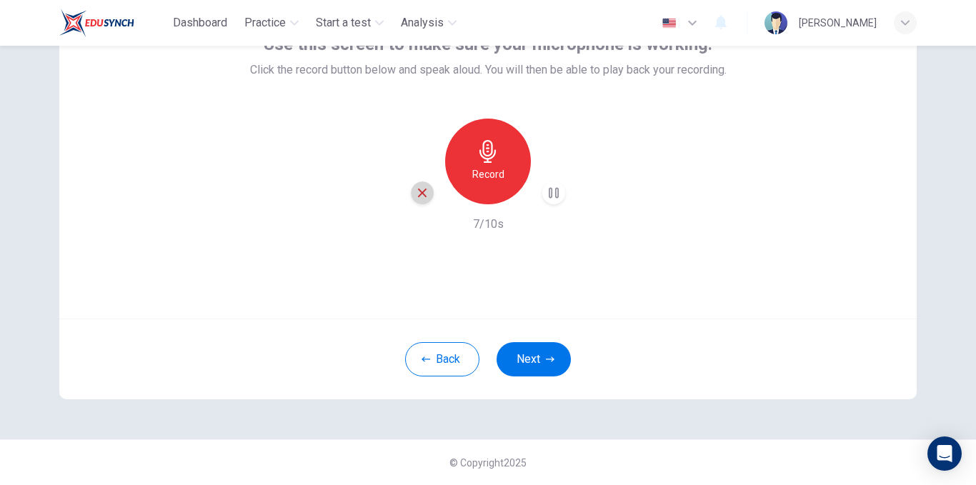
click at [425, 194] on div "button" at bounding box center [422, 193] width 23 height 23
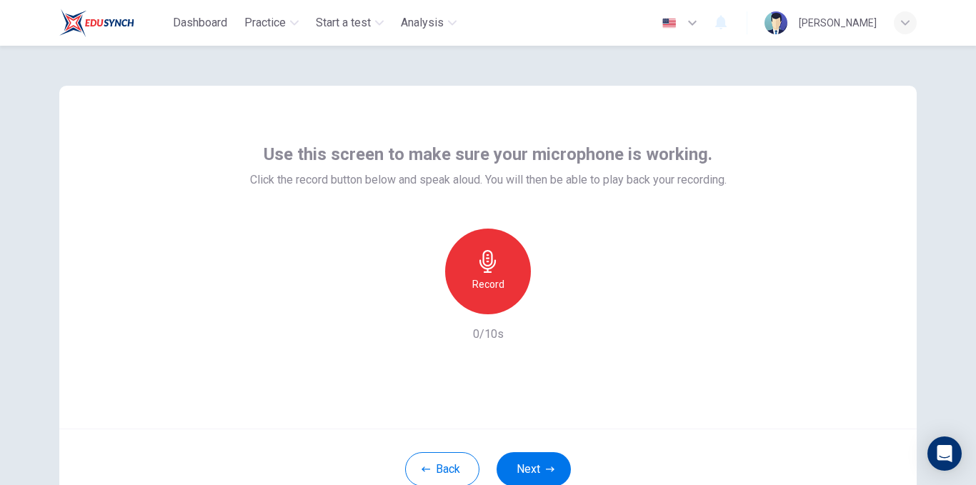
click at [490, 252] on icon "button" at bounding box center [488, 261] width 23 height 23
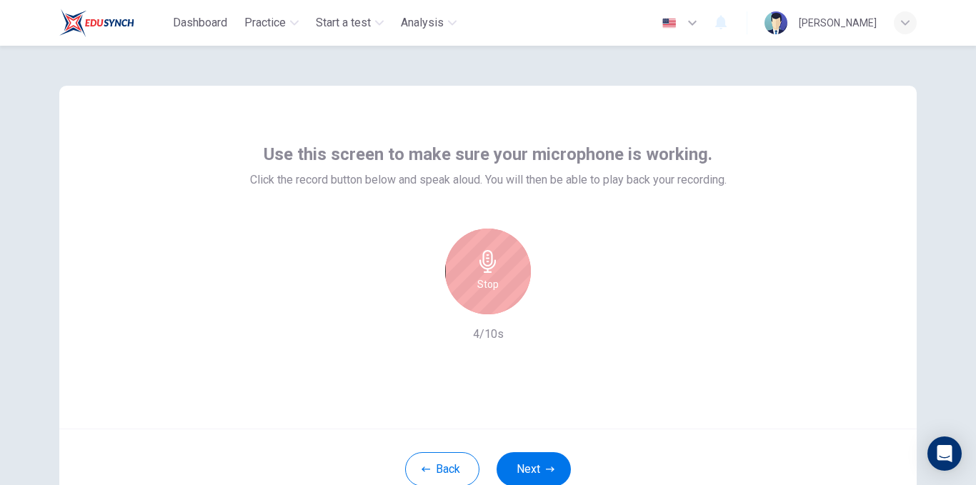
click at [506, 278] on div "Stop" at bounding box center [488, 272] width 86 height 86
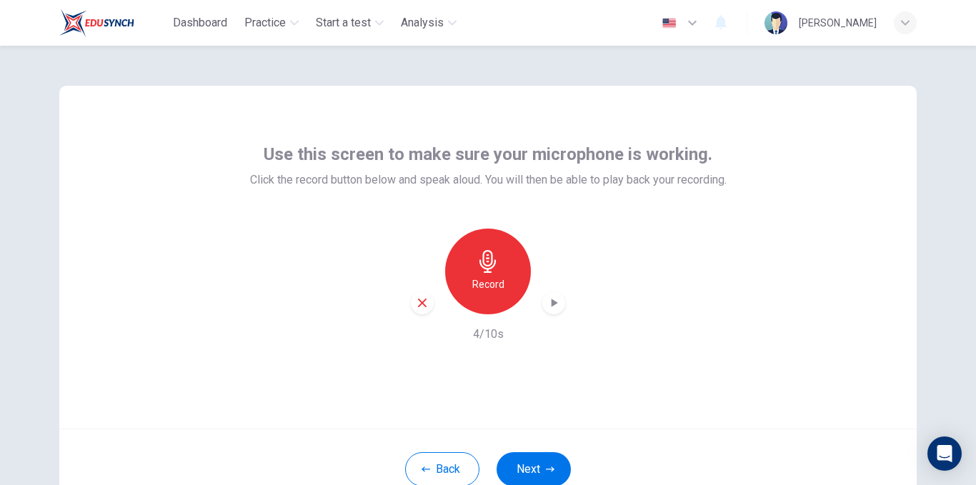
click at [547, 299] on icon "button" at bounding box center [554, 303] width 14 height 14
drag, startPoint x: 487, startPoint y: 279, endPoint x: 502, endPoint y: 306, distance: 30.4
click at [501, 302] on div "Record" at bounding box center [488, 272] width 86 height 86
click at [547, 302] on icon "button" at bounding box center [554, 303] width 14 height 14
click at [554, 304] on icon "button" at bounding box center [554, 303] width 14 height 14
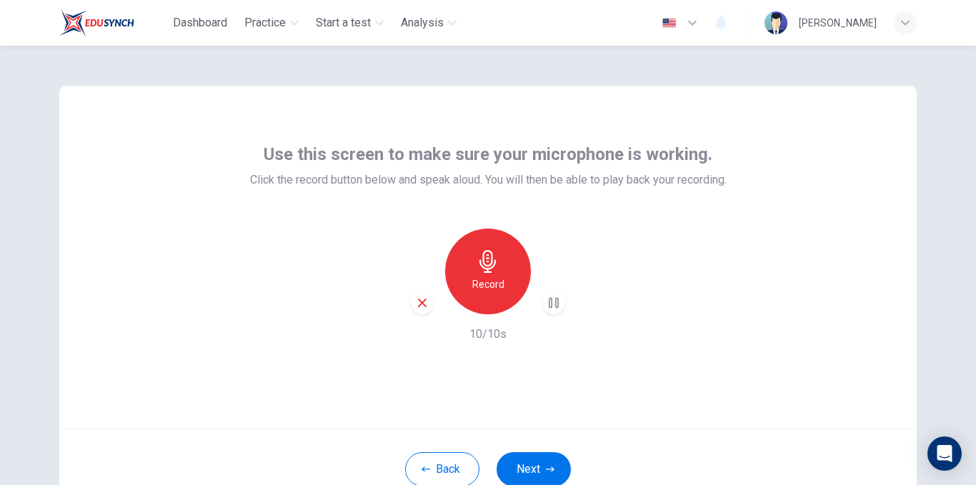
scroll to position [110, 0]
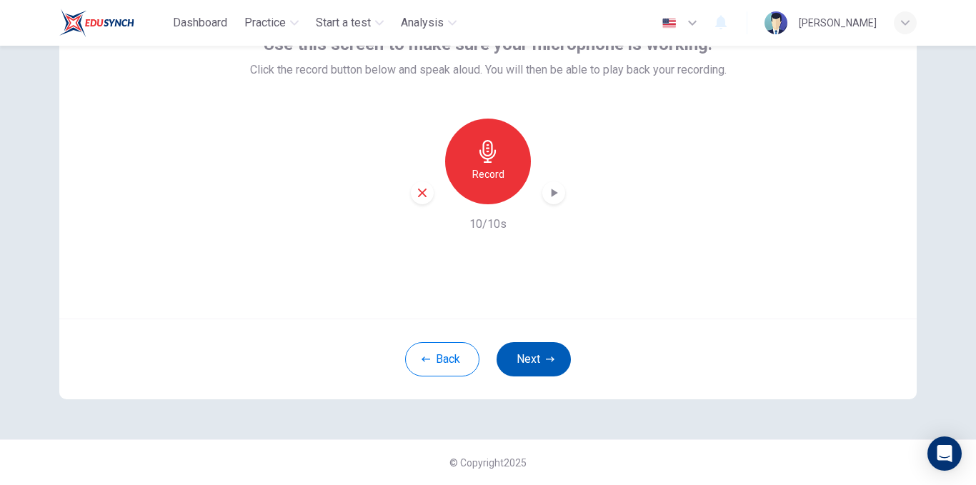
click at [559, 354] on button "Next" at bounding box center [534, 359] width 74 height 34
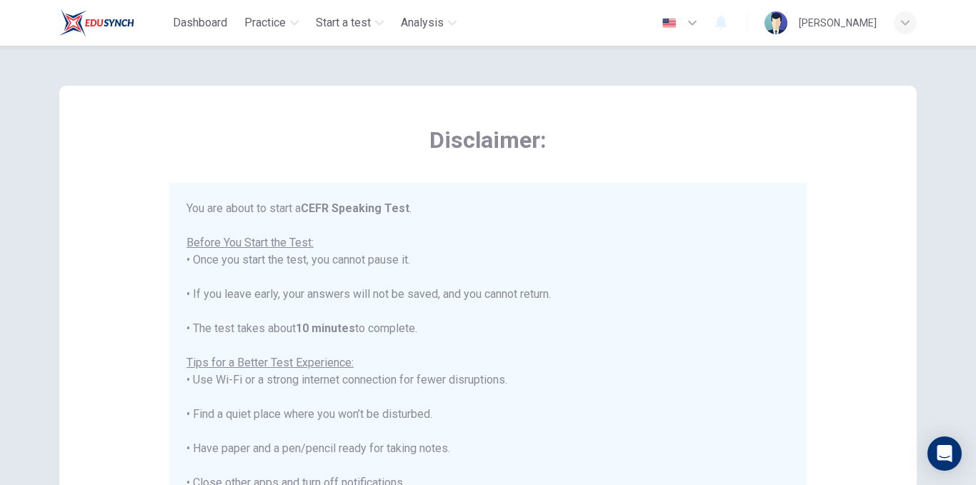
scroll to position [310, 0]
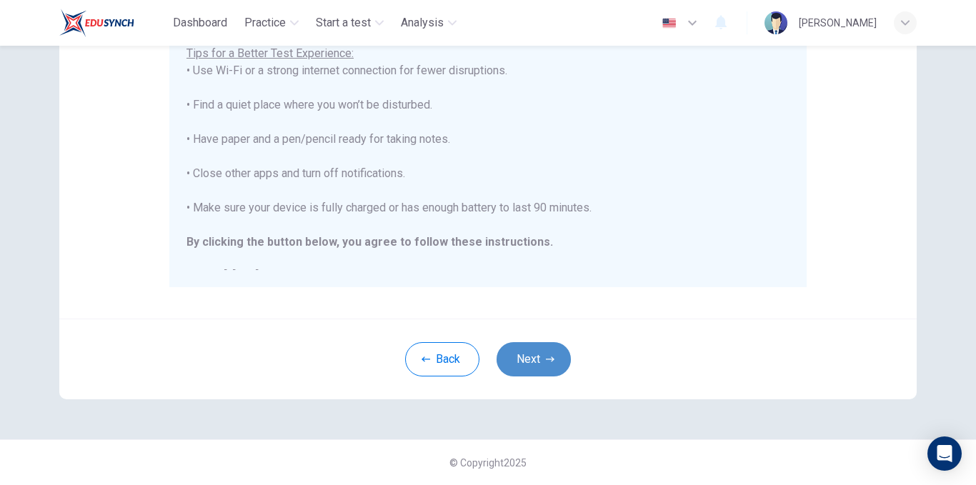
click at [551, 358] on button "Next" at bounding box center [534, 359] width 74 height 34
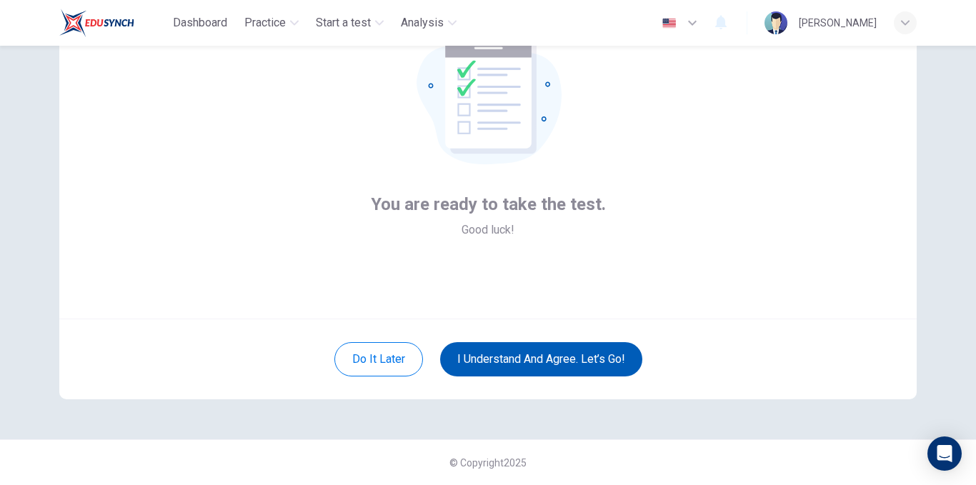
scroll to position [110, 0]
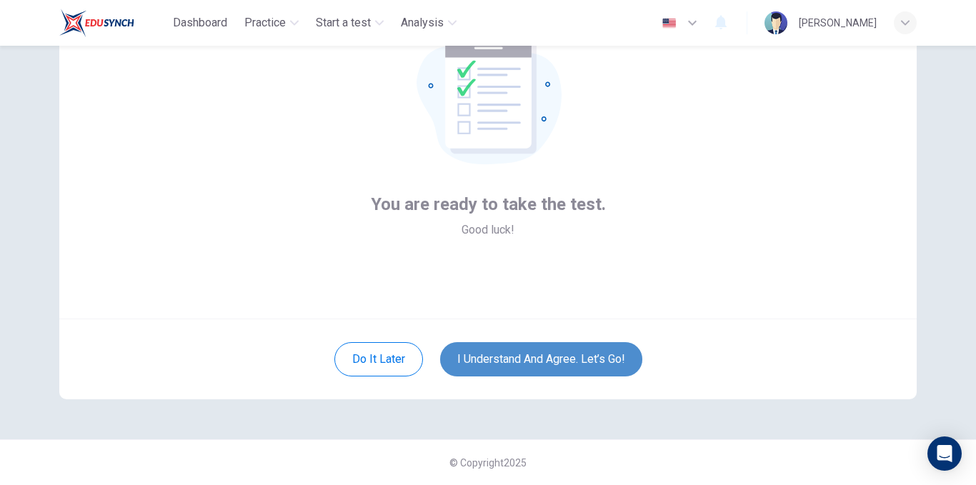
click at [533, 356] on button "I understand and agree. Let’s go!" at bounding box center [541, 359] width 202 height 34
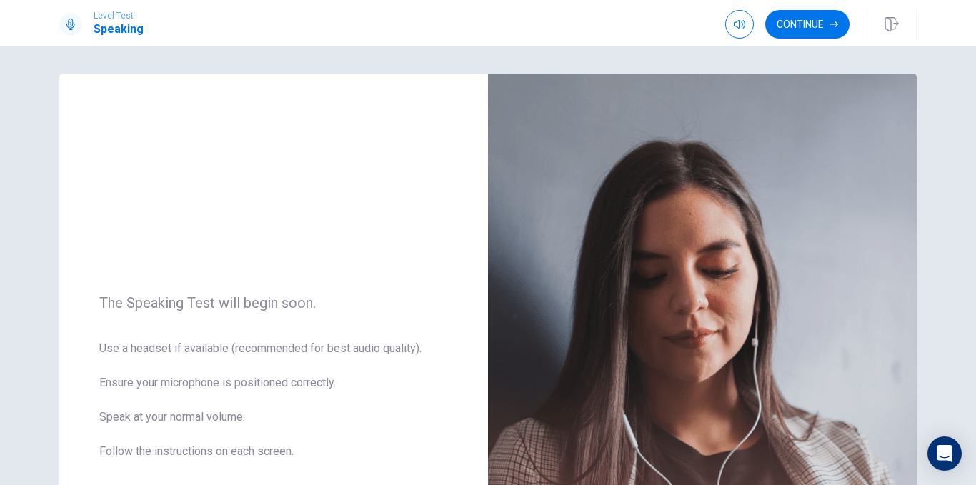
scroll to position [287, 0]
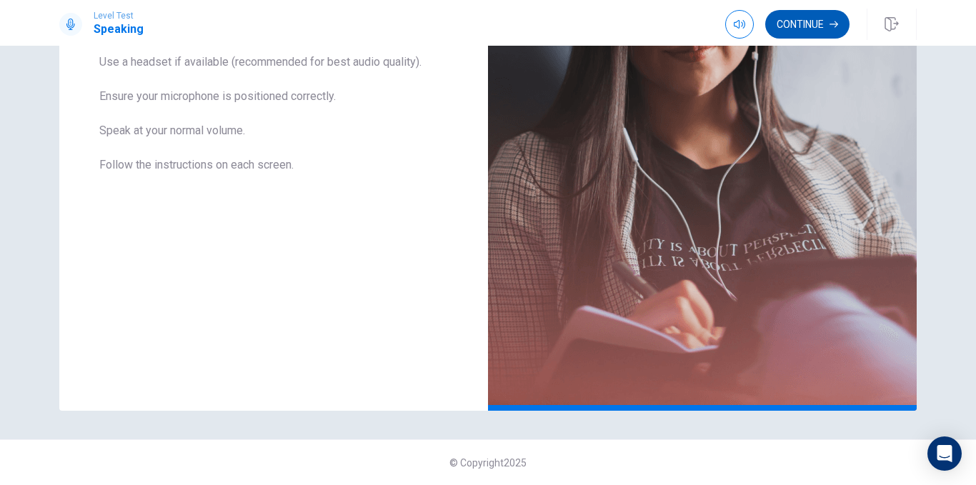
click at [769, 32] on button "Continue" at bounding box center [808, 24] width 84 height 29
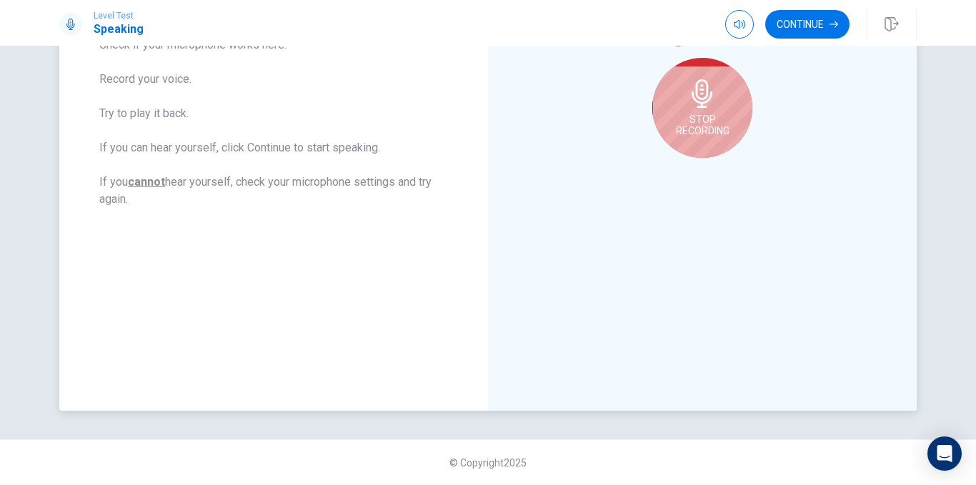
click at [696, 114] on span "Stop Recording" at bounding box center [703, 125] width 54 height 23
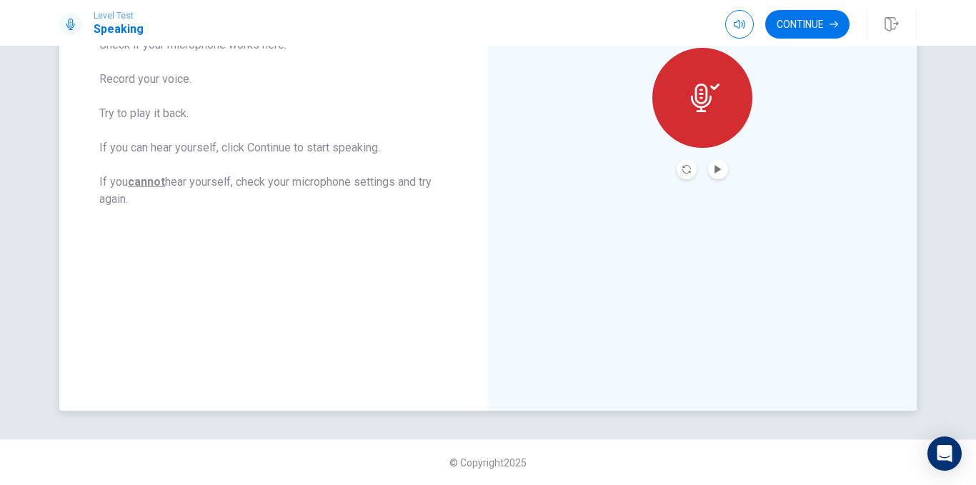
click at [696, 114] on div at bounding box center [703, 98] width 100 height 100
click at [688, 164] on button "Record Again" at bounding box center [687, 169] width 20 height 20
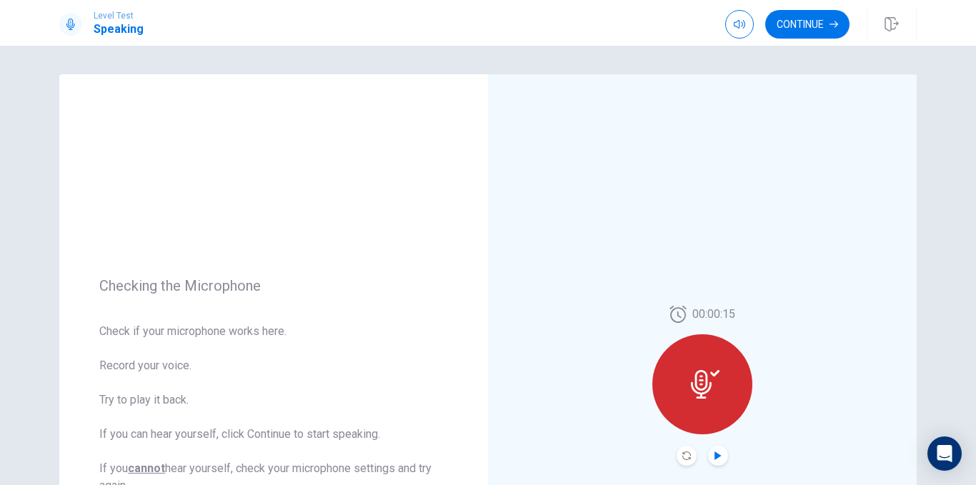
click at [716, 458] on icon "Play Audio" at bounding box center [718, 456] width 9 height 9
click at [677, 452] on button "Record Again" at bounding box center [687, 456] width 20 height 20
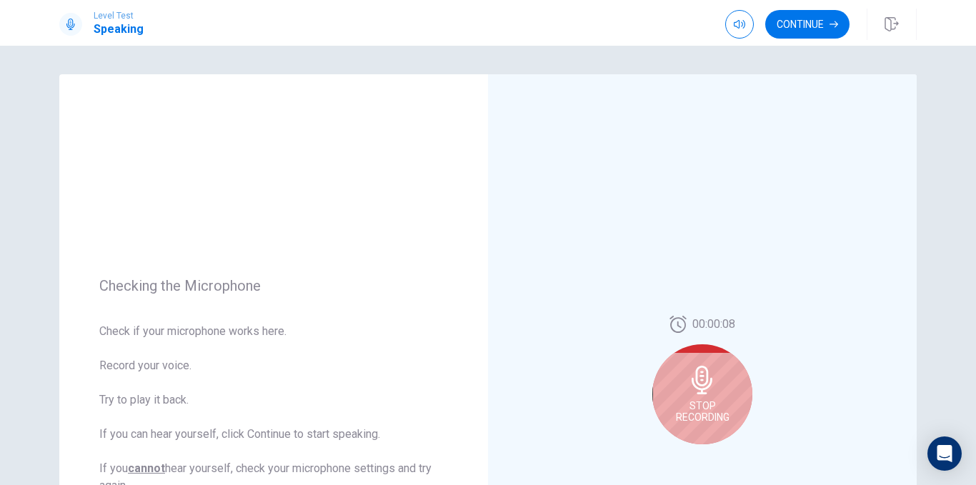
click at [665, 415] on div "Stop Recording" at bounding box center [703, 395] width 100 height 100
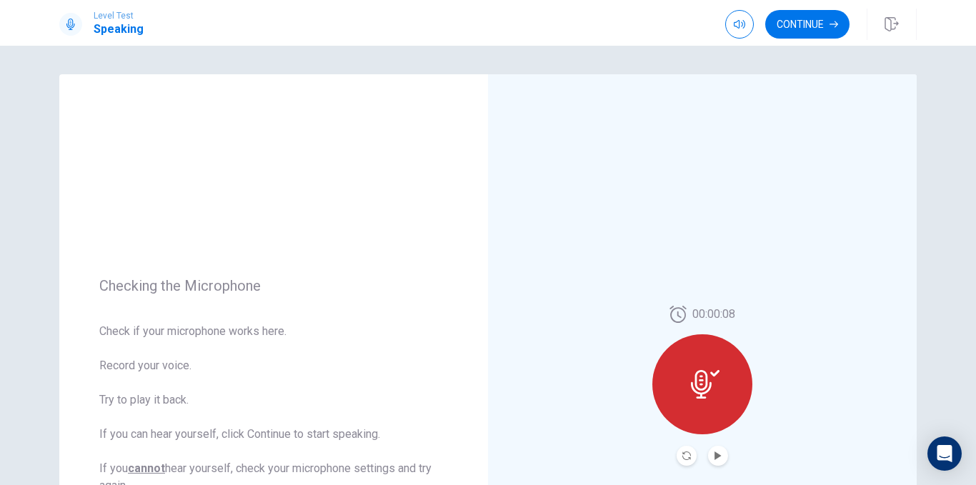
click at [714, 448] on button "Play Audio" at bounding box center [718, 456] width 20 height 20
click at [691, 455] on button "Record Again" at bounding box center [687, 456] width 20 height 20
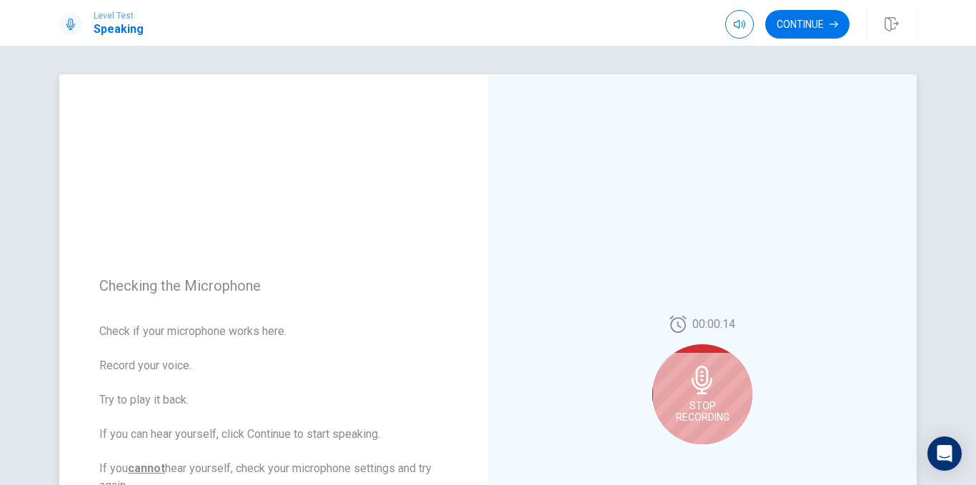
click at [685, 392] on div "Stop Recording" at bounding box center [703, 395] width 100 height 100
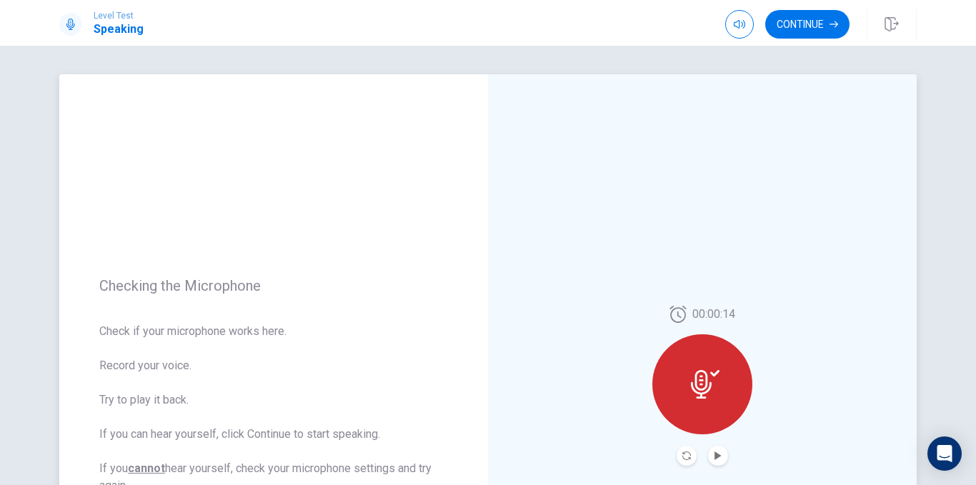
click at [705, 419] on div at bounding box center [703, 385] width 100 height 100
click at [683, 457] on icon "Record Again" at bounding box center [687, 456] width 9 height 9
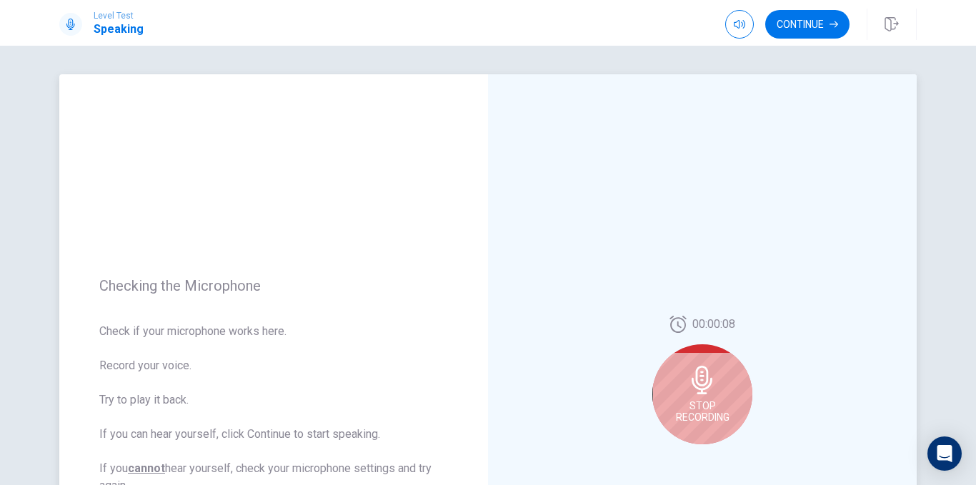
click at [657, 387] on div "Stop Recording" at bounding box center [703, 395] width 100 height 100
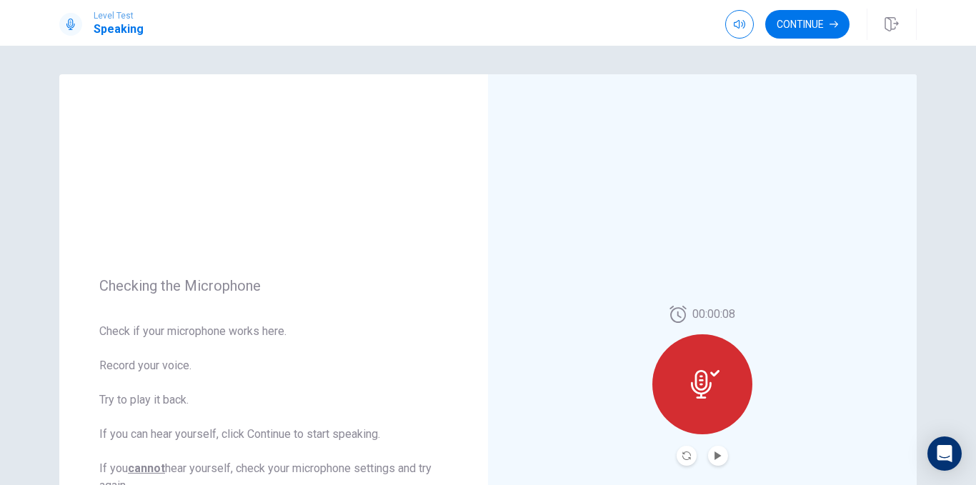
click at [721, 455] on button "Play Audio" at bounding box center [718, 456] width 20 height 20
click at [683, 455] on icon "Record Again" at bounding box center [687, 456] width 9 height 9
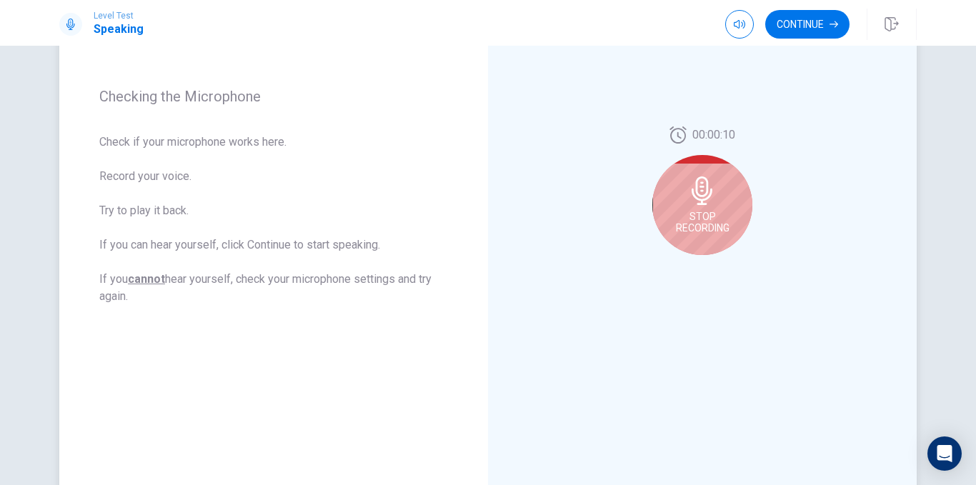
scroll to position [287, 0]
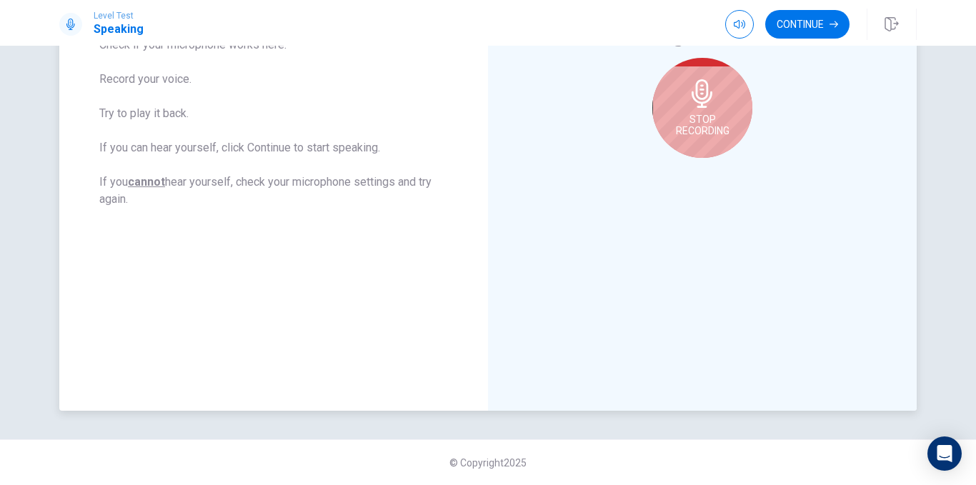
click at [717, 99] on div "Stop Recording" at bounding box center [703, 108] width 100 height 100
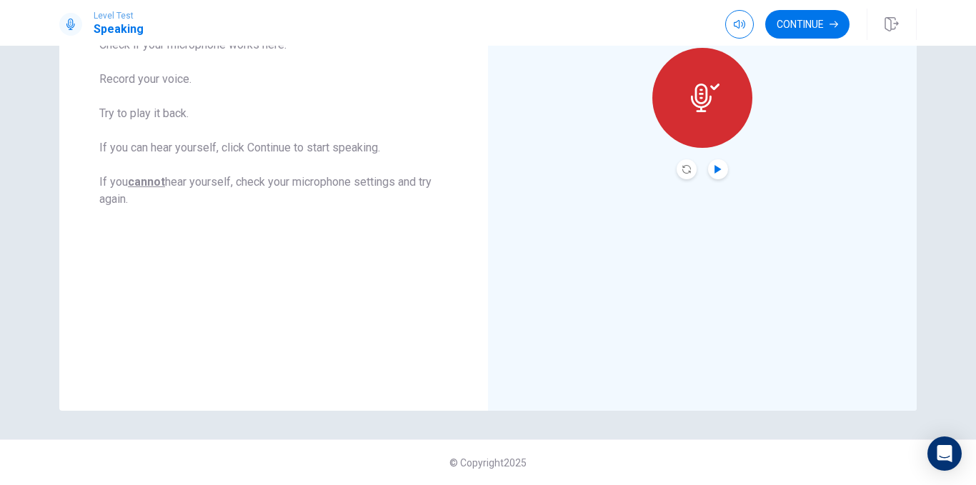
click at [715, 170] on icon "Play Audio" at bounding box center [718, 169] width 6 height 9
click at [686, 169] on icon "Record Again" at bounding box center [687, 169] width 9 height 9
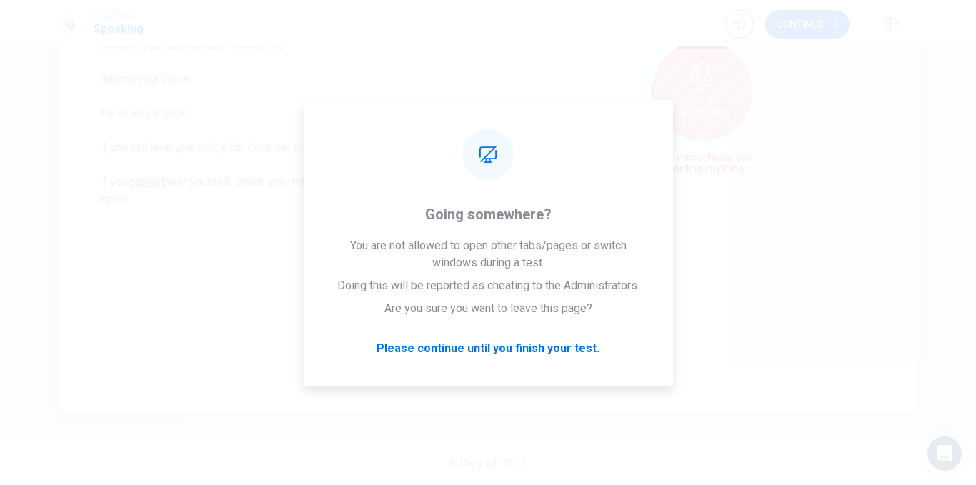
drag, startPoint x: 357, startPoint y: 91, endPoint x: 395, endPoint y: 92, distance: 38.6
click at [380, 88] on span "Check if your microphone works here. Record your voice. Try to play it back. If…" at bounding box center [273, 122] width 349 height 172
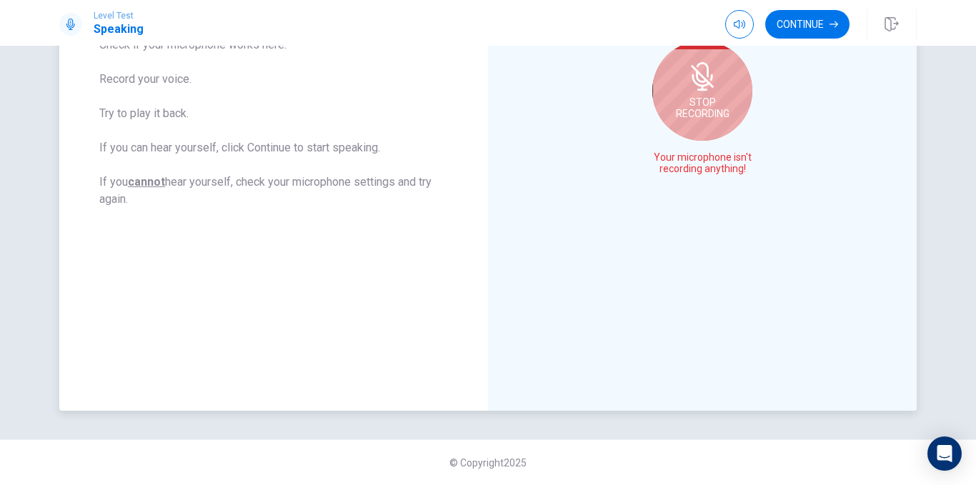
click at [702, 118] on span "Stop Recording" at bounding box center [703, 108] width 54 height 23
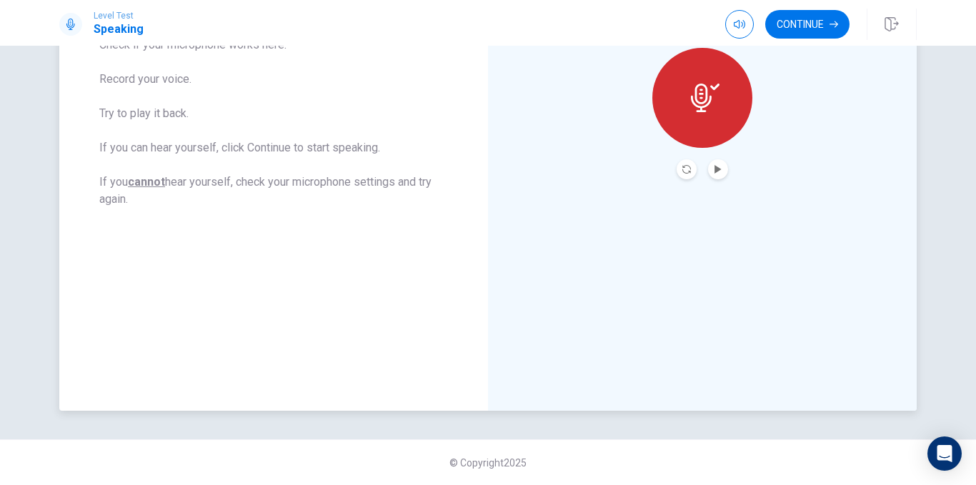
click at [702, 118] on div at bounding box center [703, 98] width 100 height 100
click at [683, 172] on icon "Record Again" at bounding box center [687, 169] width 9 height 9
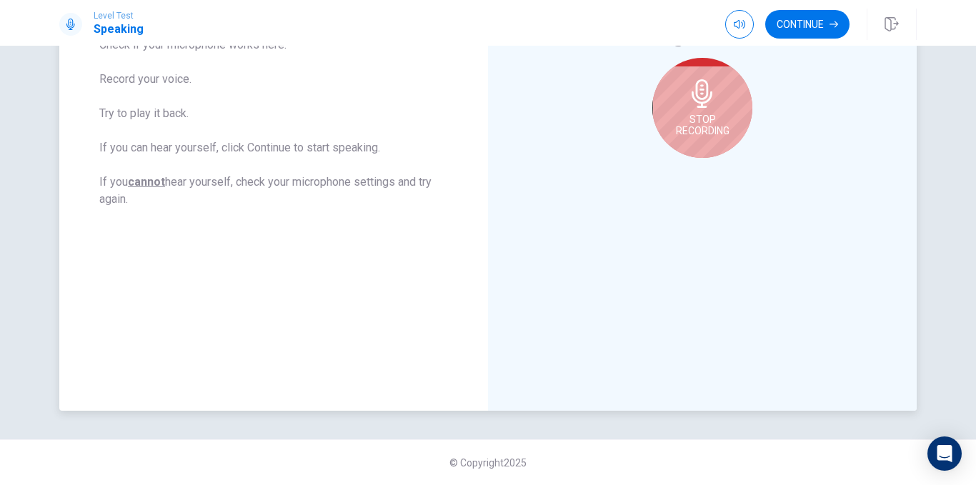
click at [696, 133] on span "Stop Recording" at bounding box center [703, 125] width 54 height 23
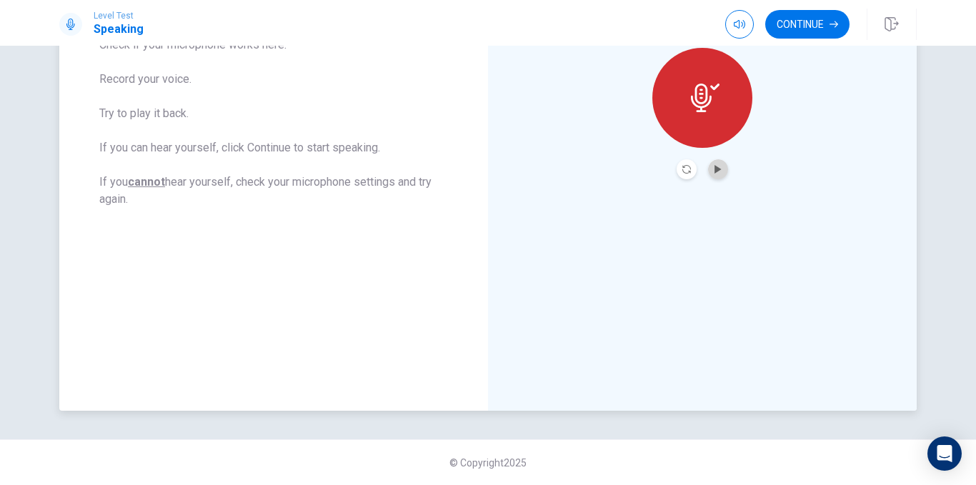
click at [709, 175] on button "Play Audio" at bounding box center [718, 169] width 20 height 20
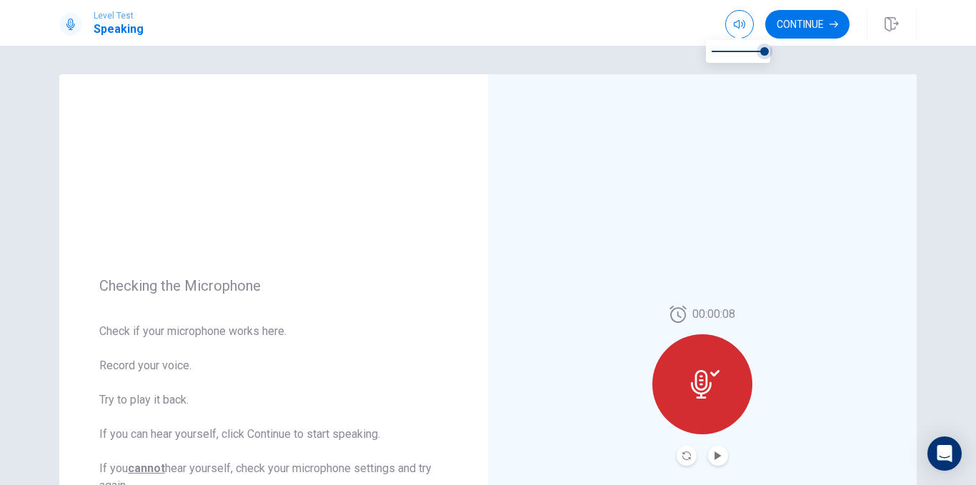
click at [761, 52] on span at bounding box center [765, 51] width 9 height 9
type input "0.9"
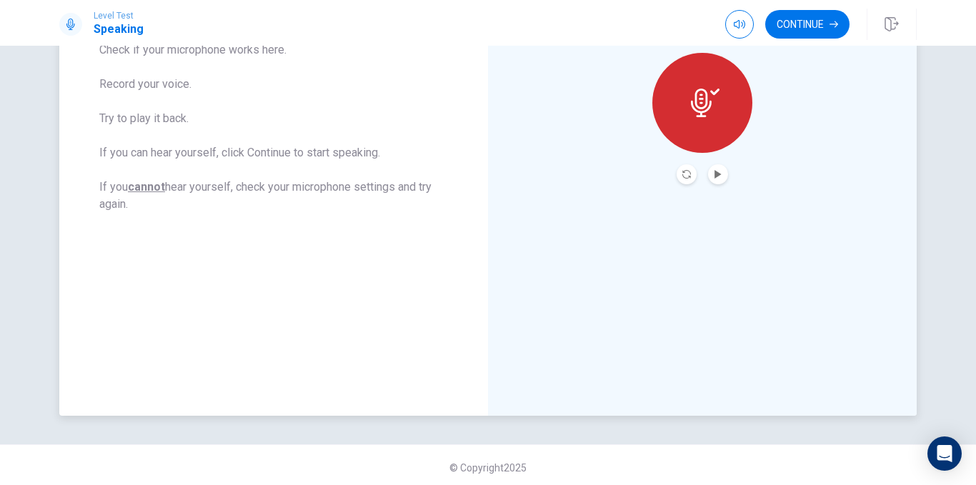
scroll to position [287, 0]
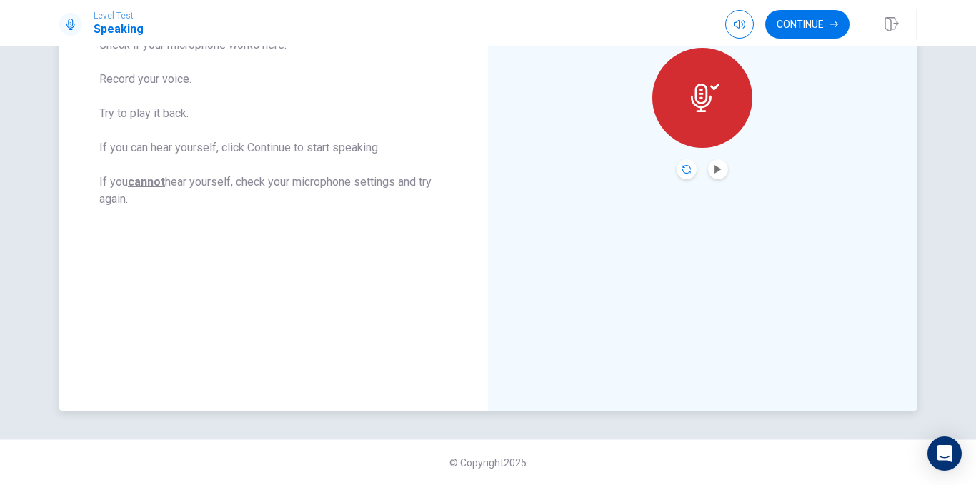
click at [684, 172] on icon "Record Again" at bounding box center [687, 169] width 9 height 9
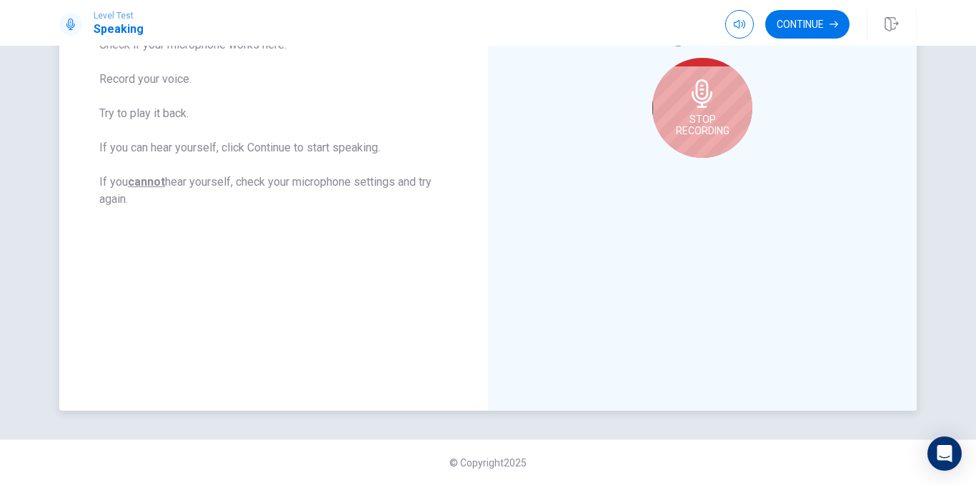
click at [702, 139] on div "Stop Recording" at bounding box center [703, 108] width 100 height 100
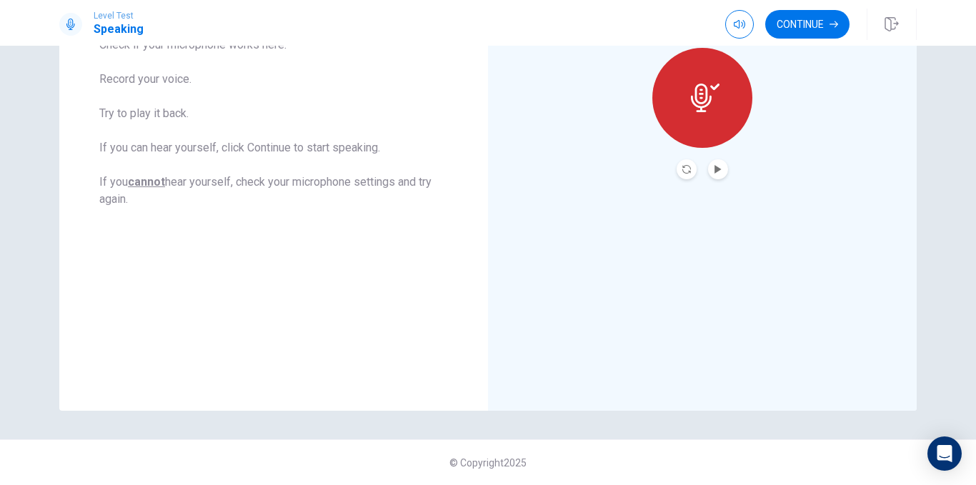
click at [720, 169] on button "Play Audio" at bounding box center [718, 169] width 20 height 20
click at [691, 163] on button "Record Again" at bounding box center [687, 169] width 20 height 20
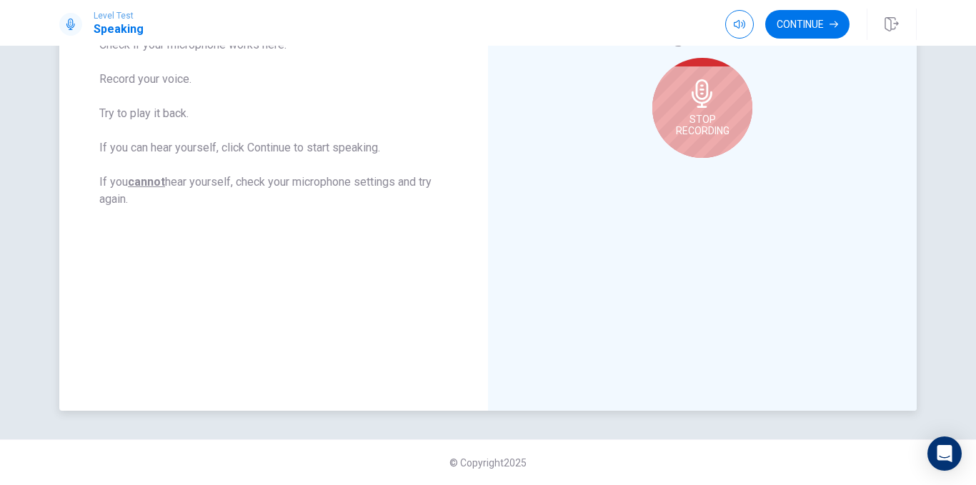
click at [688, 147] on div "Stop Recording" at bounding box center [703, 108] width 100 height 100
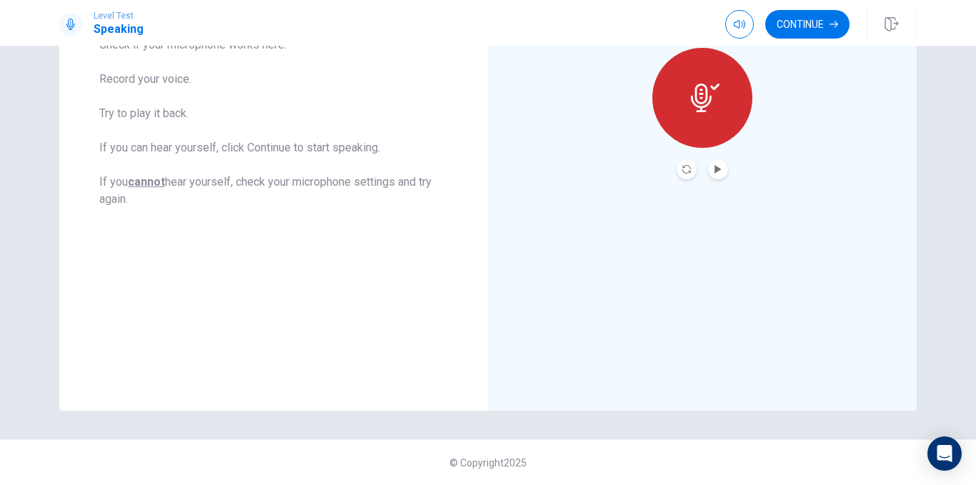
click at [678, 174] on button "Record Again" at bounding box center [687, 169] width 20 height 20
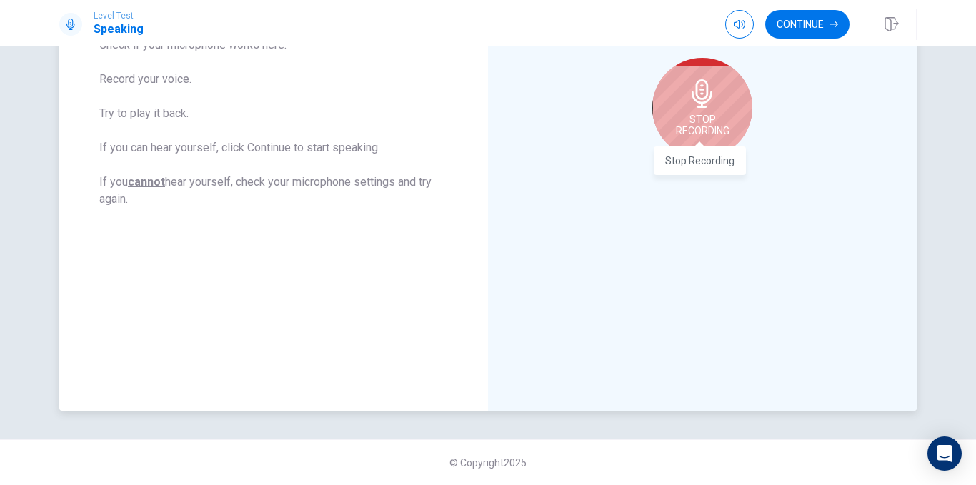
click at [687, 132] on span "Stop Recording" at bounding box center [703, 125] width 54 height 23
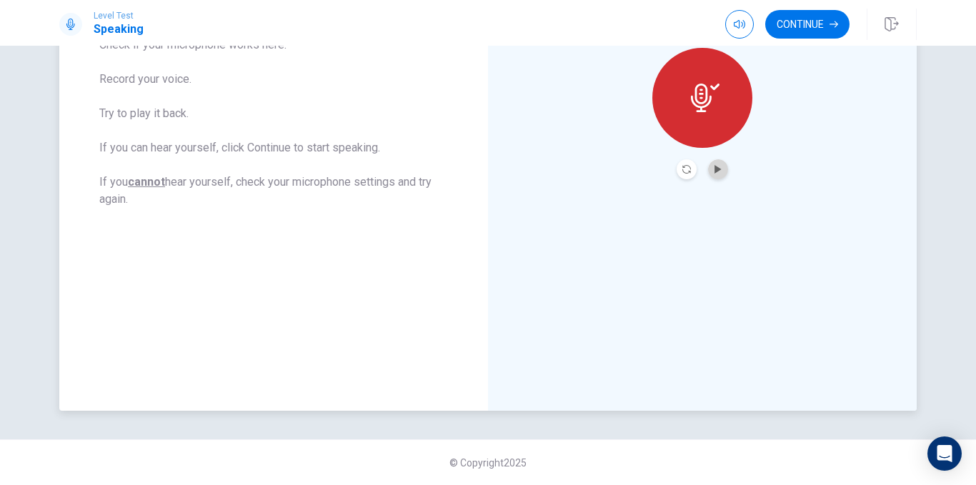
click at [712, 174] on button "Play Audio" at bounding box center [718, 169] width 20 height 20
click at [692, 164] on button "Record Again" at bounding box center [687, 169] width 20 height 20
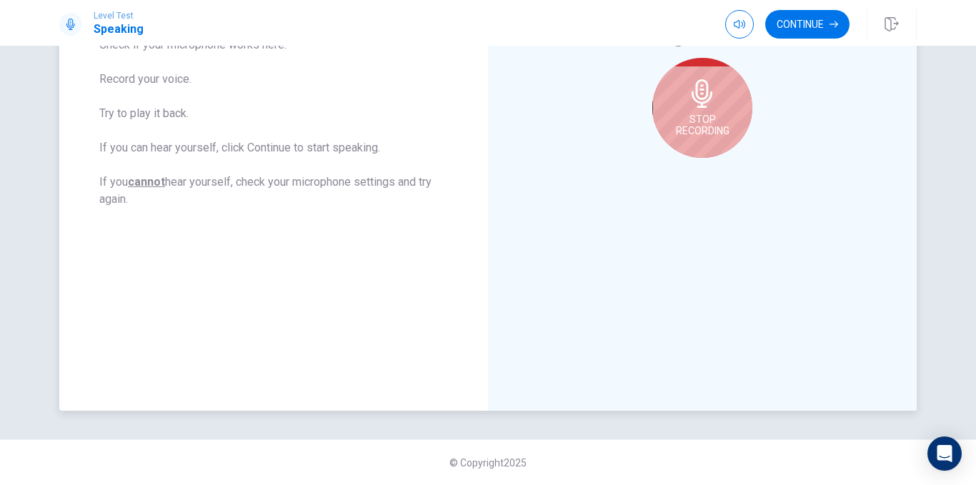
click at [696, 149] on div "Stop Recording" at bounding box center [703, 108] width 100 height 100
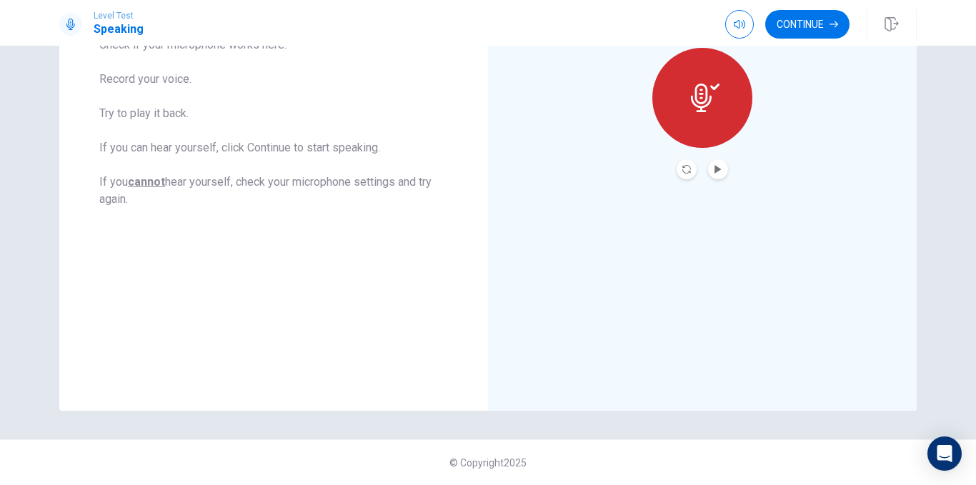
click at [719, 172] on button "Play Audio" at bounding box center [718, 169] width 20 height 20
click at [677, 174] on button "Record Again" at bounding box center [687, 169] width 20 height 20
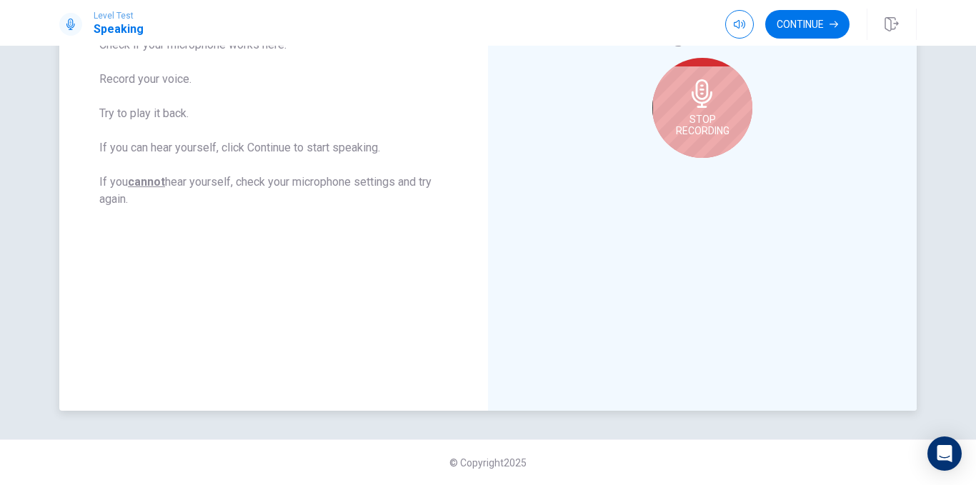
click at [700, 139] on div "Stop Recording" at bounding box center [703, 108] width 100 height 100
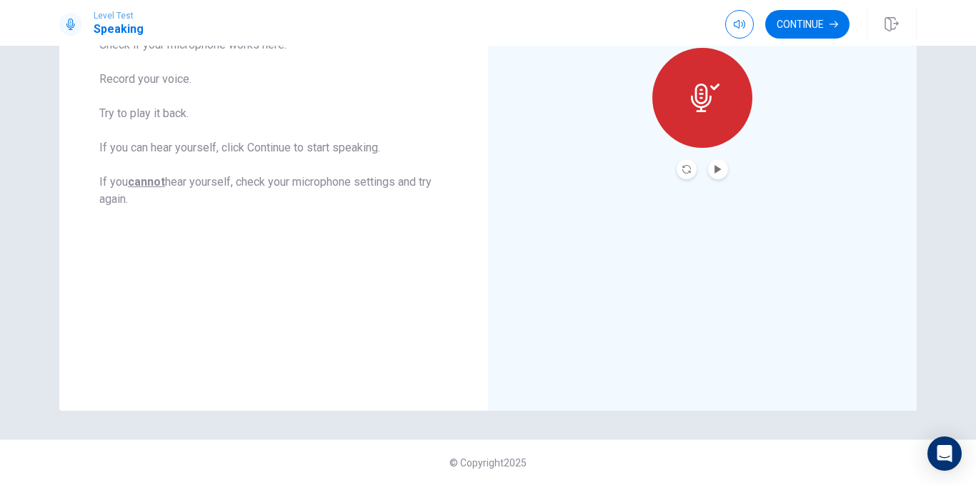
click at [723, 175] on div at bounding box center [702, 169] width 51 height 20
click at [716, 175] on button "Play Audio" at bounding box center [718, 169] width 20 height 20
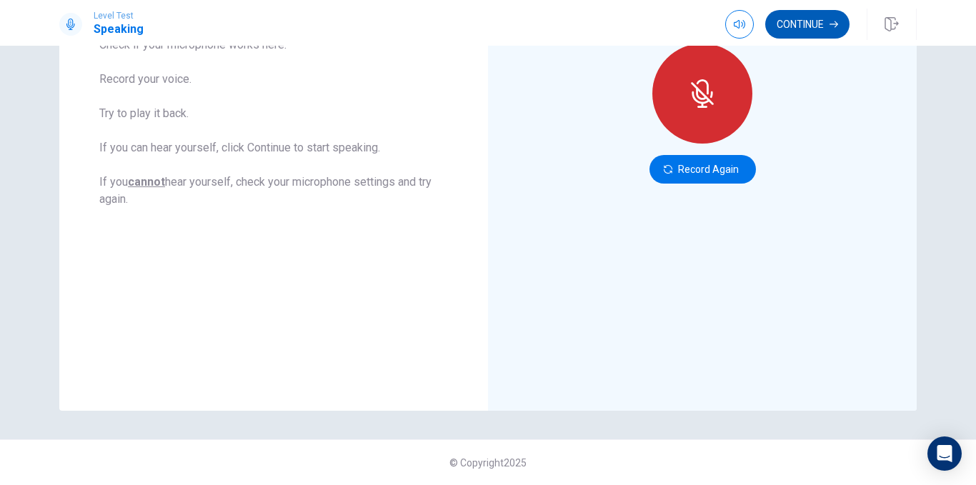
click at [808, 29] on button "Continue" at bounding box center [808, 24] width 84 height 29
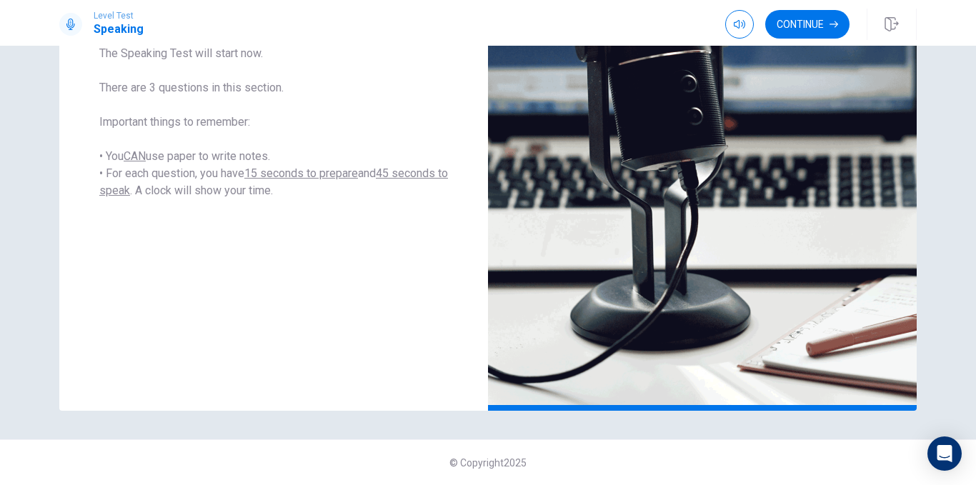
click at [796, 19] on button "Continue" at bounding box center [808, 24] width 84 height 29
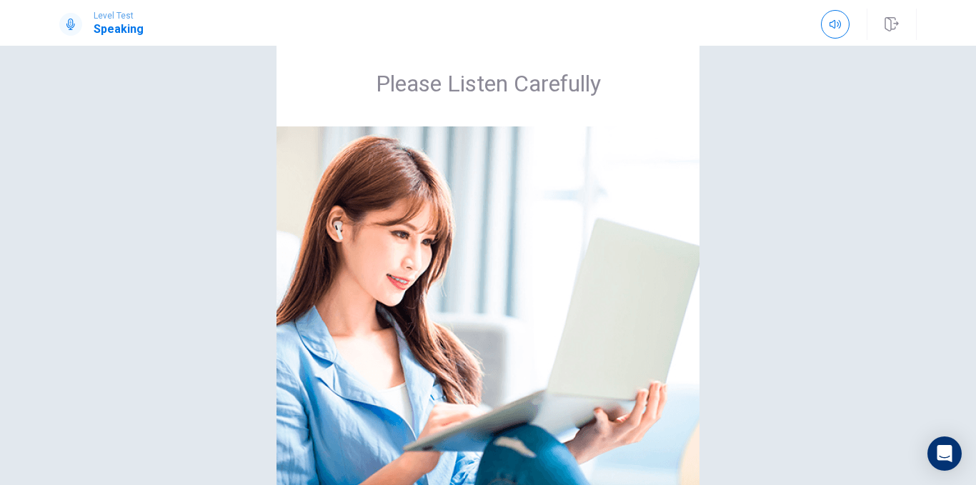
scroll to position [0, 0]
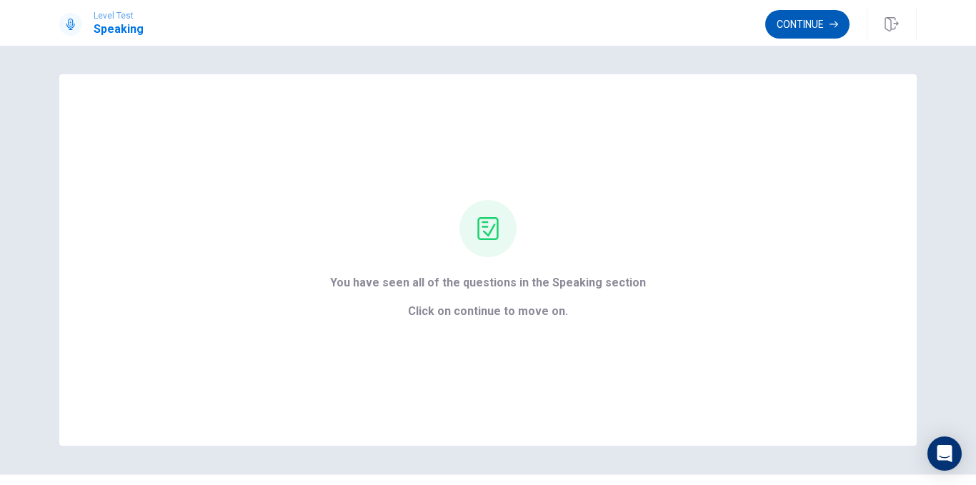
click at [796, 35] on button "Continue" at bounding box center [808, 24] width 84 height 29
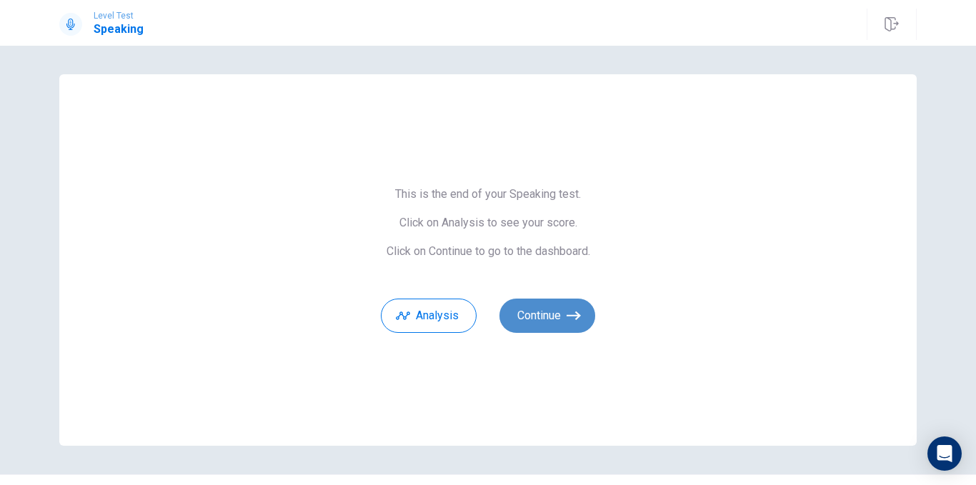
click at [543, 310] on button "Continue" at bounding box center [548, 316] width 96 height 34
